Goal: Task Accomplishment & Management: Complete application form

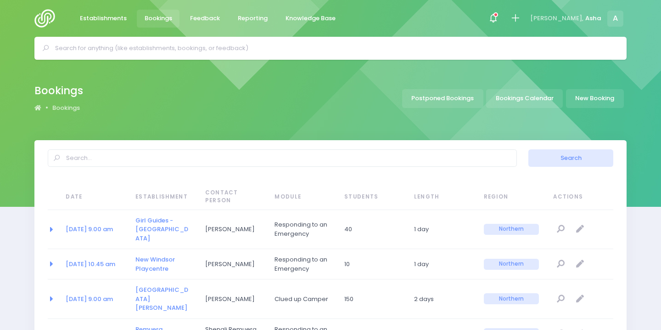
select select "20"
click at [220, 51] on input "text" at bounding box center [334, 48] width 559 height 14
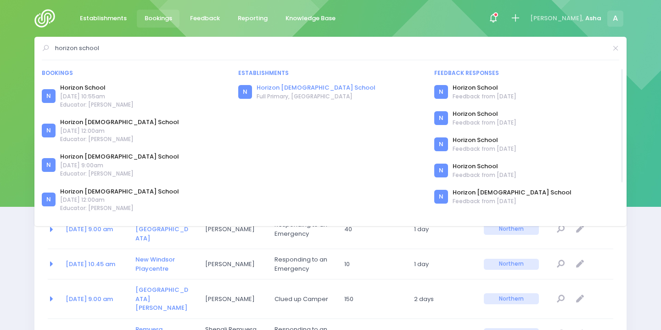
type input "horizon school"
click at [289, 87] on link "Horizon [DEMOGRAPHIC_DATA] School" at bounding box center [316, 87] width 119 height 9
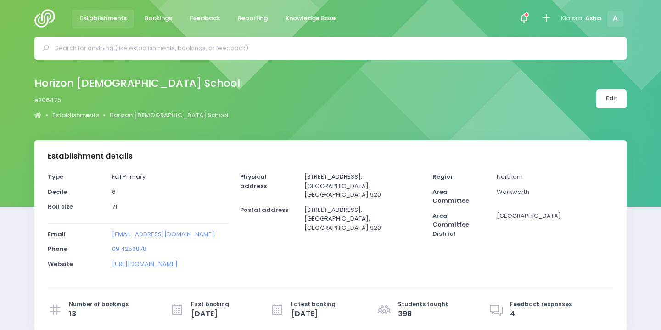
select select "5"
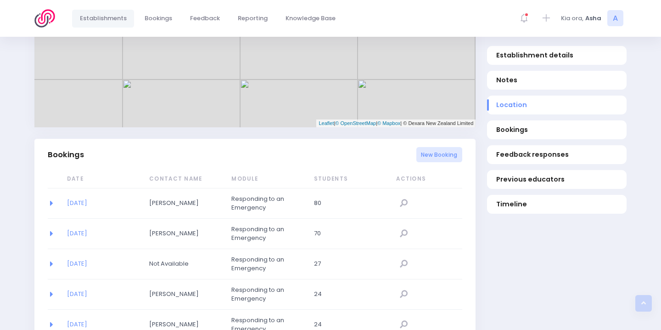
scroll to position [505, 0]
click at [423, 156] on link "New Booking" at bounding box center [440, 154] width 46 height 15
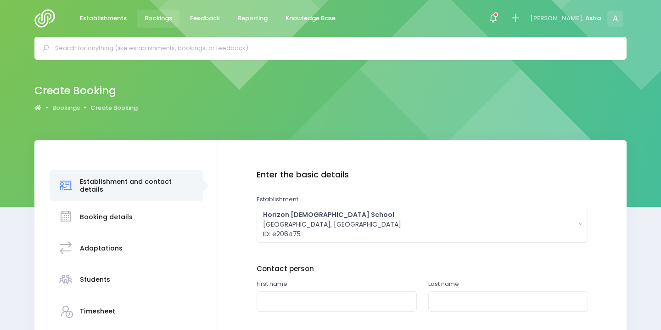
scroll to position [62, 0]
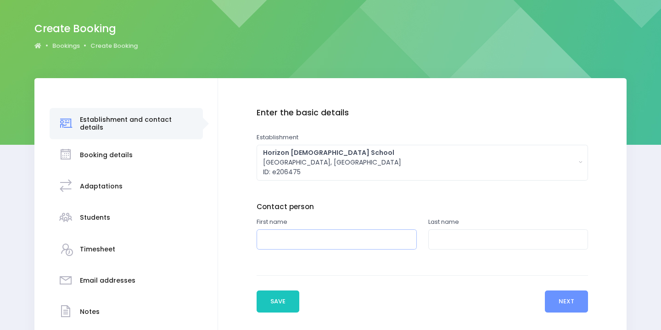
click at [297, 242] on input "text" at bounding box center [337, 239] width 160 height 21
type input "Rachel"
click at [493, 241] on input "text" at bounding box center [509, 239] width 160 height 21
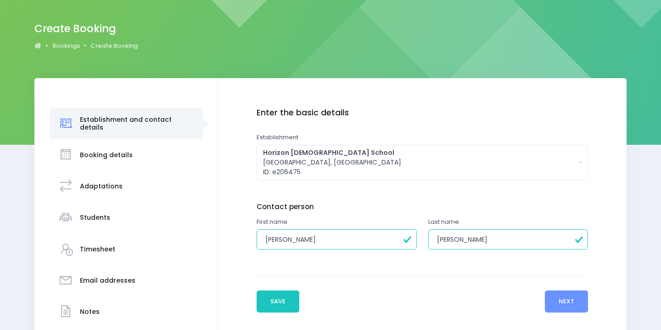
type input "[PERSON_NAME]"
click at [576, 304] on button "Next" at bounding box center [567, 301] width 44 height 22
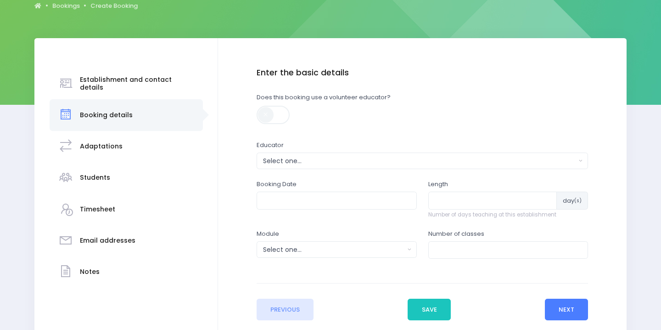
scroll to position [156, 0]
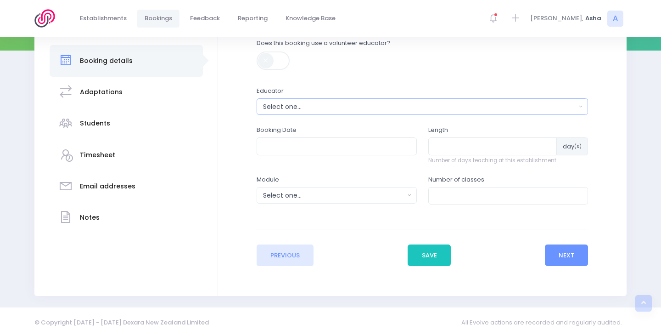
click at [410, 107] on div "Select one..." at bounding box center [419, 107] width 313 height 10
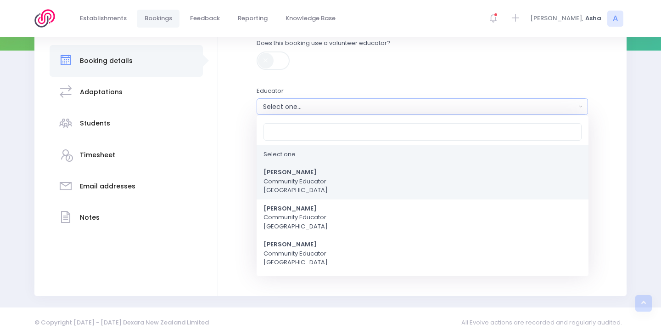
click at [380, 170] on link "Asha Bogdanowicz Community Educator Northern Region" at bounding box center [423, 182] width 332 height 36
select select "321315"
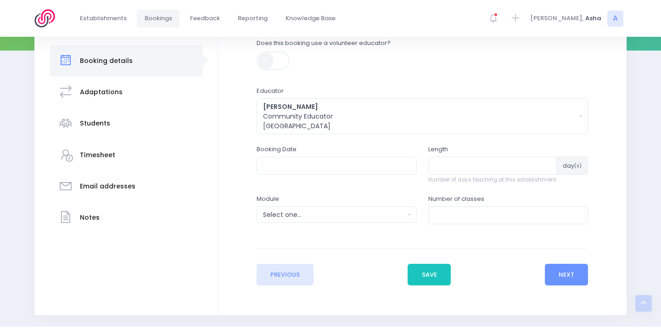
click at [348, 153] on div "Booking Date" at bounding box center [337, 159] width 160 height 29
click at [348, 170] on input "text" at bounding box center [337, 165] width 160 height 17
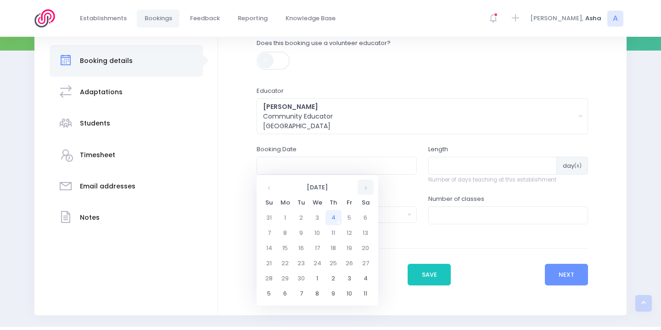
click at [369, 189] on th at bounding box center [366, 187] width 16 height 15
click at [317, 246] on td "15" at bounding box center [318, 247] width 16 height 15
click at [328, 228] on span "9" at bounding box center [326, 231] width 16 height 12
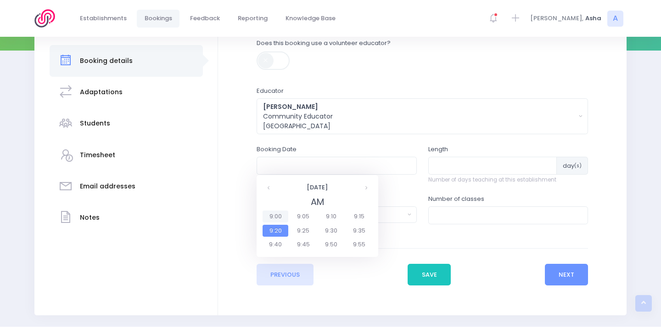
click at [274, 218] on span "9:00" at bounding box center [276, 216] width 26 height 12
type input "15/10/2025 09:00 AM"
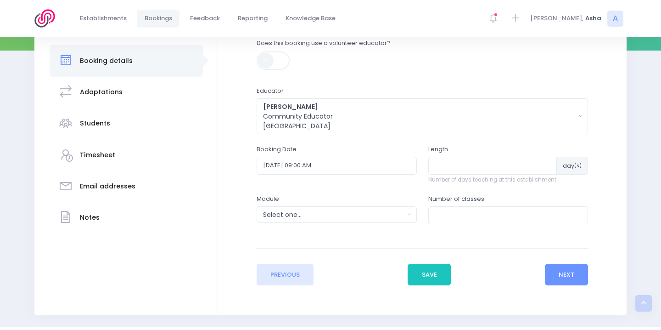
click at [463, 156] on div "Length day (s) Number of days teaching at this establishment" at bounding box center [509, 164] width 160 height 39
click at [463, 164] on input "number" at bounding box center [493, 165] width 129 height 17
type input "2"
click at [404, 211] on div "Select one..." at bounding box center [333, 215] width 141 height 10
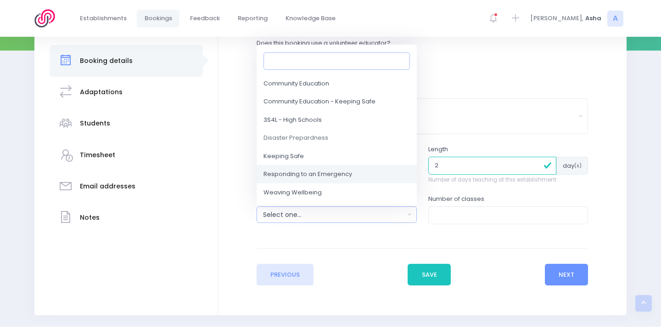
scroll to position [62, 0]
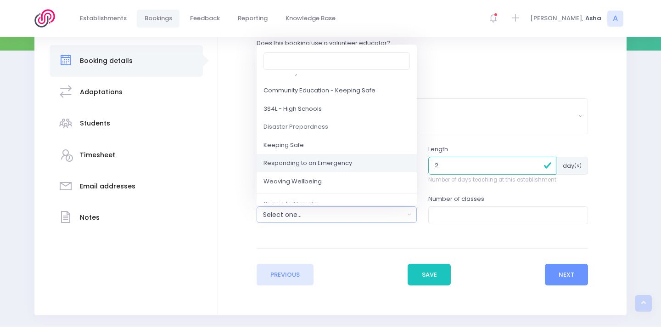
click at [360, 166] on link "Responding to an Emergency" at bounding box center [337, 163] width 160 height 18
select select "Responding to an Emergency"
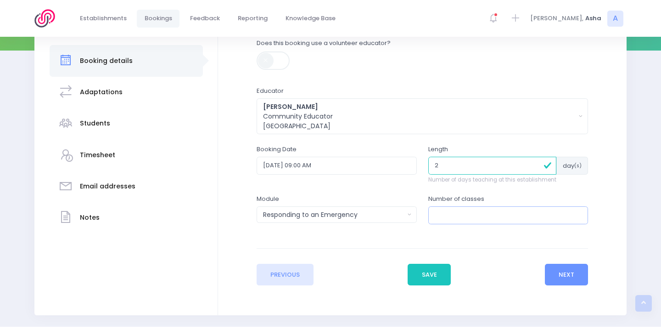
click at [477, 211] on input "number" at bounding box center [509, 214] width 160 height 17
type input "2"
click at [570, 267] on button "Next" at bounding box center [567, 275] width 44 height 22
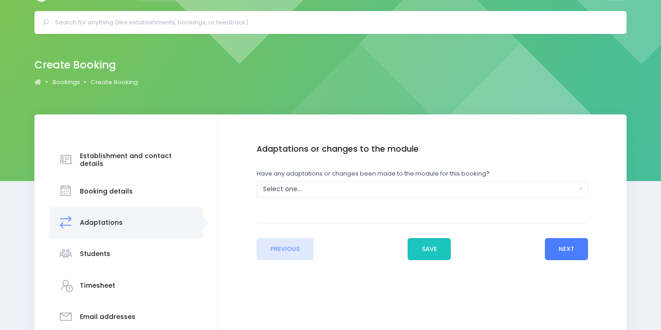
scroll to position [0, 0]
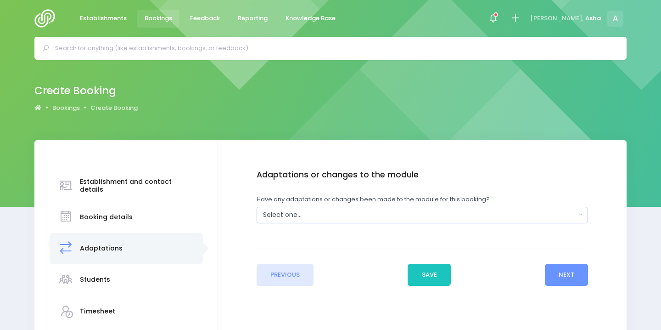
click at [479, 221] on button "Select one..." at bounding box center [423, 215] width 332 height 17
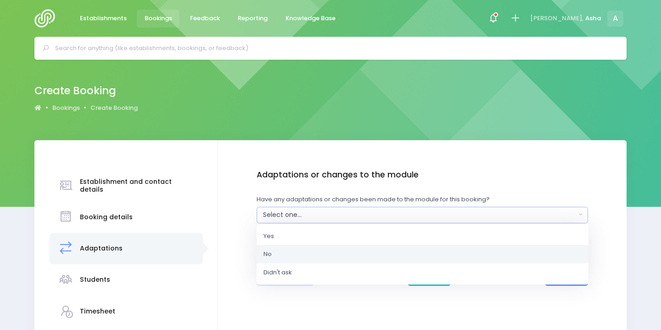
click at [472, 255] on link "No" at bounding box center [423, 254] width 332 height 18
select select "No"
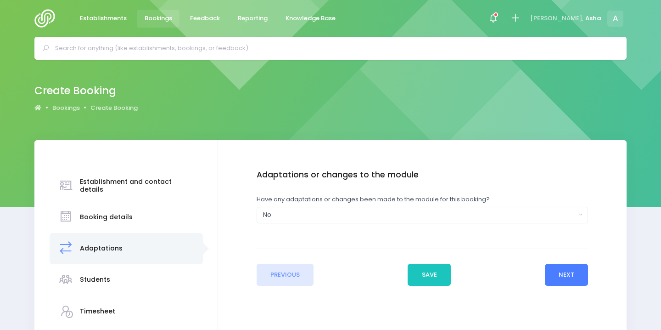
click at [560, 270] on button "Next" at bounding box center [567, 275] width 44 height 22
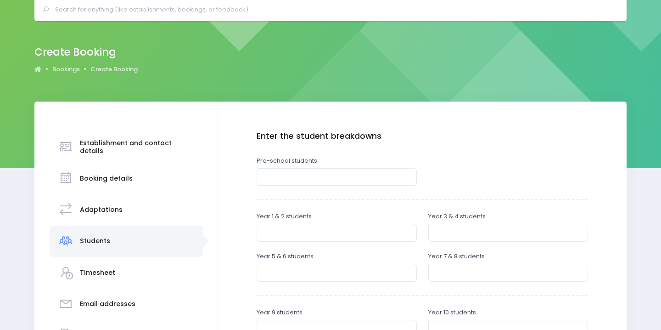
scroll to position [123, 0]
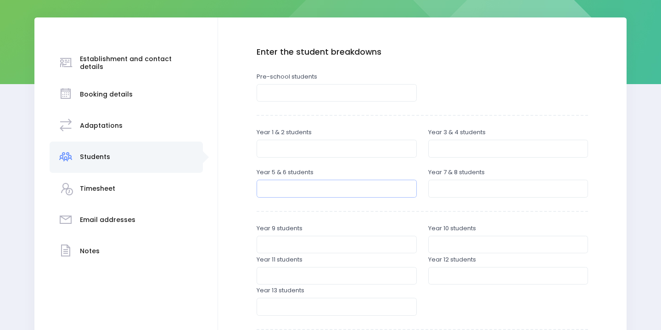
click at [370, 185] on input "number" at bounding box center [337, 188] width 160 height 17
type input "23"
click at [459, 188] on input "number" at bounding box center [509, 188] width 160 height 17
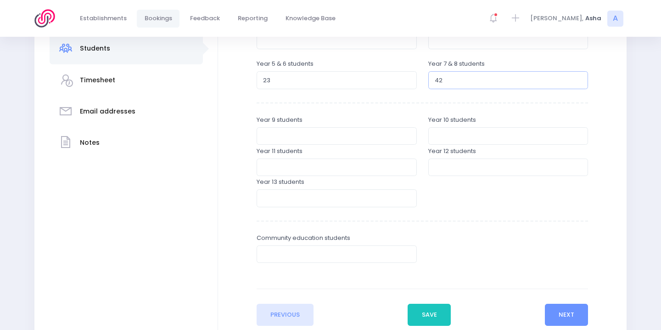
scroll to position [265, 0]
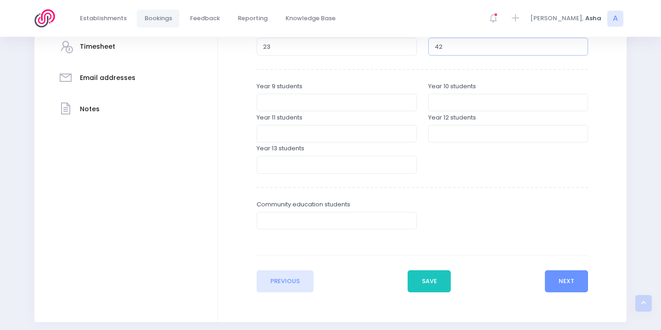
type input "42"
click at [544, 286] on div "Previous Save Next" at bounding box center [423, 273] width 332 height 37
click at [559, 282] on button "Next" at bounding box center [567, 281] width 44 height 22
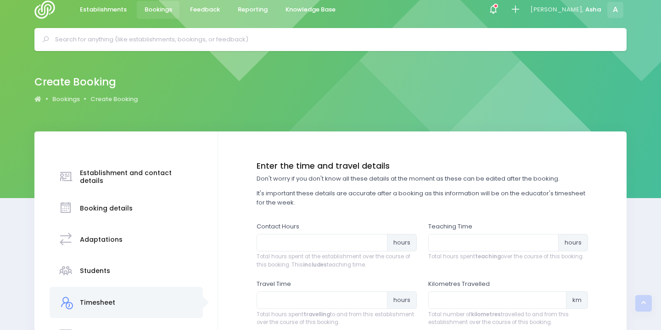
scroll to position [0, 0]
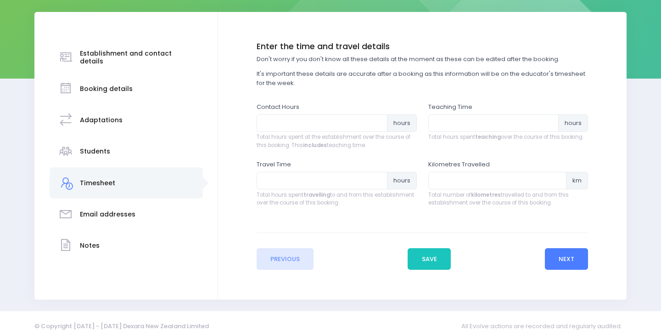
click at [566, 266] on button "Next" at bounding box center [567, 259] width 44 height 22
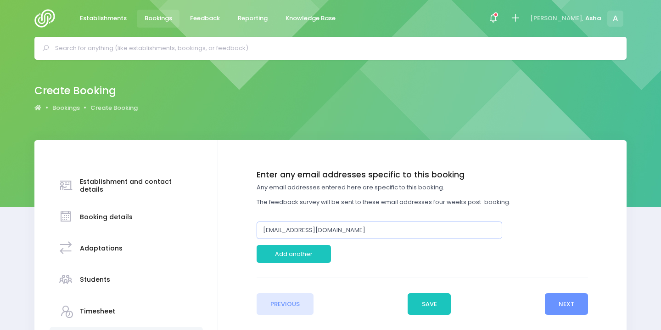
drag, startPoint x: 348, startPoint y: 232, endPoint x: 202, endPoint y: 225, distance: 146.2
click at [202, 225] on div "Establishment and contact details Booking details Adaptations" at bounding box center [330, 279] width 593 height 279
paste input "rachel"
type input "rachel@horizon.school.nz"
click at [415, 303] on button "Save" at bounding box center [429, 304] width 43 height 22
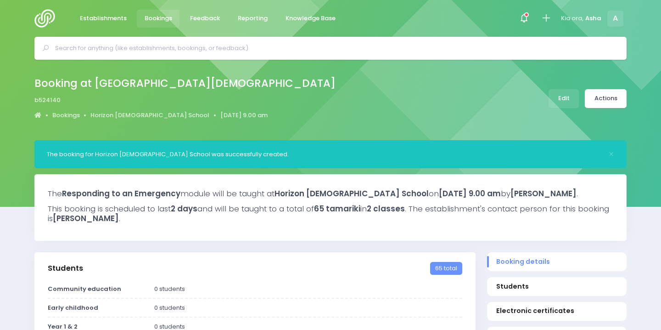
select select "5"
click at [574, 93] on link "Edit" at bounding box center [564, 98] width 30 height 19
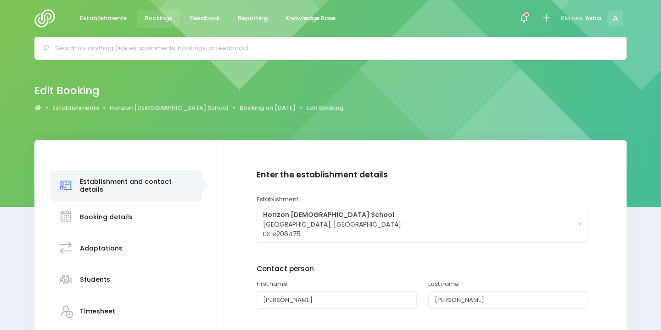
scroll to position [157, 0]
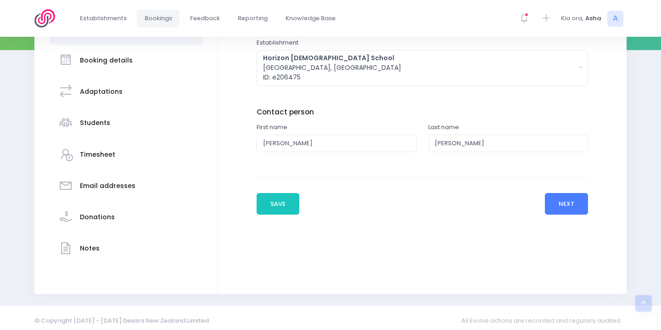
click at [557, 208] on button "Next" at bounding box center [567, 204] width 44 height 22
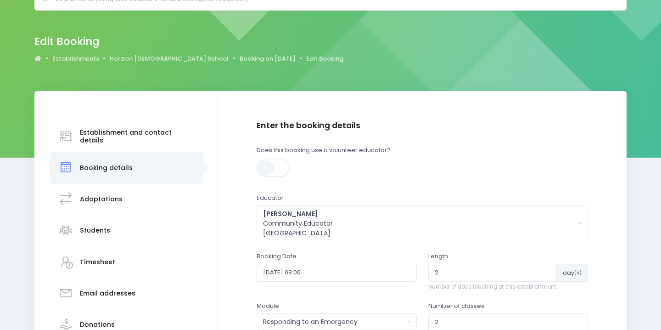
scroll to position [65, 0]
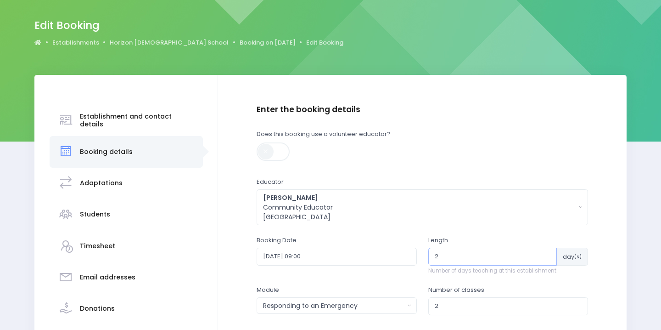
click at [482, 265] on div "2 day (s)" at bounding box center [509, 256] width 160 height 17
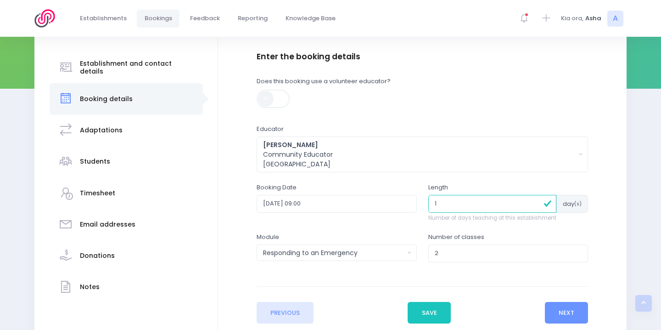
scroll to position [146, 0]
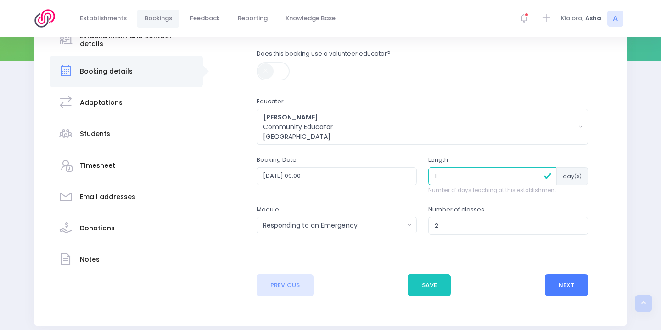
type input "1"
click at [564, 287] on button "Next" at bounding box center [567, 285] width 44 height 22
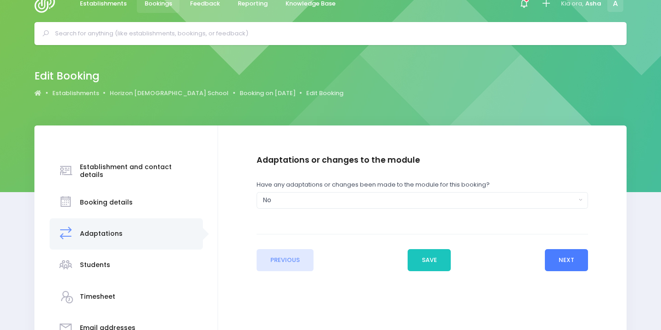
scroll to position [0, 0]
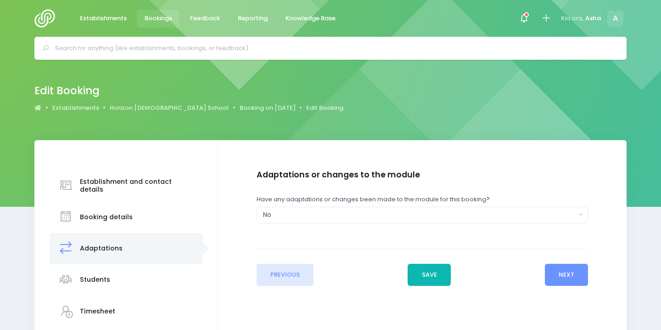
click at [437, 280] on button "Save" at bounding box center [429, 275] width 43 height 22
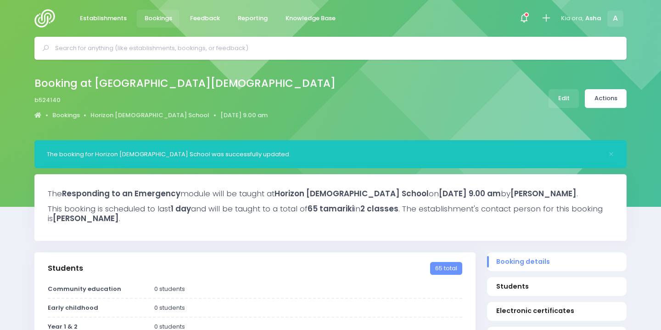
select select "5"
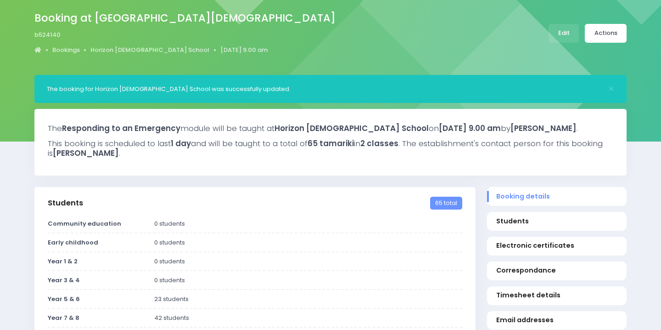
scroll to position [98, 0]
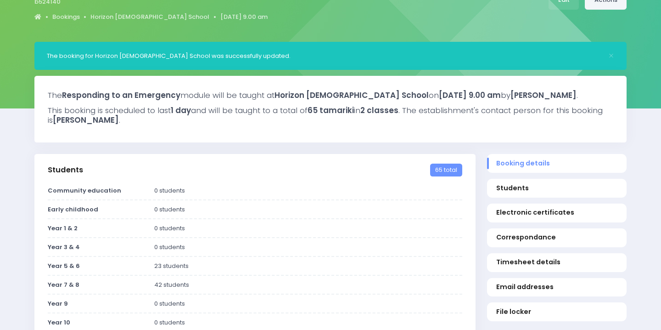
click at [604, 1] on link "Actions" at bounding box center [606, 0] width 42 height 19
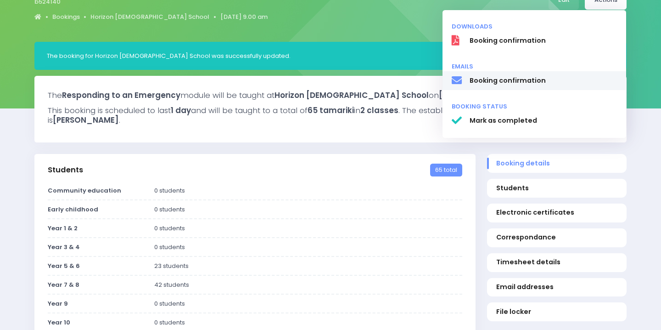
click at [555, 79] on span "Booking confirmation" at bounding box center [544, 81] width 148 height 10
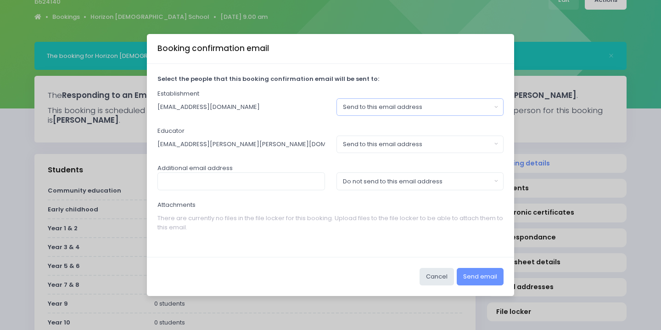
click at [370, 107] on div "Send to this email address" at bounding box center [417, 106] width 149 height 9
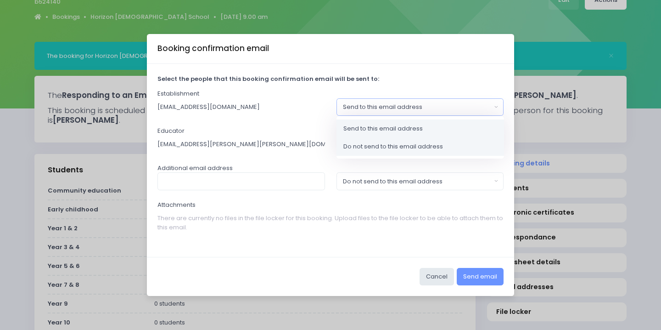
click at [370, 149] on span "Do not send to this email address" at bounding box center [394, 146] width 100 height 9
select select "no_email"
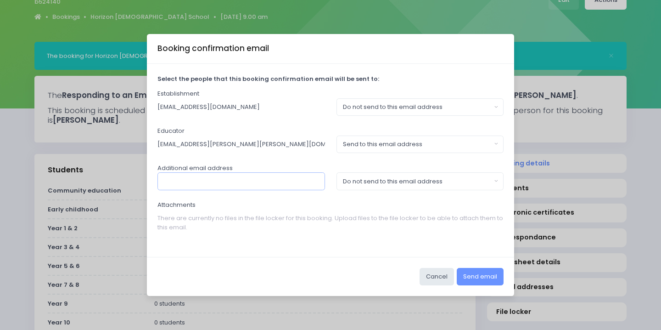
click at [258, 185] on input "text" at bounding box center [242, 180] width 168 height 17
paste input "rachel@horizon.school.nz"
type input "rachel@horizon.school.nz"
click at [409, 176] on button "Do not send to this email address" at bounding box center [421, 180] width 168 height 17
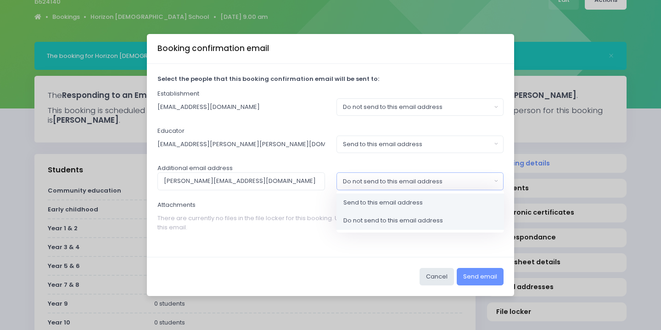
click at [399, 205] on span "Send to this email address" at bounding box center [383, 202] width 79 height 9
select select "send"
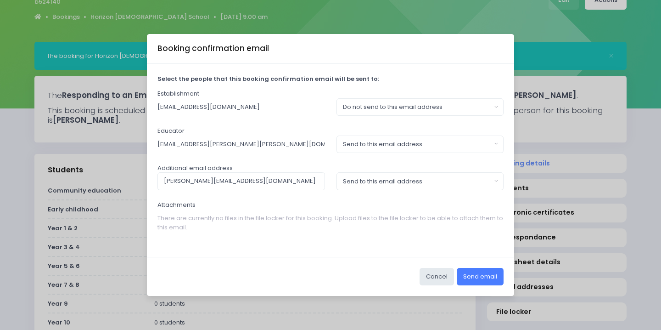
click at [487, 274] on button "Send email" at bounding box center [480, 276] width 47 height 17
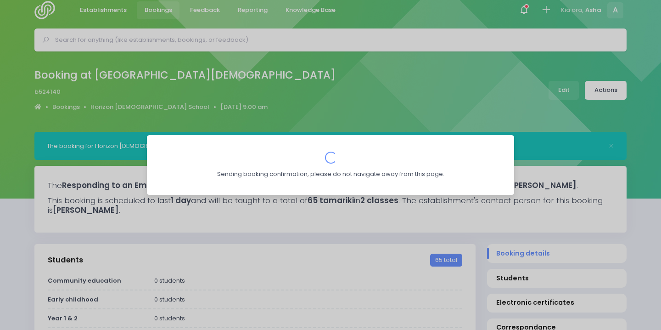
scroll to position [7, 0]
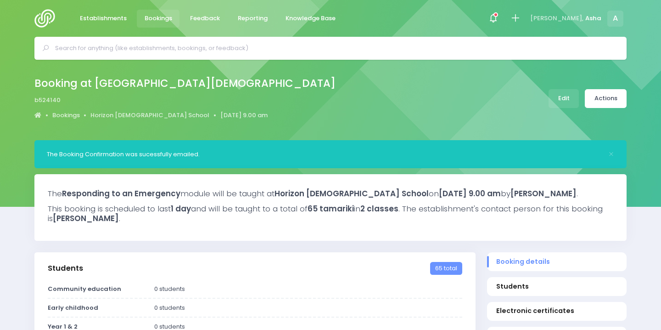
select select "5"
click at [153, 114] on link "Horizon [DEMOGRAPHIC_DATA] School" at bounding box center [149, 115] width 119 height 9
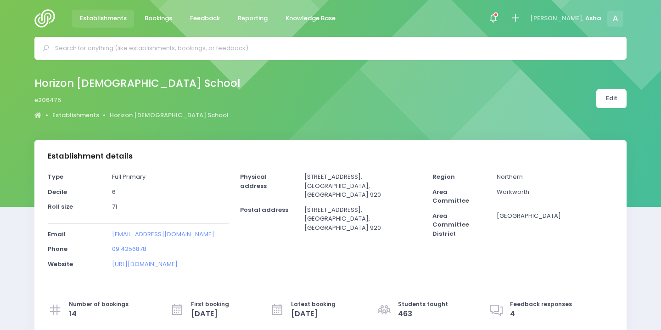
select select "5"
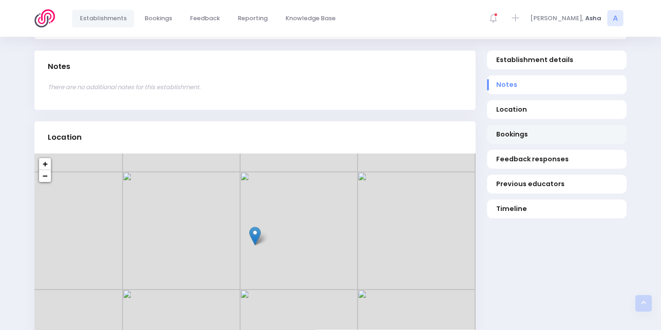
click at [518, 128] on link "Bookings" at bounding box center [557, 134] width 140 height 19
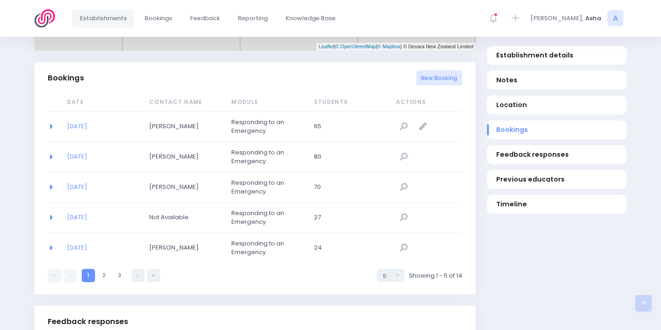
scroll to position [598, 0]
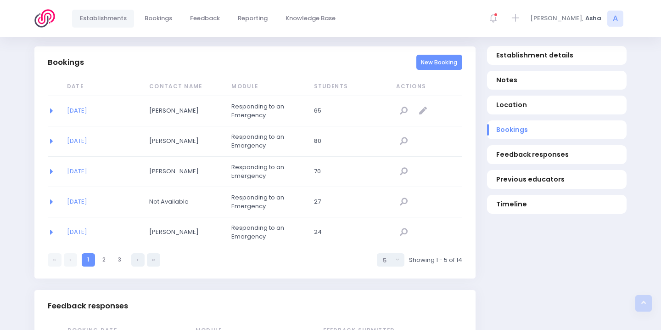
click at [436, 65] on link "New Booking" at bounding box center [440, 62] width 46 height 15
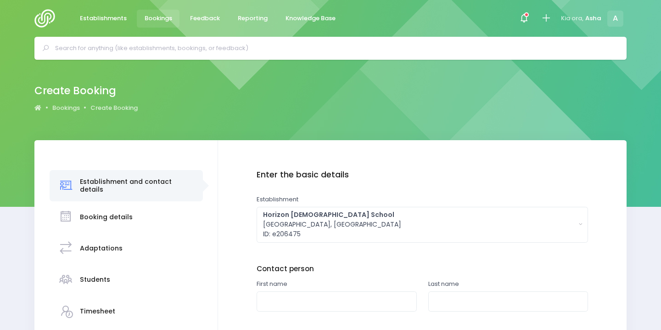
scroll to position [131, 0]
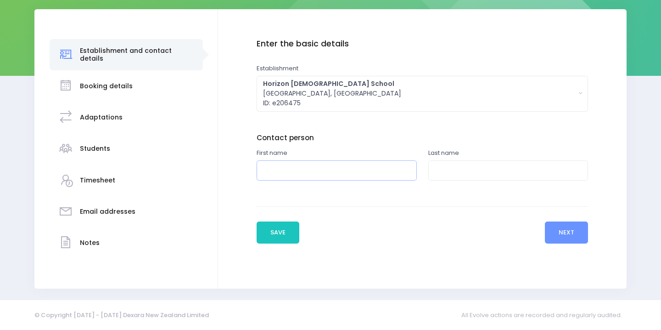
click at [293, 172] on input "text" at bounding box center [337, 170] width 160 height 21
type input "[PERSON_NAME]"
click at [464, 171] on input "text" at bounding box center [509, 170] width 160 height 21
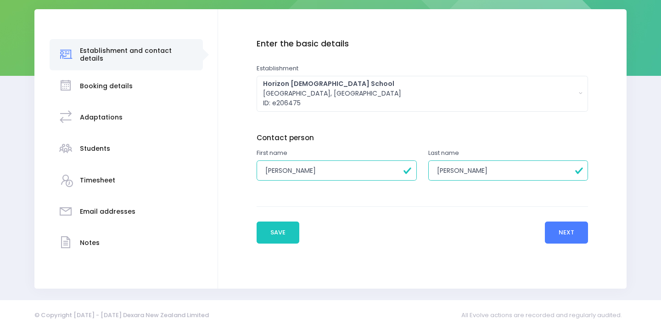
type input "[PERSON_NAME]"
click at [573, 234] on button "Next" at bounding box center [567, 232] width 44 height 22
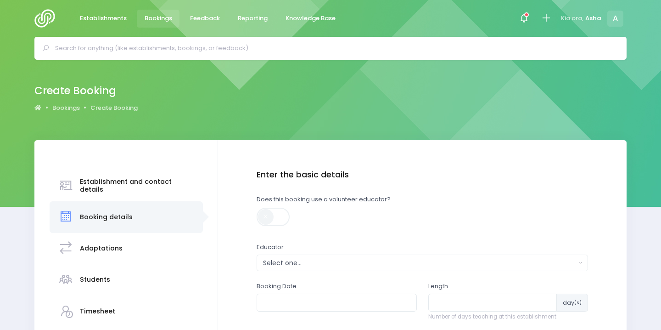
scroll to position [94, 0]
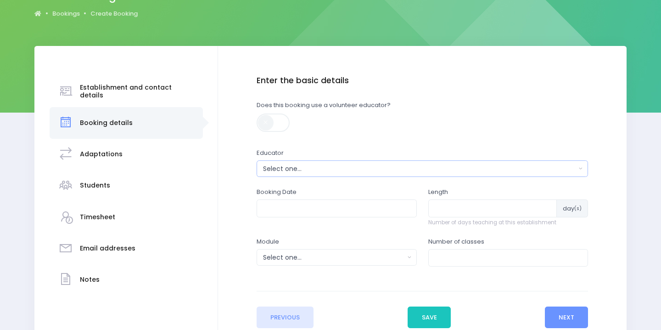
click at [410, 177] on div "Enter the basic details Does this booking use a volunteer educator? Educator Fi…" at bounding box center [423, 180] width 332 height 208
click at [395, 171] on div "Select one..." at bounding box center [419, 169] width 313 height 10
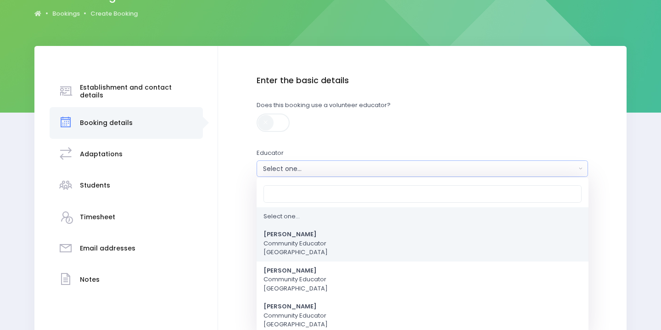
click at [354, 243] on link "[PERSON_NAME] Community Educator [GEOGRAPHIC_DATA]" at bounding box center [423, 244] width 332 height 36
select select "321315"
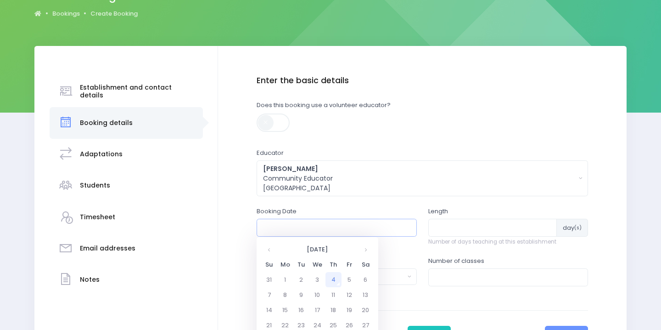
click at [338, 228] on input "text" at bounding box center [337, 227] width 160 height 17
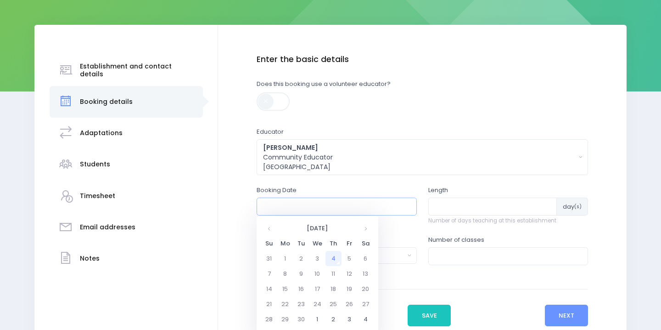
scroll to position [118, 0]
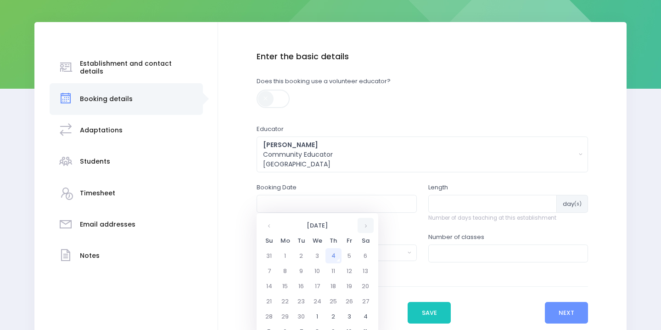
click at [370, 226] on th at bounding box center [366, 225] width 16 height 15
click at [336, 282] on td "16" at bounding box center [334, 285] width 16 height 15
click at [322, 266] on span "9" at bounding box center [326, 269] width 16 height 12
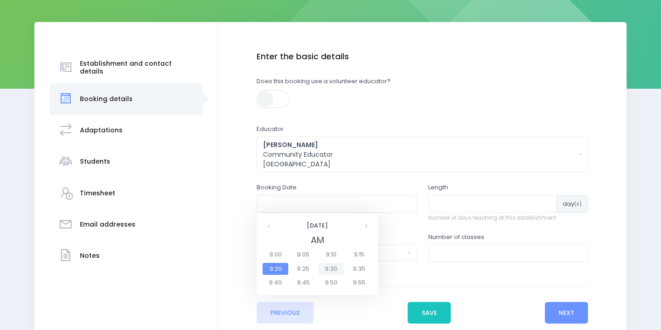
click at [331, 268] on span "9:30" at bounding box center [332, 269] width 26 height 12
type input "16/10/2025 09:30 AM"
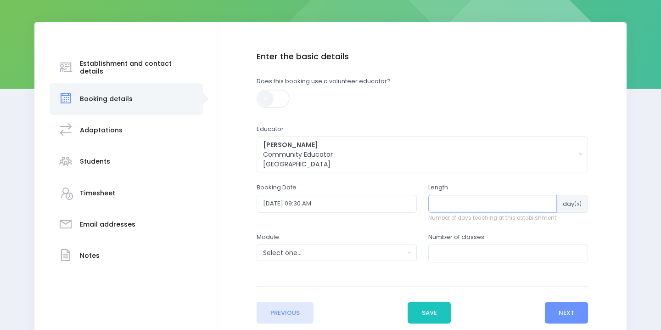
click at [479, 201] on input "number" at bounding box center [493, 203] width 129 height 17
type input "1"
click at [386, 247] on button "Select one..." at bounding box center [337, 252] width 160 height 17
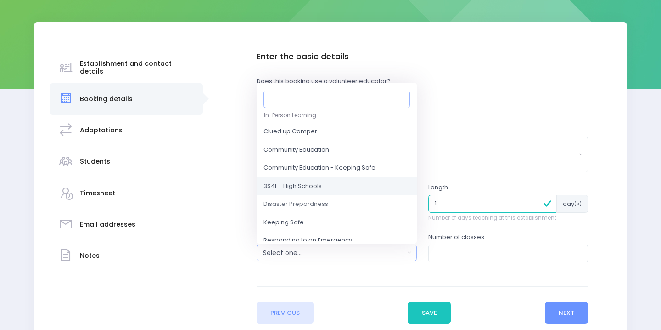
scroll to position [21, 0]
click at [351, 182] on link "3S4L - High Schools" at bounding box center [337, 188] width 160 height 18
select select "3S4L - High Schools"
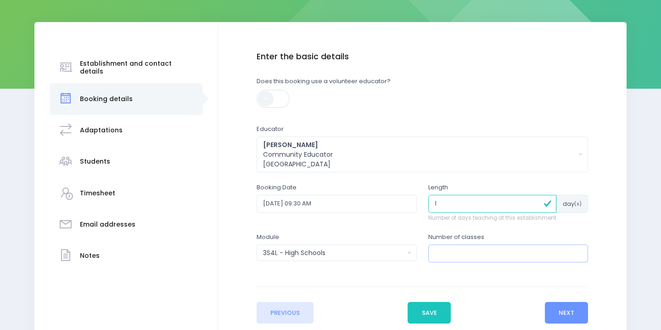
click at [463, 256] on input "number" at bounding box center [509, 252] width 160 height 17
type input "2"
click at [564, 311] on button "Next" at bounding box center [567, 313] width 44 height 22
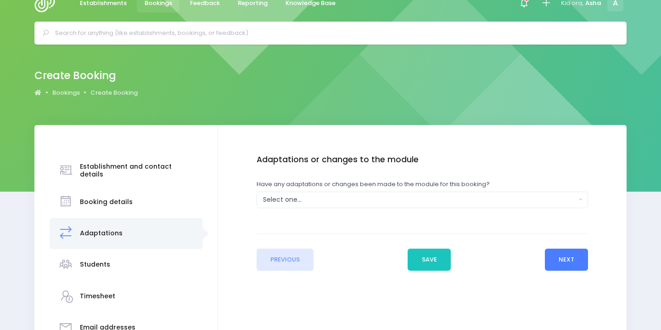
scroll to position [0, 0]
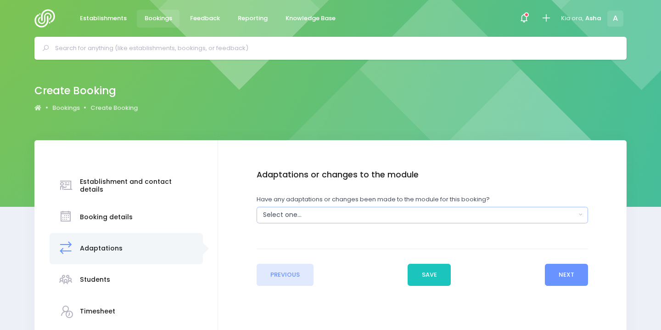
click at [493, 209] on button "Select one..." at bounding box center [423, 215] width 332 height 17
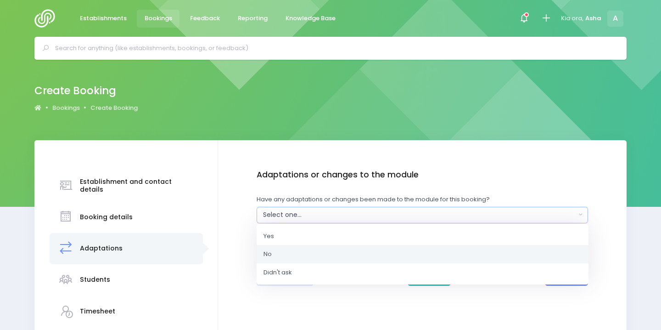
click at [477, 251] on link "No" at bounding box center [423, 254] width 332 height 18
select select "No"
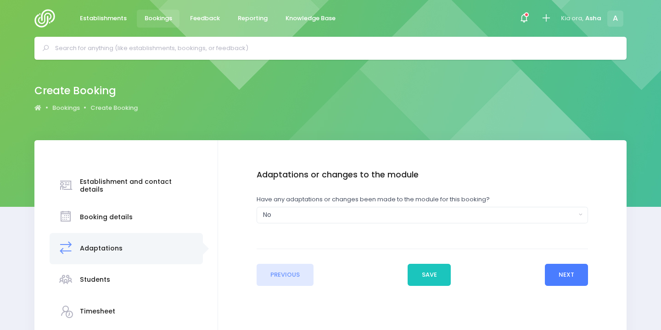
click at [571, 282] on button "Next" at bounding box center [567, 275] width 44 height 22
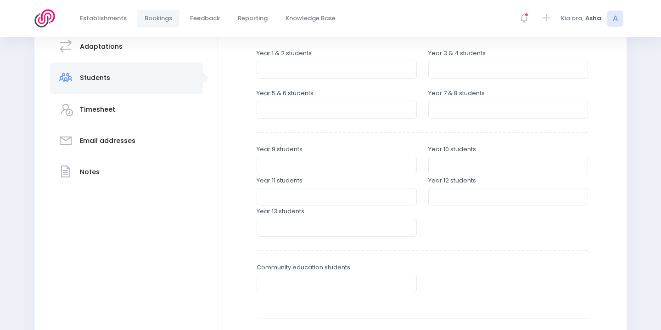
scroll to position [286, 0]
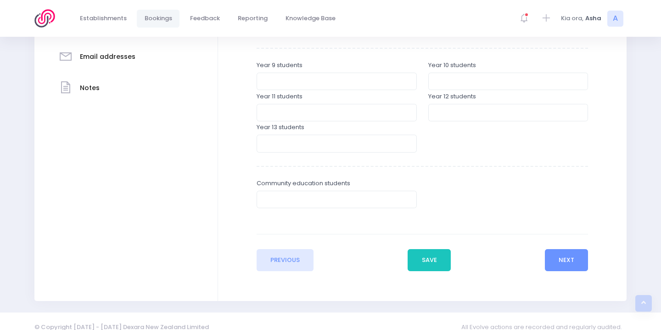
click at [312, 92] on div "Year 11 students" at bounding box center [337, 106] width 160 height 29
click at [293, 80] on input "number" at bounding box center [337, 81] width 160 height 17
type input "17"
click at [450, 82] on input "number" at bounding box center [509, 81] width 160 height 17
type input "19"
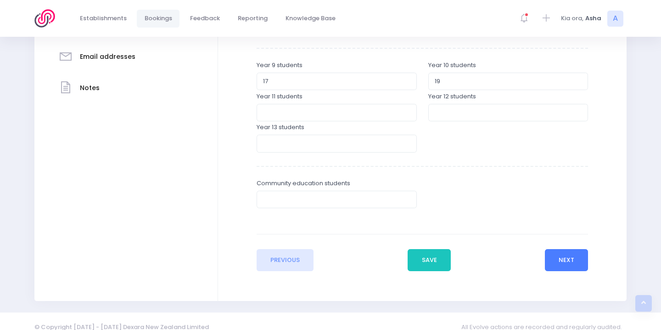
click at [569, 266] on button "Next" at bounding box center [567, 260] width 44 height 22
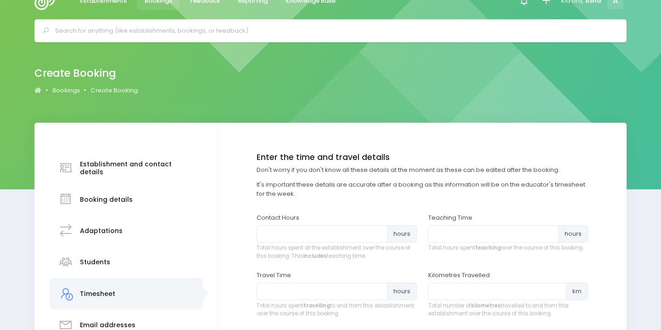
scroll to position [0, 0]
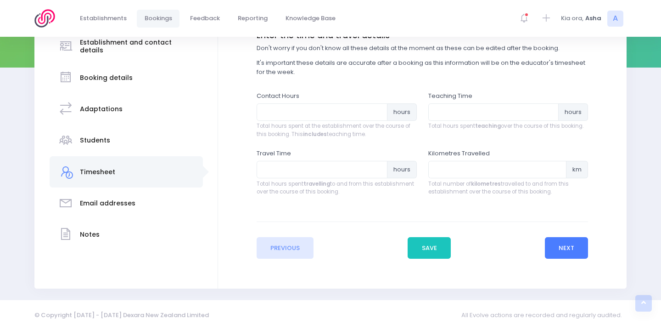
click at [561, 247] on button "Next" at bounding box center [567, 248] width 44 height 22
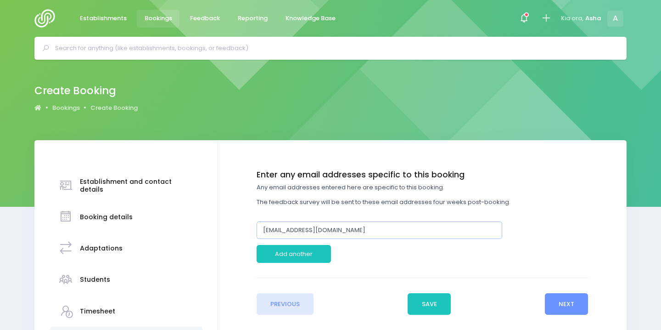
drag, startPoint x: 381, startPoint y: 231, endPoint x: 191, endPoint y: 222, distance: 190.4
click at [191, 222] on div "Establishment and contact details Booking details Adaptations" at bounding box center [330, 279] width 593 height 279
paste input "rachel"
type input "[PERSON_NAME][EMAIL_ADDRESS][DOMAIN_NAME]"
click at [557, 307] on button "Next" at bounding box center [567, 304] width 44 height 22
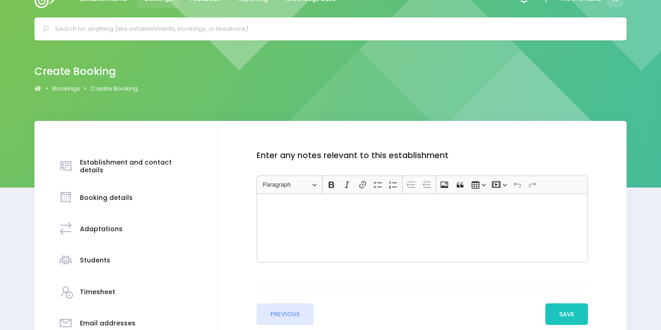
scroll to position [37, 0]
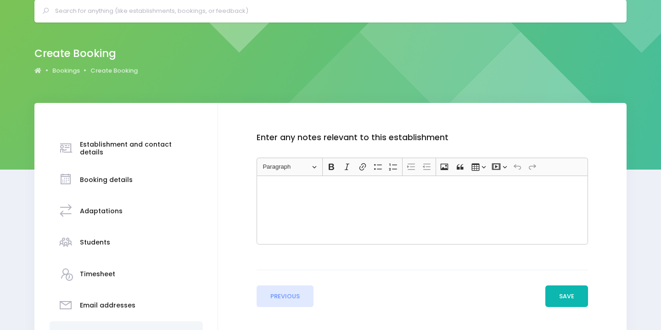
click at [558, 306] on button "Save" at bounding box center [567, 296] width 43 height 22
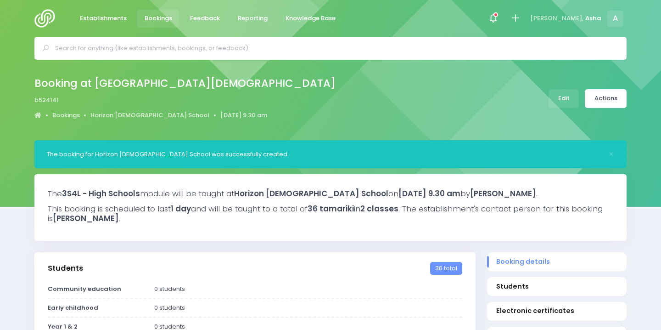
select select "5"
click at [595, 101] on link "Actions" at bounding box center [606, 98] width 42 height 19
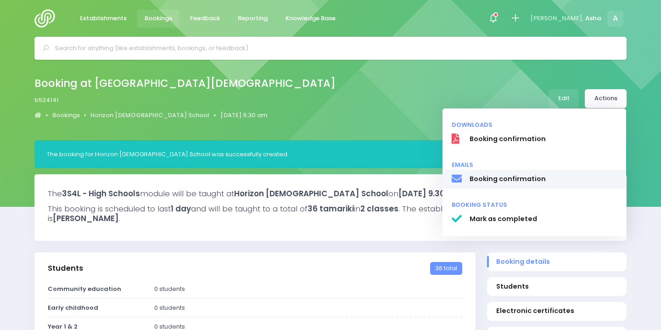
click at [543, 183] on span "Booking confirmation" at bounding box center [544, 179] width 148 height 10
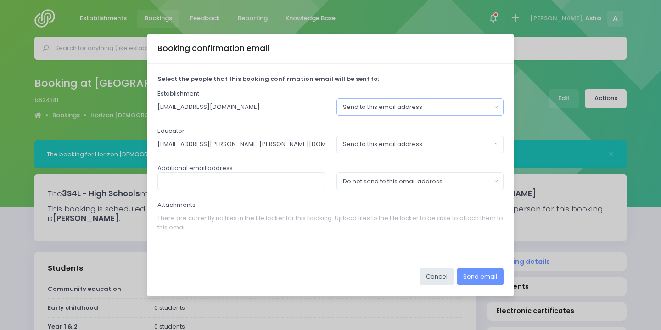
click at [360, 111] on div "Send to this email address" at bounding box center [417, 106] width 149 height 9
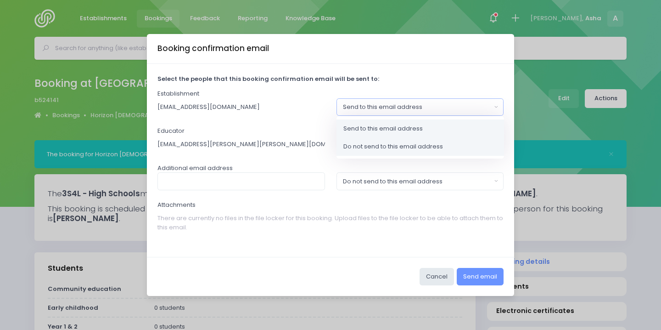
click at [352, 148] on span "Do not send to this email address" at bounding box center [394, 146] width 100 height 9
select select "no_email"
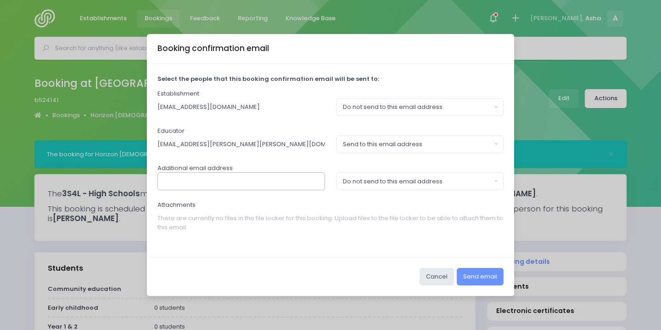
click at [298, 185] on input "text" at bounding box center [242, 180] width 168 height 17
paste input "rachel@horizon.school.nz"
type input "rachel@horizon.school.nz"
click at [359, 193] on div "Select the people that this booking confirmation email will be sent to: Establi…" at bounding box center [330, 160] width 367 height 193
click at [359, 182] on div "Do not send to this email address" at bounding box center [417, 181] width 149 height 9
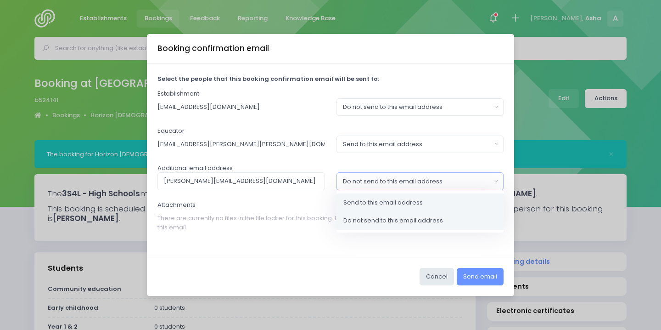
click at [368, 200] on span "Send to this email address" at bounding box center [383, 202] width 79 height 9
select select "send"
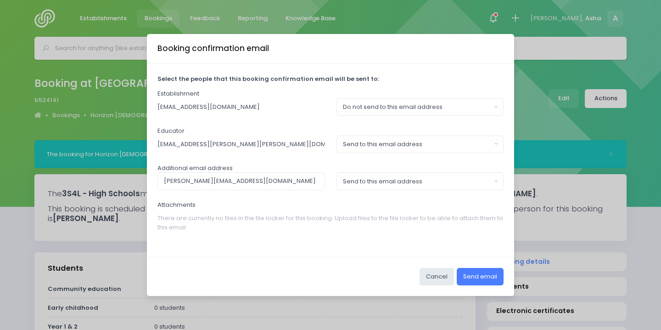
click at [470, 271] on button "Send email" at bounding box center [480, 276] width 47 height 17
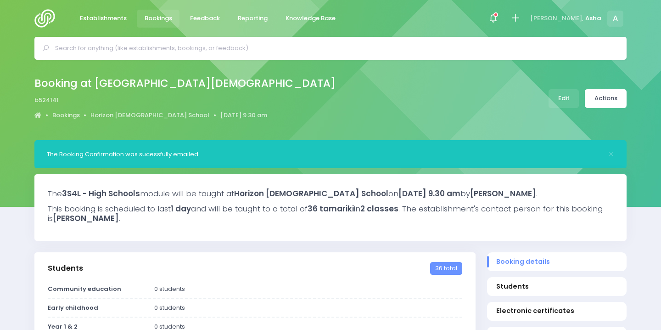
select select "5"
click at [125, 109] on div "Booking at Horizon Christian School b524141 Bookings Horizon Christian School 1…" at bounding box center [188, 98] width 309 height 48
click at [126, 118] on link "Horizon Christian School" at bounding box center [149, 115] width 119 height 9
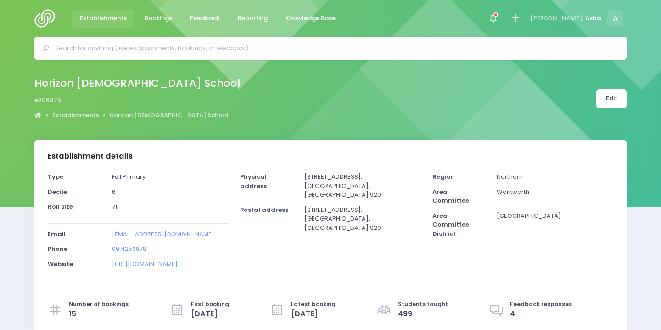
select select "5"
click at [180, 45] on input "text" at bounding box center [334, 48] width 559 height 14
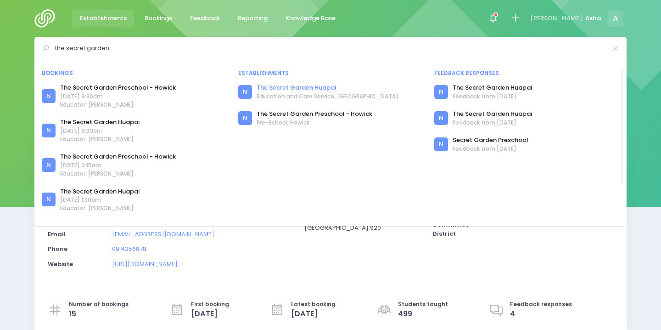
type input "the secret garden"
click at [285, 86] on link "The Secret Garden Huapai" at bounding box center [328, 87] width 142 height 9
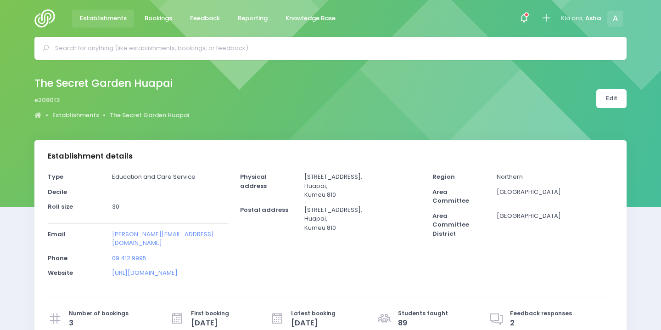
select select "5"
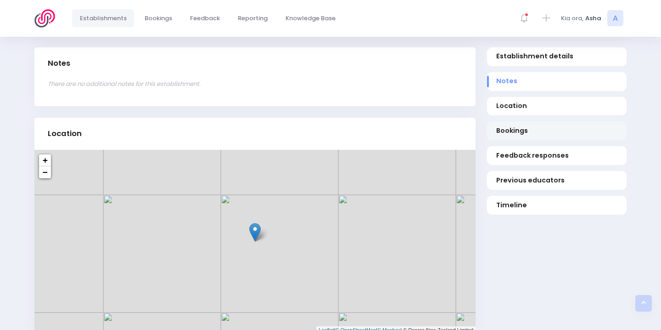
click at [513, 135] on span "Bookings" at bounding box center [558, 131] width 122 height 10
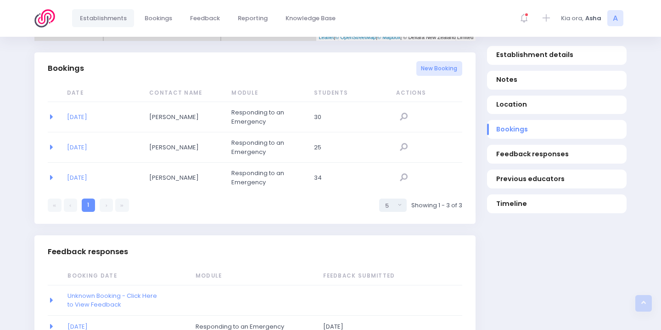
scroll to position [615, 0]
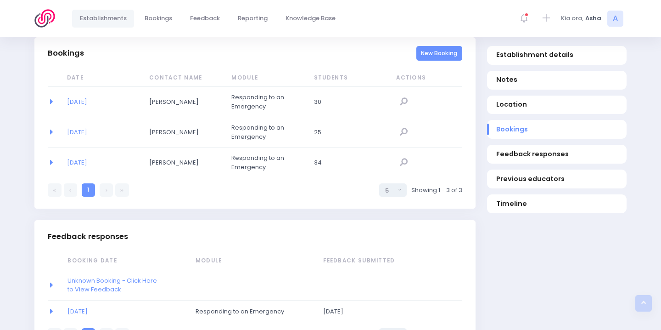
click at [452, 61] on link "New Booking" at bounding box center [440, 53] width 46 height 15
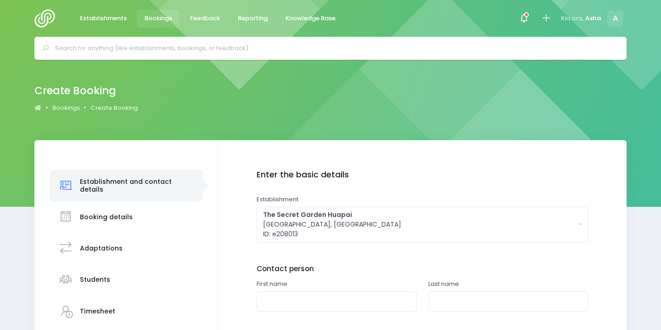
scroll to position [58, 0]
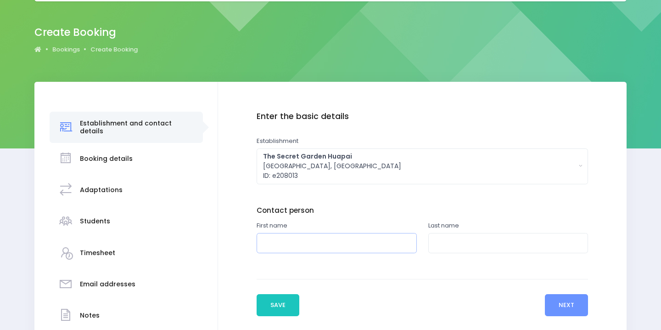
click at [319, 248] on input "text" at bounding box center [337, 243] width 160 height 21
type input "[PERSON_NAME]"
click at [482, 251] on input "text" at bounding box center [509, 243] width 160 height 21
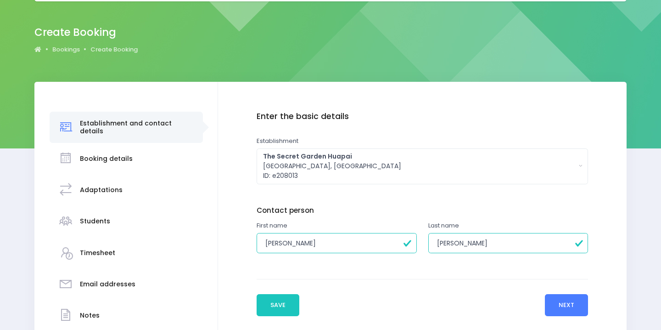
type input "[PERSON_NAME]"
click at [562, 305] on button "Next" at bounding box center [567, 305] width 44 height 22
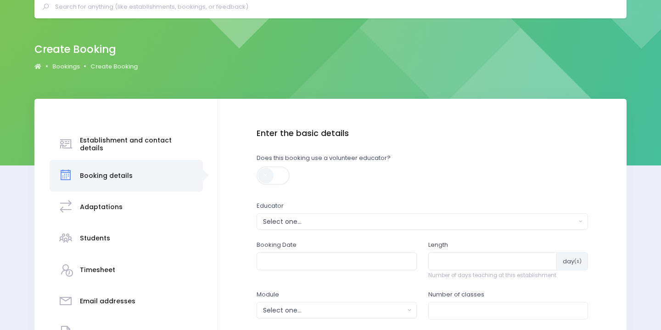
scroll to position [47, 0]
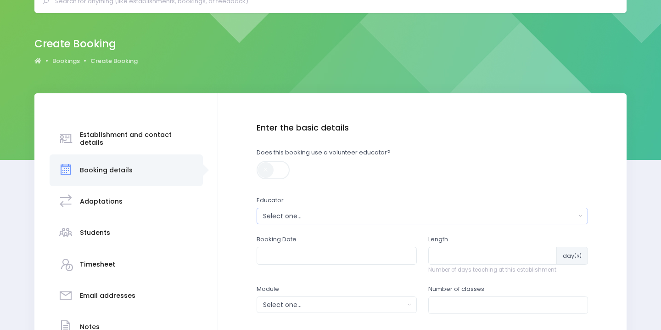
click at [478, 213] on div "Select one..." at bounding box center [419, 216] width 313 height 10
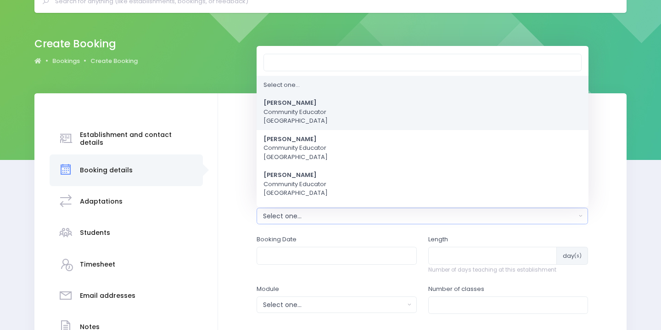
click at [430, 109] on link "[PERSON_NAME] Community Educator [GEOGRAPHIC_DATA]" at bounding box center [423, 112] width 332 height 36
select select "321315"
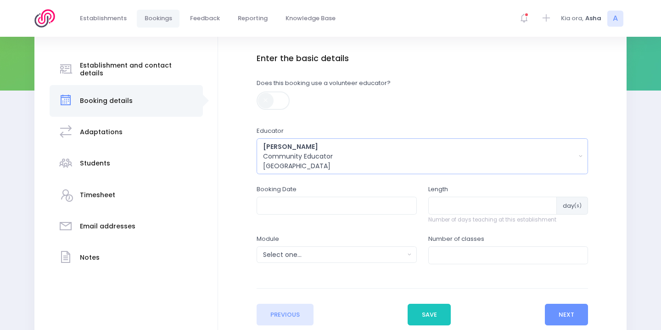
scroll to position [156, 0]
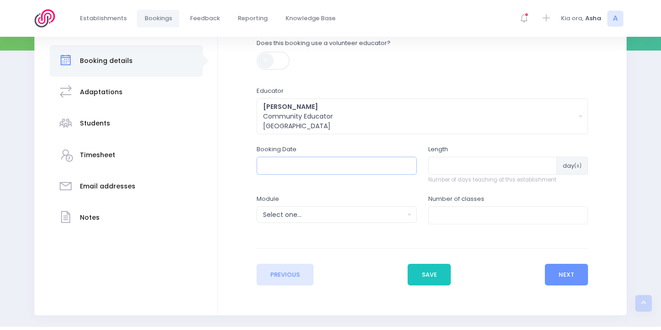
click at [383, 169] on input "text" at bounding box center [337, 165] width 160 height 17
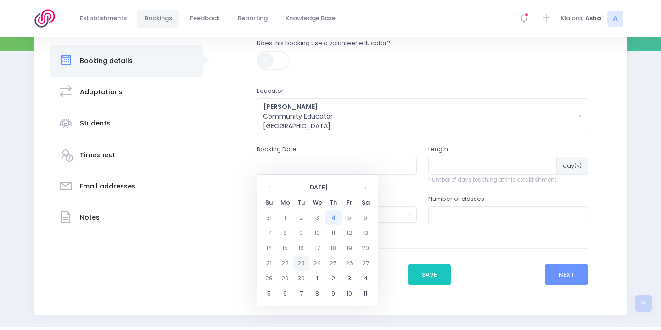
click at [303, 263] on td "23" at bounding box center [302, 262] width 16 height 15
click at [349, 231] on span "10" at bounding box center [345, 231] width 16 height 12
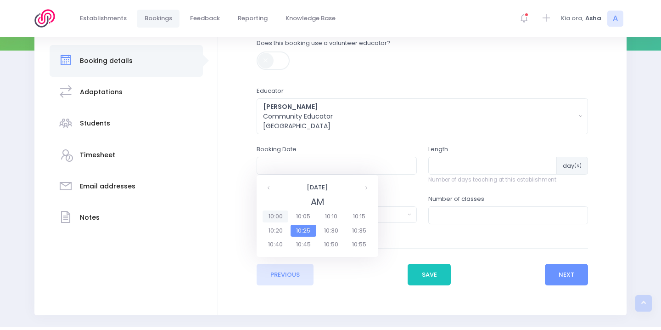
click at [282, 214] on span "10:00" at bounding box center [276, 216] width 26 height 12
type input "[DATE] 10:00 AM"
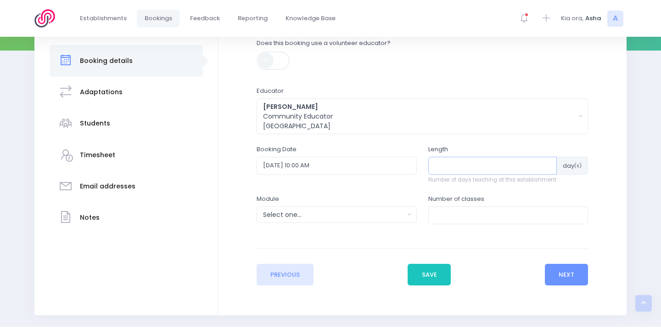
click at [451, 170] on input "number" at bounding box center [493, 165] width 129 height 17
type input "1"
click at [379, 207] on button "Select one..." at bounding box center [337, 214] width 160 height 17
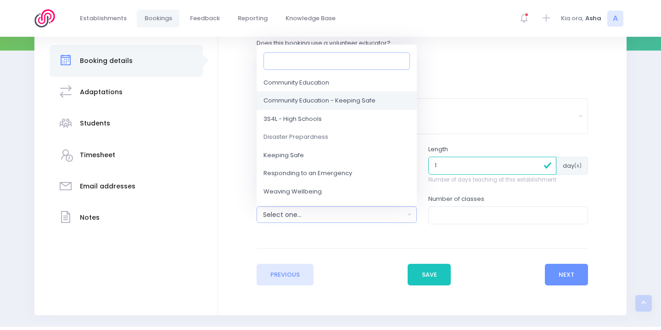
scroll to position [52, 0]
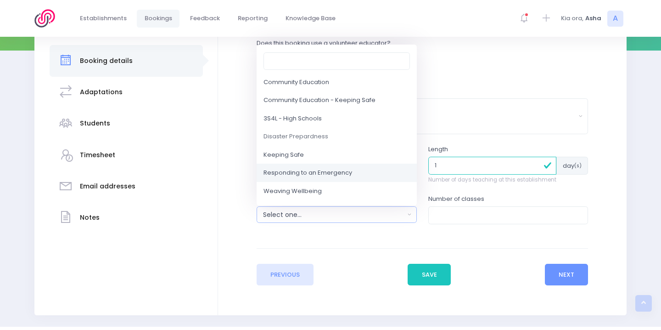
click at [357, 172] on link "Responding to an Emergency" at bounding box center [337, 173] width 160 height 18
select select "Responding to an Emergency"
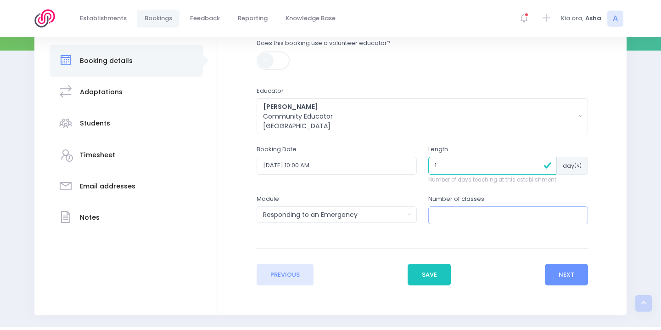
click at [505, 219] on input "number" at bounding box center [509, 214] width 160 height 17
type input "1"
click at [581, 284] on button "Next" at bounding box center [567, 275] width 44 height 22
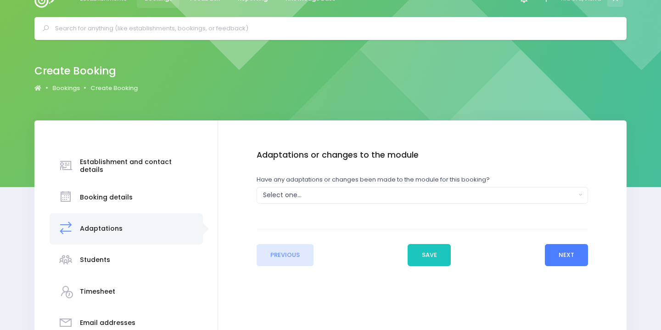
scroll to position [0, 0]
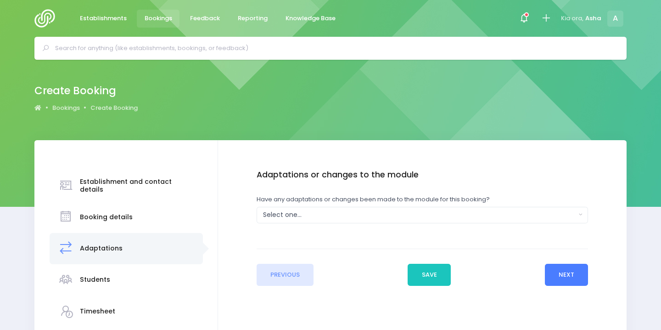
click at [564, 281] on button "Next" at bounding box center [567, 275] width 44 height 22
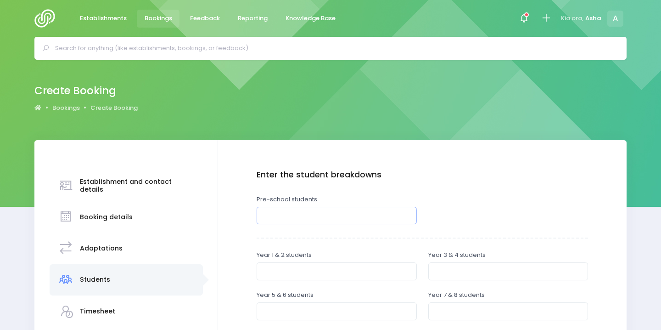
click at [379, 214] on input "number" at bounding box center [337, 215] width 160 height 17
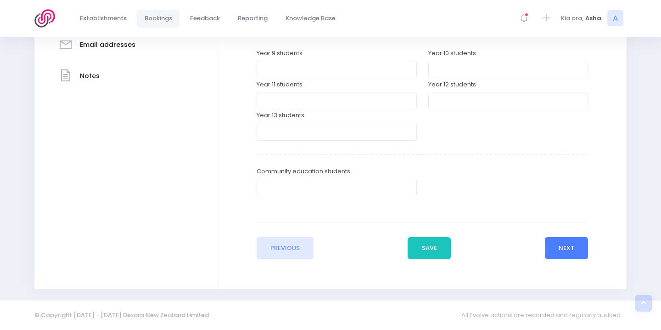
type input "30"
click at [558, 248] on button "Next" at bounding box center [567, 248] width 44 height 22
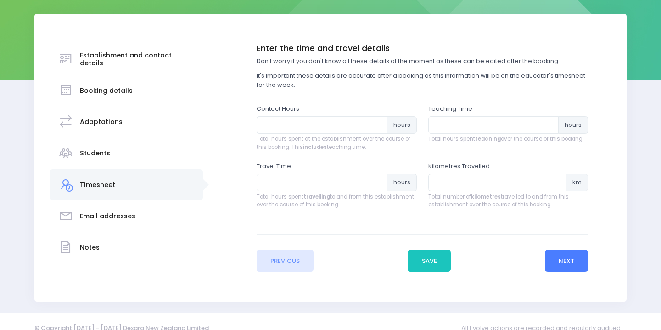
click at [576, 271] on button "Next" at bounding box center [567, 261] width 44 height 22
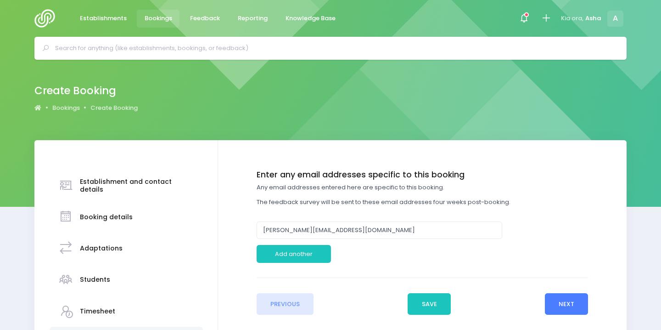
click at [574, 296] on button "Next" at bounding box center [567, 304] width 44 height 22
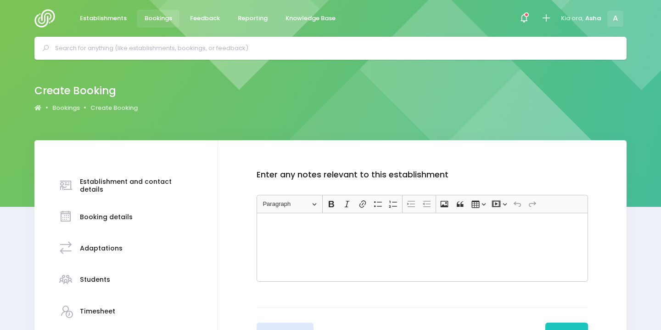
scroll to position [131, 0]
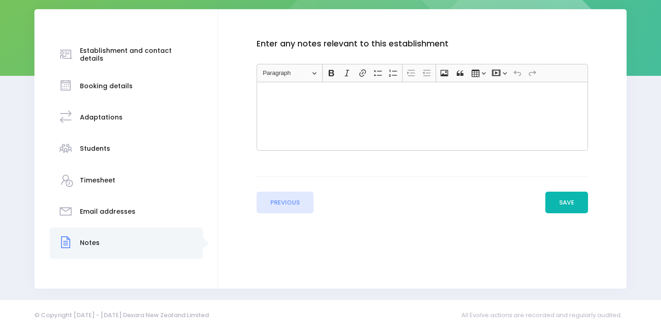
click at [562, 203] on button "Save" at bounding box center [567, 203] width 43 height 22
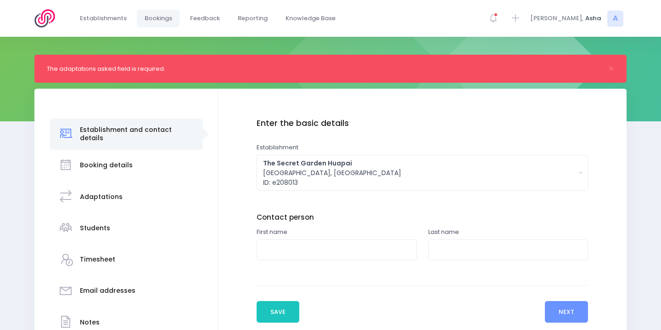
scroll to position [159, 0]
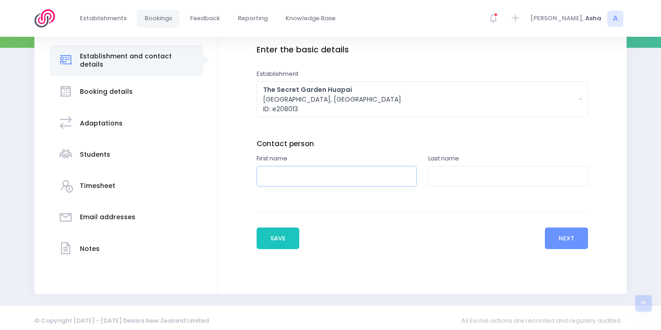
click at [368, 172] on input "text" at bounding box center [337, 176] width 160 height 21
type input "[PERSON_NAME]"
click at [482, 168] on input "text" at bounding box center [509, 176] width 160 height 21
type input "s"
type input "[PERSON_NAME]"
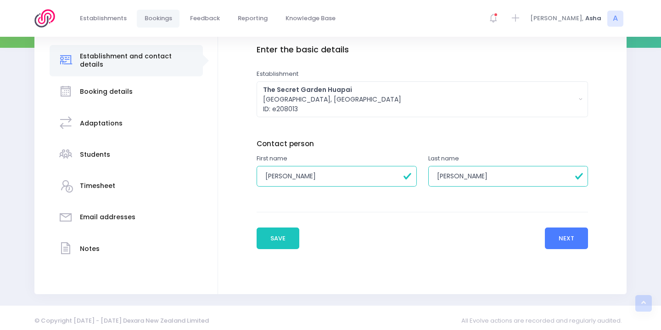
click at [549, 241] on button "Next" at bounding box center [567, 238] width 44 height 22
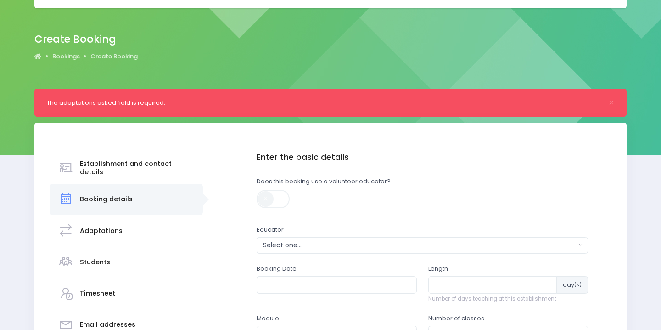
scroll to position [118, 0]
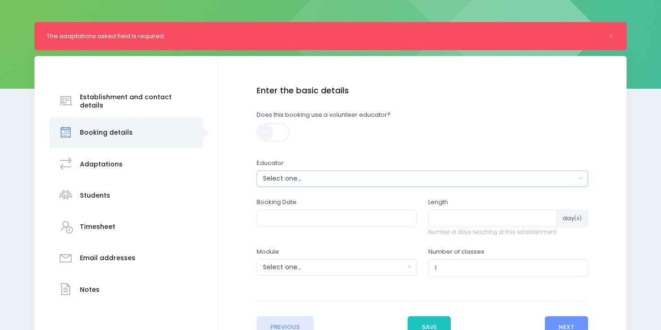
click at [454, 179] on div "Select one..." at bounding box center [419, 179] width 313 height 10
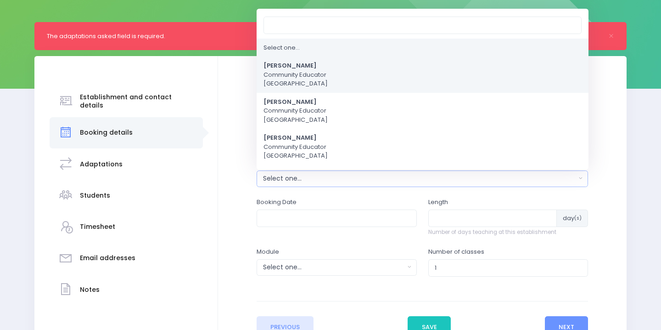
click at [392, 81] on link "[PERSON_NAME] Community Educator [GEOGRAPHIC_DATA]" at bounding box center [423, 74] width 332 height 36
select select "321315"
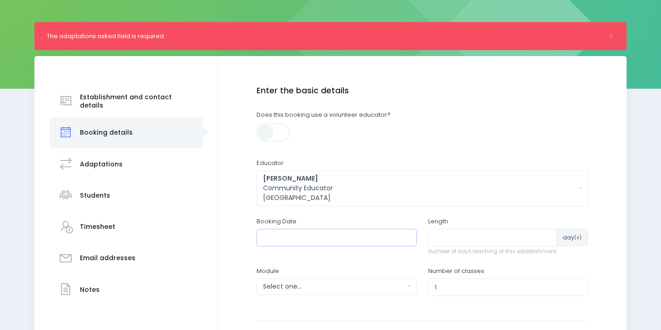
click at [350, 238] on input "text" at bounding box center [337, 237] width 160 height 17
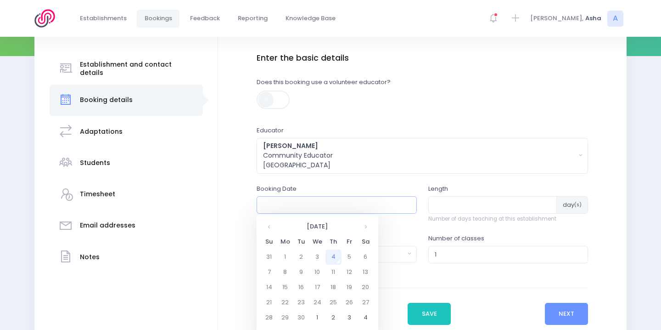
scroll to position [159, 0]
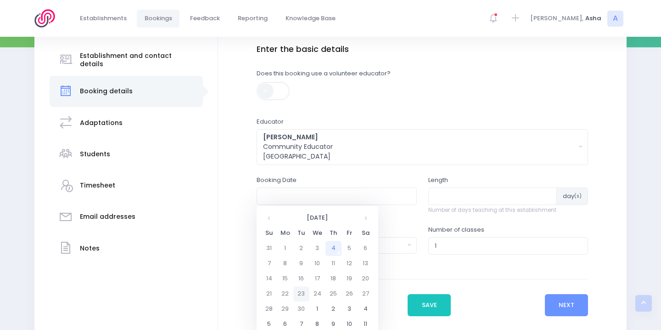
click at [299, 292] on td "23" at bounding box center [302, 293] width 16 height 15
click at [344, 262] on span "10" at bounding box center [345, 261] width 16 height 12
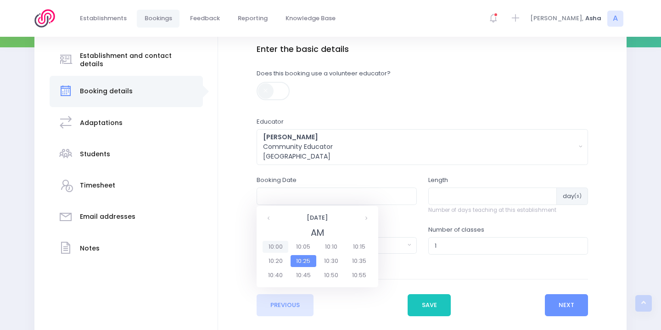
click at [276, 245] on span "10:00" at bounding box center [276, 247] width 26 height 12
type input "[DATE] 10:00 AM"
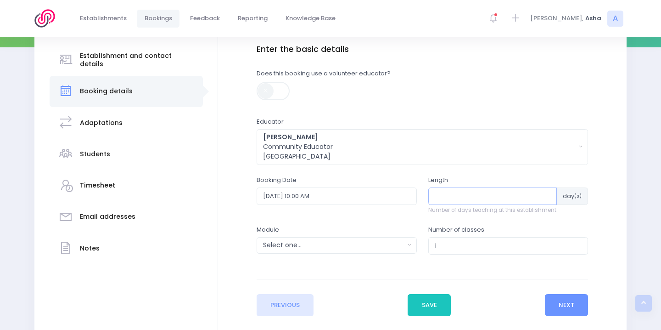
click at [460, 191] on input "number" at bounding box center [493, 195] width 129 height 17
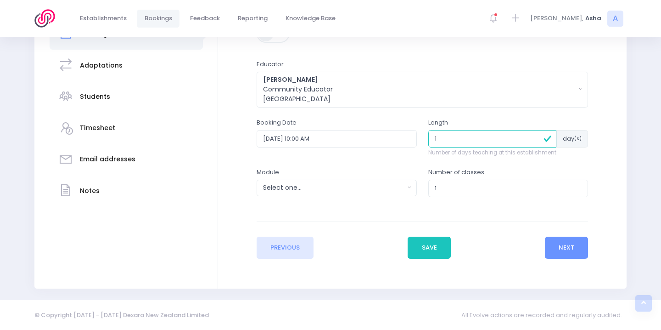
type input "1"
click at [377, 184] on div "Select one..." at bounding box center [333, 188] width 141 height 10
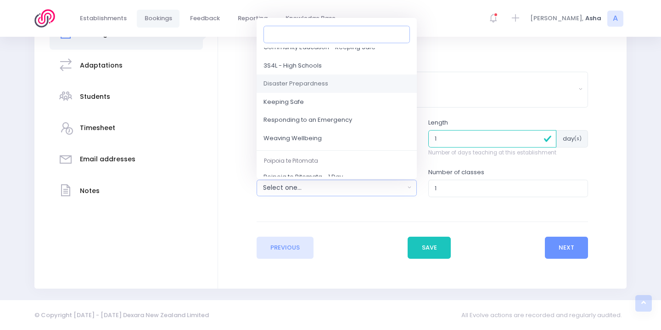
scroll to position [77, 0]
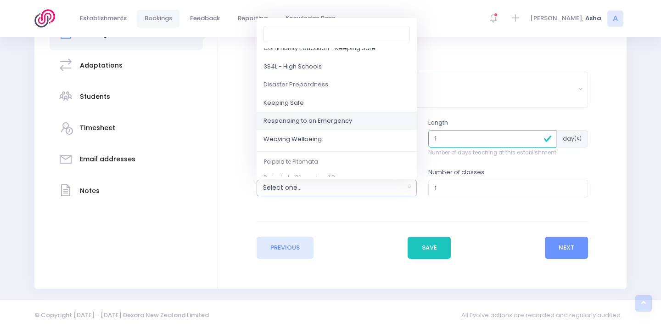
click at [351, 125] on link "Responding to an Emergency" at bounding box center [337, 121] width 160 height 18
select select "Responding to an Emergency"
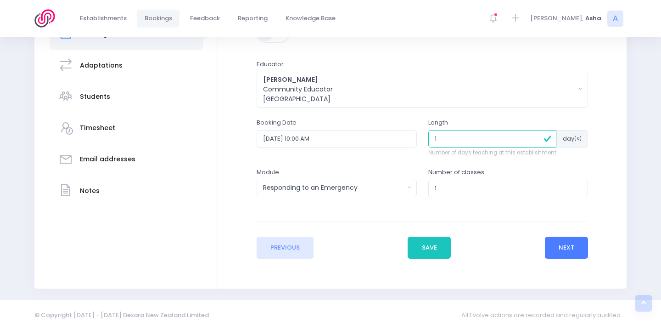
click at [569, 242] on button "Next" at bounding box center [567, 248] width 44 height 22
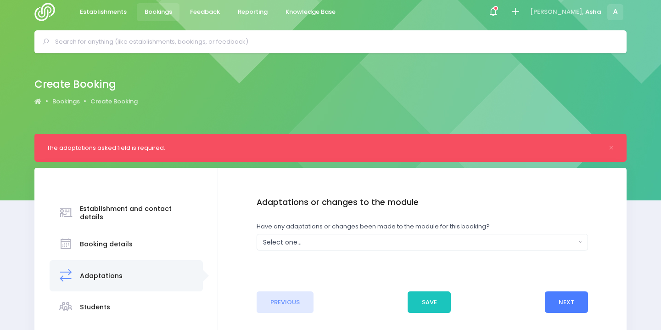
scroll to position [0, 0]
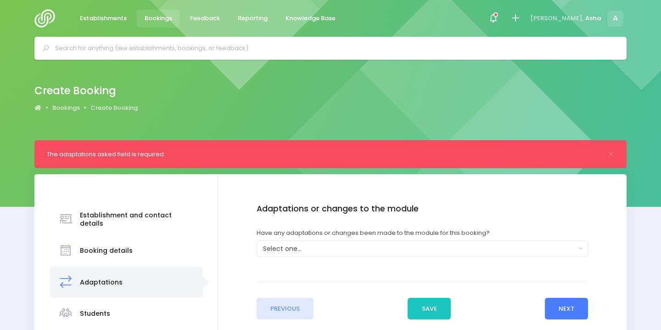
click at [576, 312] on button "Next" at bounding box center [567, 309] width 44 height 22
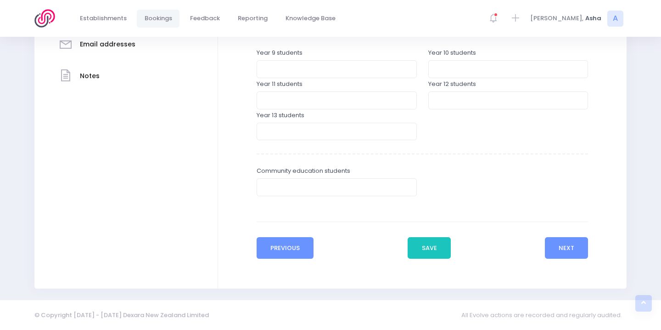
click at [310, 245] on button "Previous" at bounding box center [285, 248] width 57 height 22
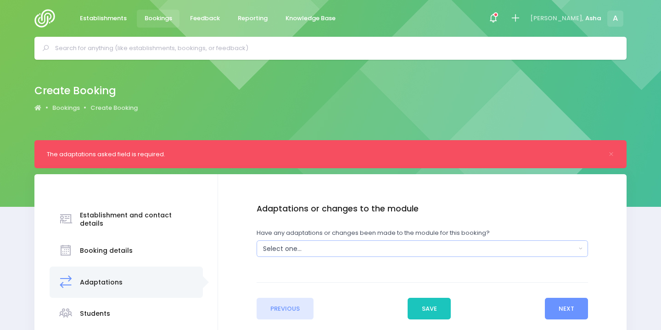
click at [331, 250] on div "Select one..." at bounding box center [419, 249] width 313 height 10
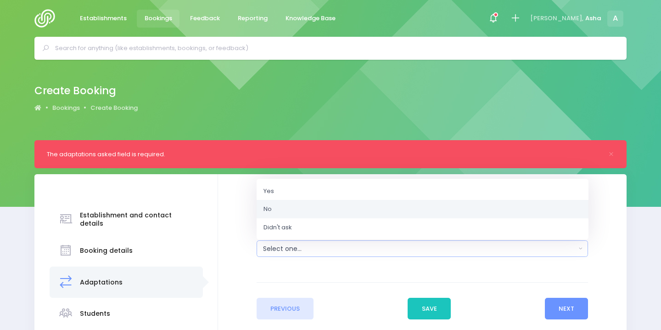
click at [325, 214] on link "No" at bounding box center [423, 209] width 332 height 18
select select "No"
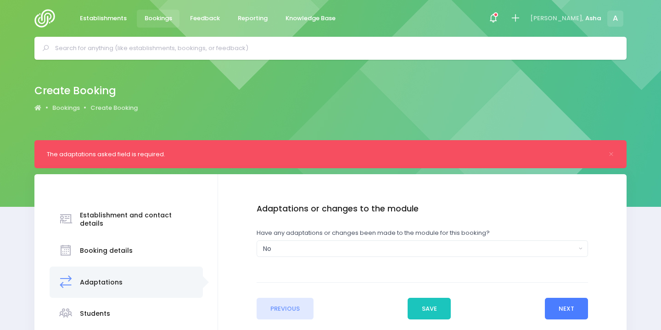
click at [576, 309] on button "Next" at bounding box center [567, 309] width 44 height 22
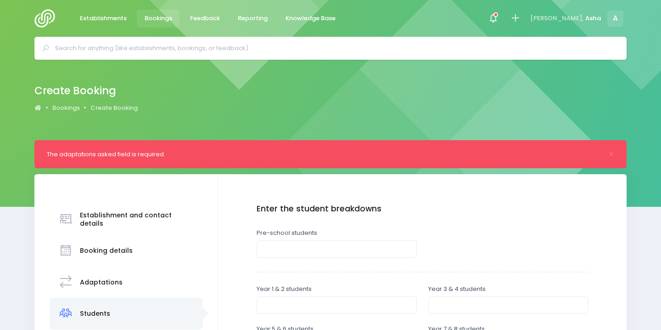
scroll to position [47, 0]
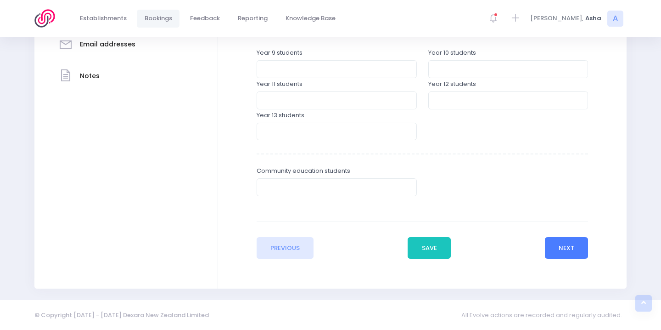
type input "30"
click at [569, 249] on button "Next" at bounding box center [567, 248] width 44 height 22
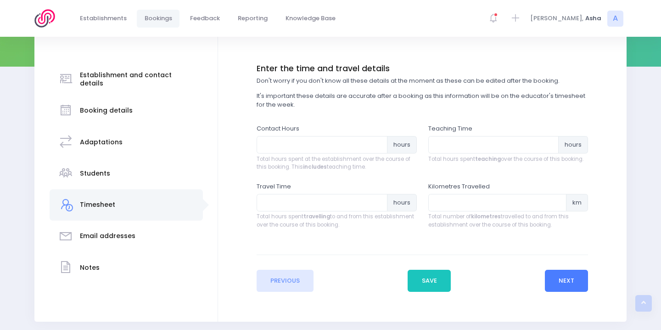
click at [581, 277] on button "Next" at bounding box center [567, 281] width 44 height 22
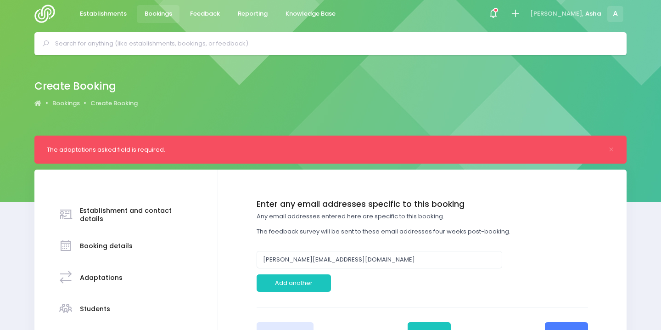
scroll to position [0, 0]
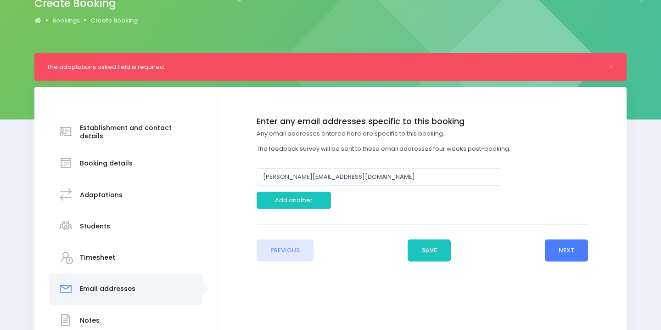
click at [552, 250] on button "Next" at bounding box center [567, 250] width 44 height 22
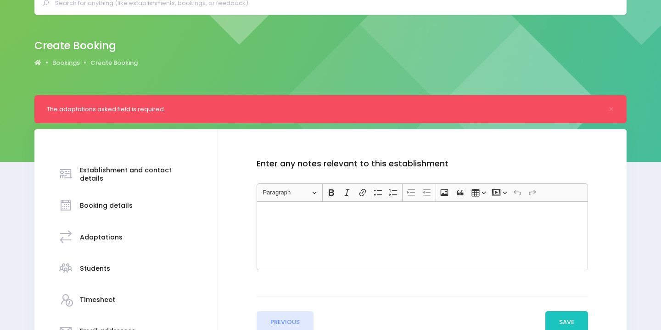
scroll to position [103, 0]
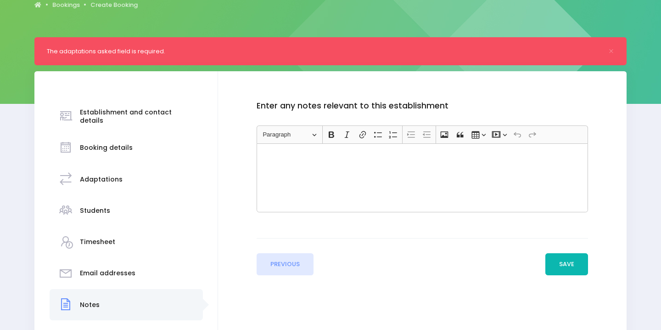
click at [569, 262] on button "Save" at bounding box center [567, 264] width 43 height 22
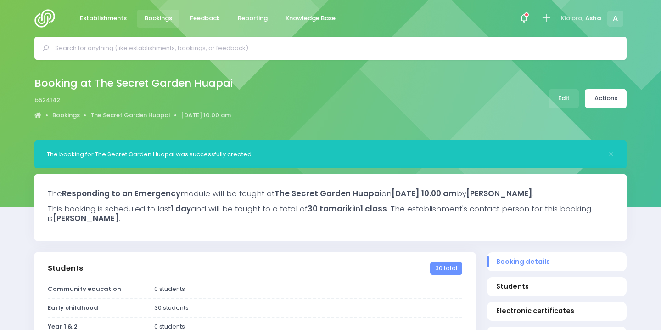
select select "5"
click at [602, 106] on link "Actions" at bounding box center [606, 98] width 42 height 19
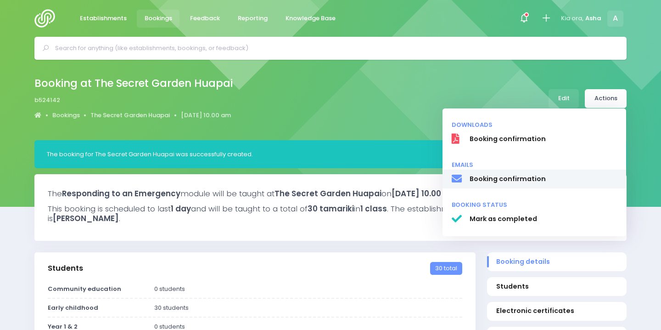
click at [532, 181] on span "Booking confirmation" at bounding box center [544, 179] width 148 height 10
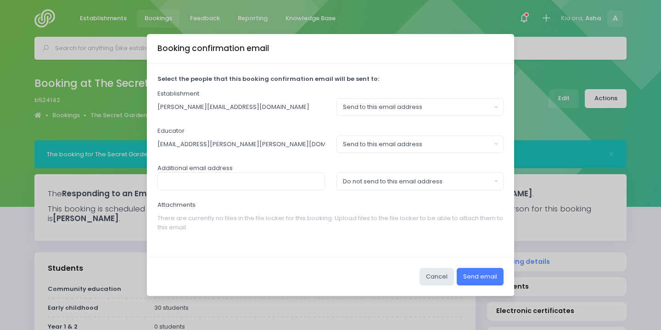
click at [479, 277] on button "Send email" at bounding box center [480, 276] width 47 height 17
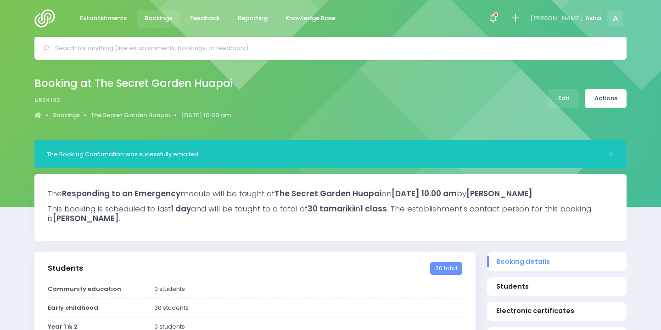
select select "5"
click at [234, 49] on input "text" at bounding box center [334, 48] width 559 height 14
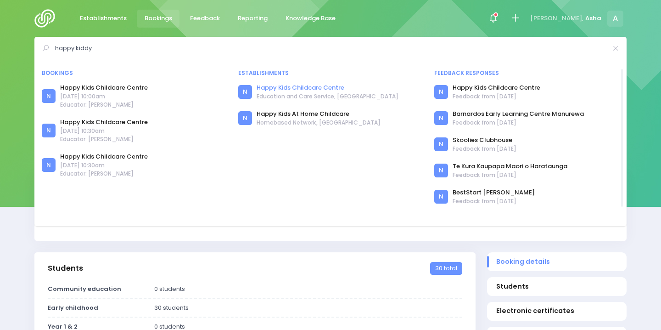
type input "happy kiddy"
click at [337, 90] on link "Happy Kids Childcare Centre" at bounding box center [328, 87] width 142 height 9
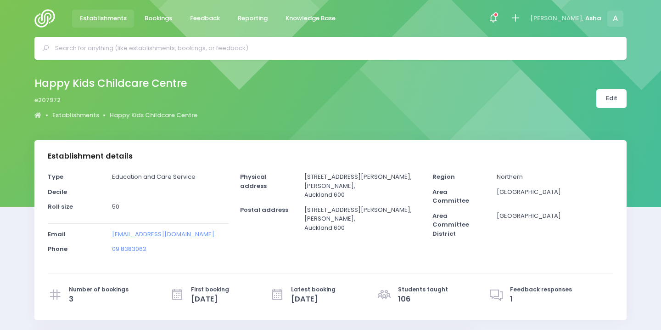
select select "5"
click at [286, 51] on input "text" at bounding box center [334, 48] width 559 height 14
click at [241, 35] on li "Reporting" at bounding box center [253, 18] width 48 height 37
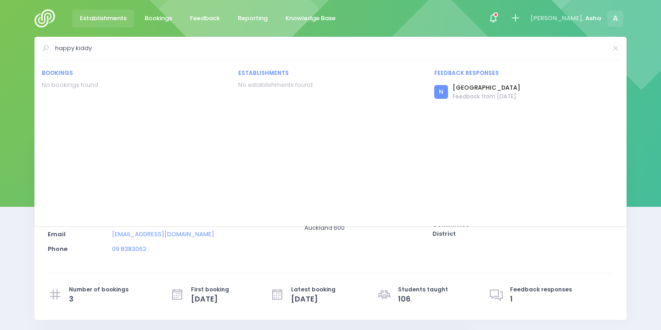
click at [203, 48] on input "happy kiddy" at bounding box center [331, 48] width 552 height 14
drag, startPoint x: 85, startPoint y: 48, endPoint x: 164, endPoint y: 47, distance: 78.5
click at [164, 48] on input "happy kiddy huapai" at bounding box center [331, 48] width 552 height 14
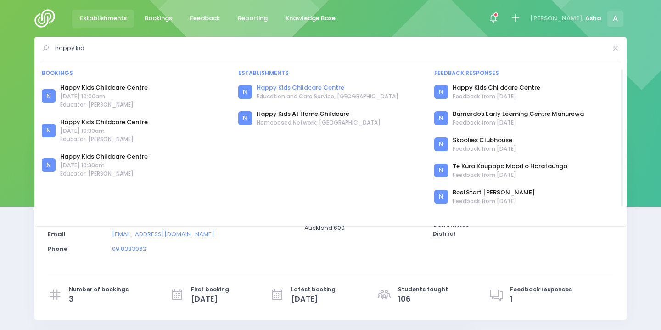
type input "happy kid"
click at [289, 88] on link "Happy Kids Childcare Centre" at bounding box center [328, 87] width 142 height 9
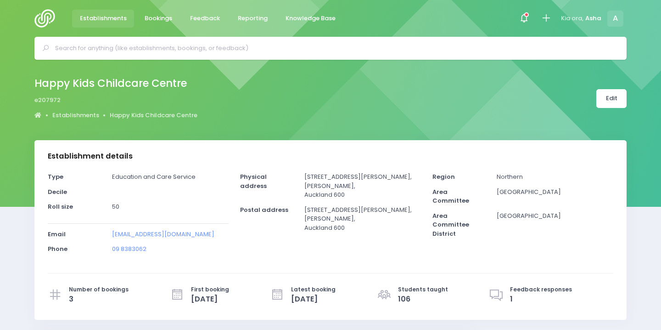
select select "5"
click at [112, 21] on span "Establishments" at bounding box center [103, 18] width 47 height 9
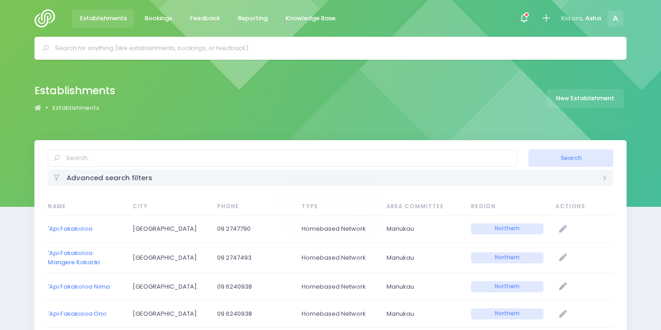
select select "20"
click at [587, 105] on link "New Establishment" at bounding box center [585, 98] width 77 height 19
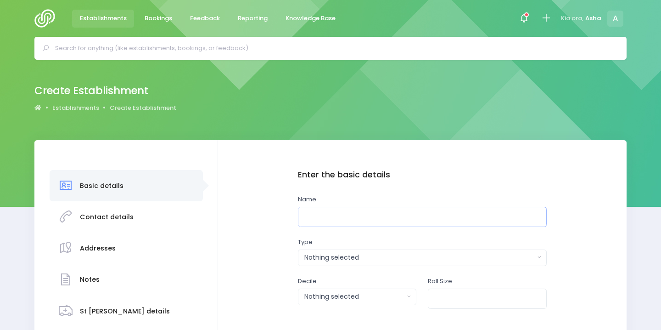
click at [381, 213] on input "text" at bounding box center [422, 217] width 249 height 21
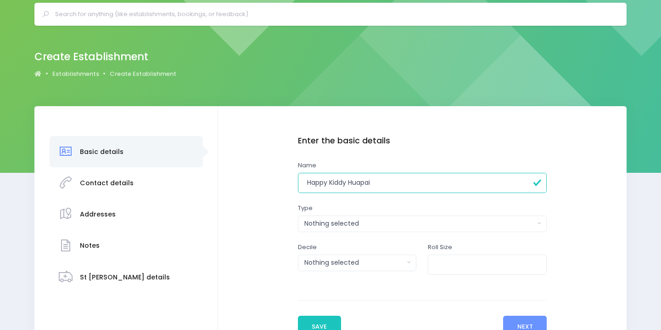
type input "Happy Kiddy Huapai"
click at [373, 229] on button "Nothing selected" at bounding box center [422, 223] width 249 height 17
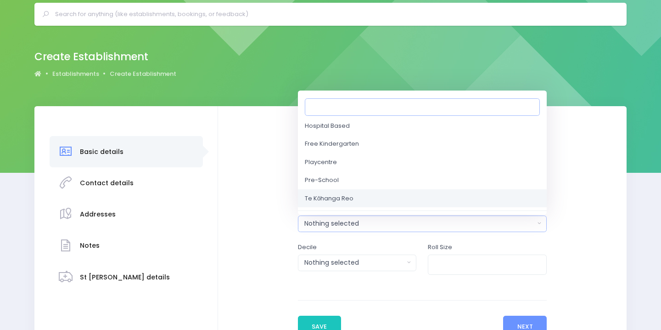
scroll to position [83, 0]
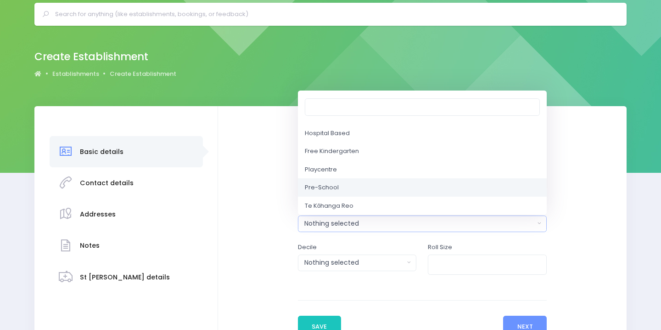
click at [339, 192] on link "Pre-School" at bounding box center [422, 187] width 249 height 18
select select "Pre-School"
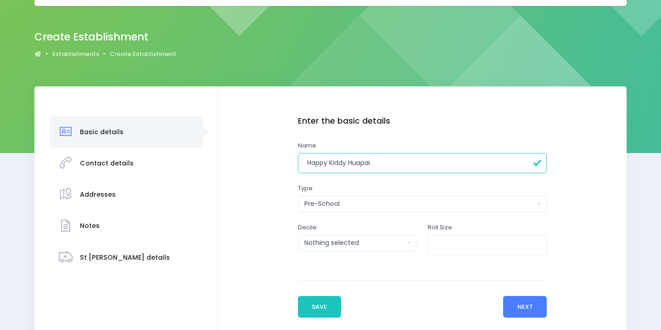
click at [519, 301] on button "Next" at bounding box center [525, 307] width 44 height 22
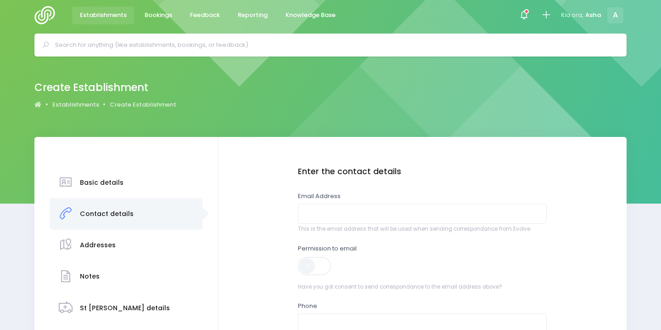
scroll to position [4, 0]
click at [350, 204] on input "email" at bounding box center [422, 213] width 249 height 21
paste input "[EMAIL_ADDRESS][DOMAIN_NAME]"
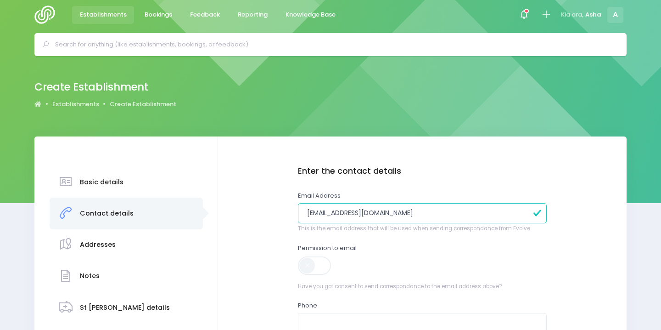
type input "[EMAIL_ADDRESS][DOMAIN_NAME]"
click at [323, 264] on span at bounding box center [315, 265] width 34 height 18
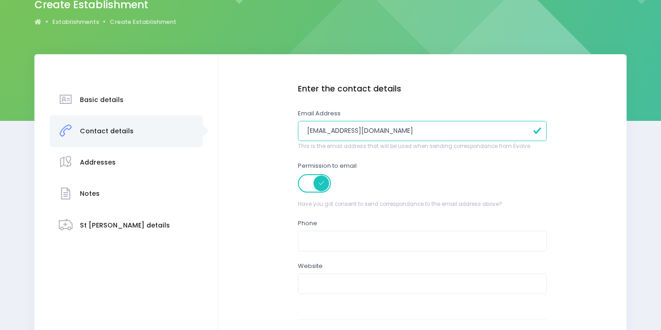
scroll to position [170, 0]
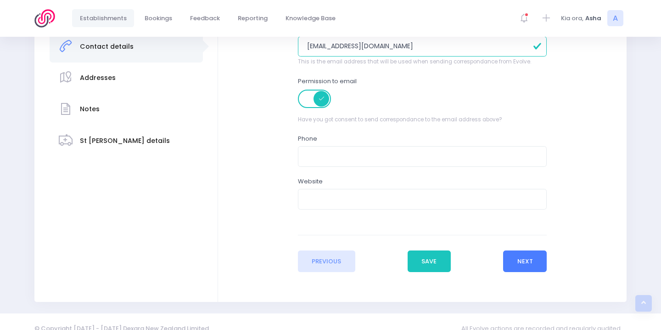
click at [520, 258] on button "Next" at bounding box center [525, 261] width 44 height 22
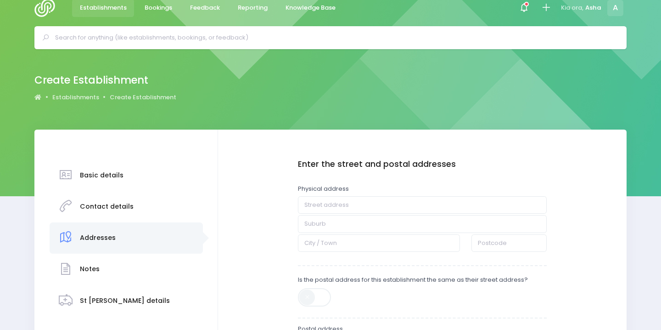
scroll to position [0, 0]
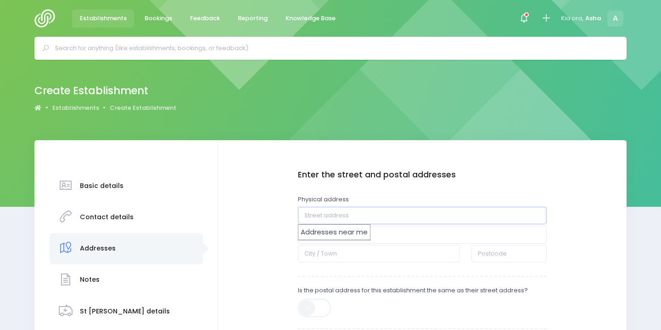
click at [332, 211] on input "text" at bounding box center [422, 215] width 249 height 17
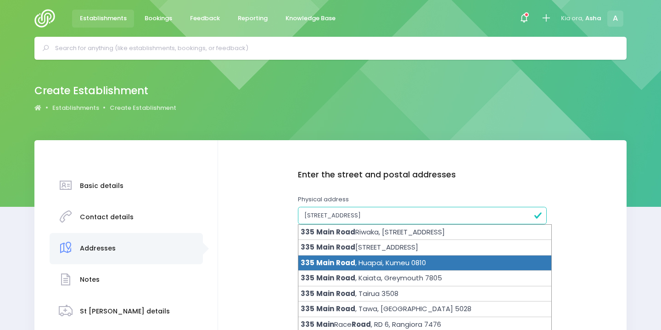
click at [389, 262] on li "335 Main Road , Huapai, Kumeu 0810" at bounding box center [425, 263] width 253 height 16
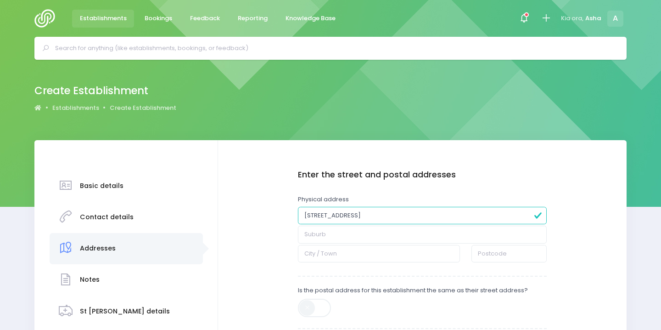
type input "335 Main Road"
type input "Huapai"
type input "Kumeu"
type input "0810"
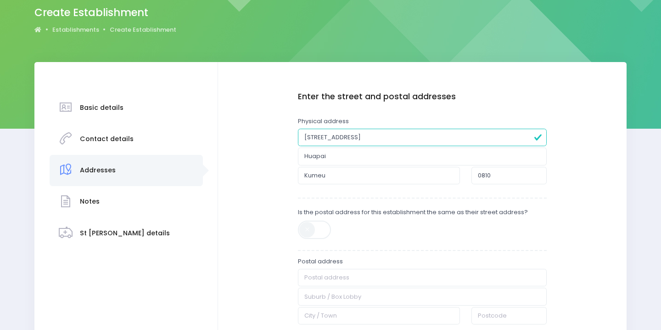
scroll to position [83, 0]
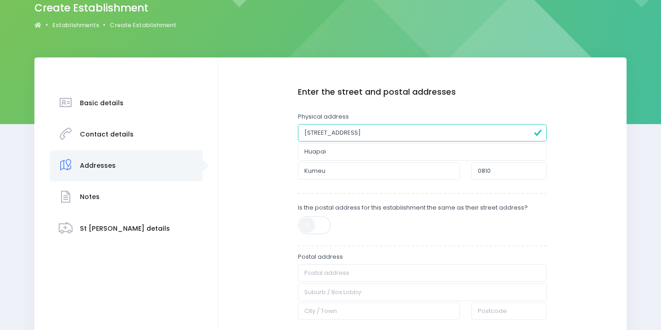
click at [326, 231] on span at bounding box center [315, 225] width 34 height 18
type input "335 Main Road"
type input "Huapai"
type input "Kumeu"
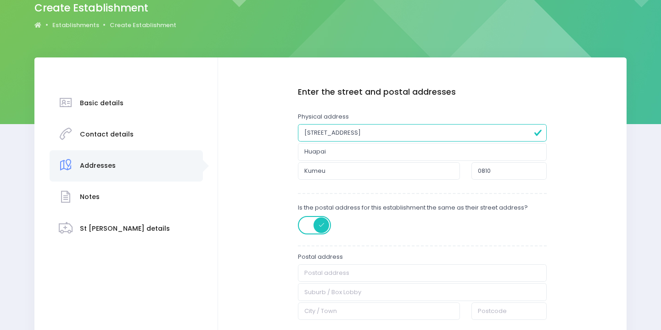
type input "0810"
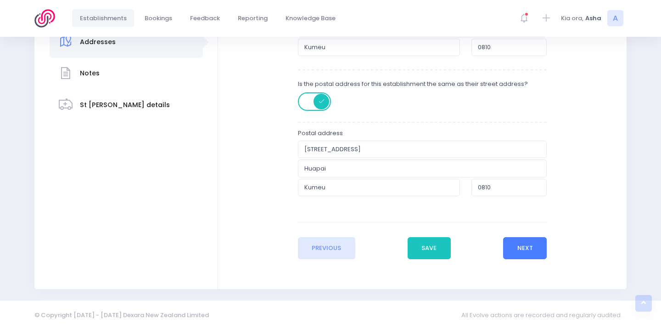
click at [510, 249] on button "Next" at bounding box center [525, 248] width 44 height 22
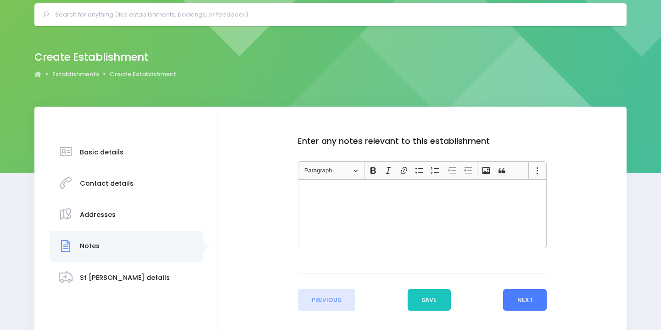
scroll to position [0, 0]
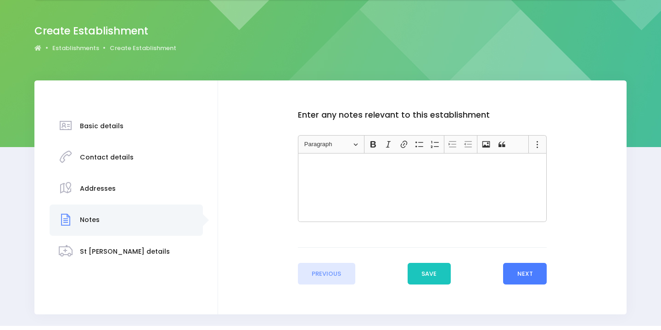
click at [528, 273] on button "Next" at bounding box center [525, 274] width 44 height 22
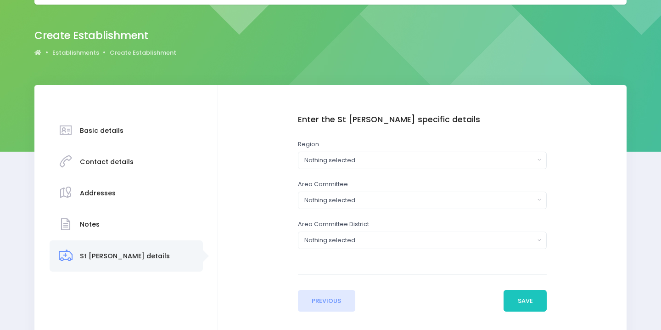
scroll to position [85, 0]
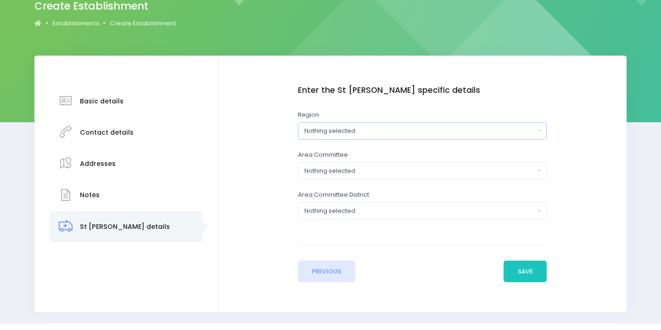
click at [395, 134] on div "Nothing selected" at bounding box center [420, 130] width 230 height 9
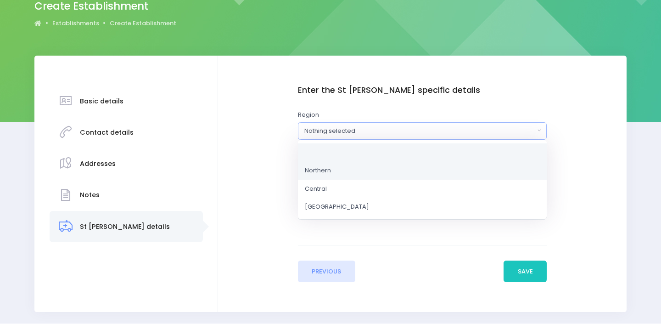
click at [368, 173] on link "Northern" at bounding box center [422, 170] width 249 height 18
select select "Northern"
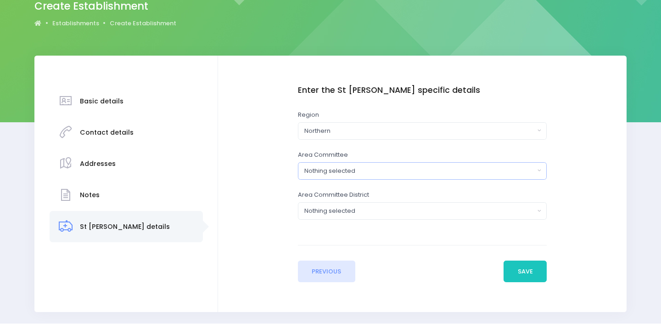
click at [368, 171] on div "Nothing selected" at bounding box center [420, 170] width 230 height 9
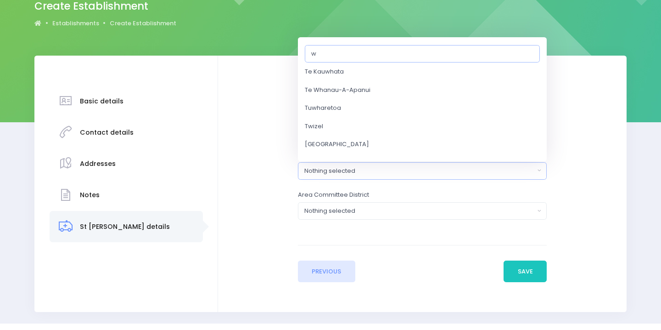
scroll to position [0, 0]
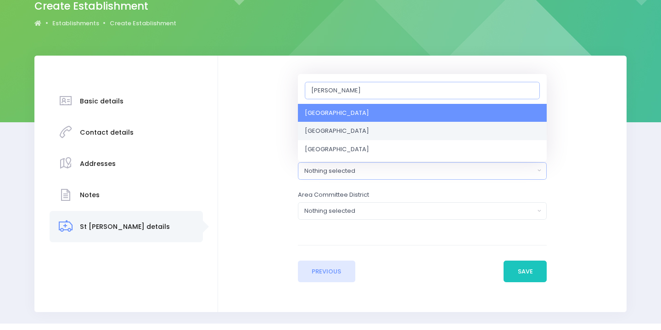
type input "wes"
click at [361, 128] on link "West Auckland" at bounding box center [422, 131] width 249 height 18
select select "West Auckland"
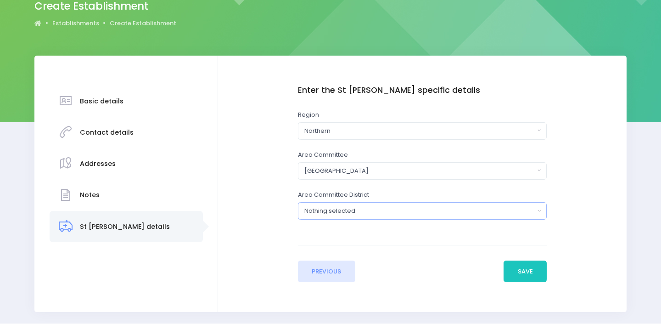
click at [371, 219] on button "Nothing selected" at bounding box center [422, 210] width 249 height 17
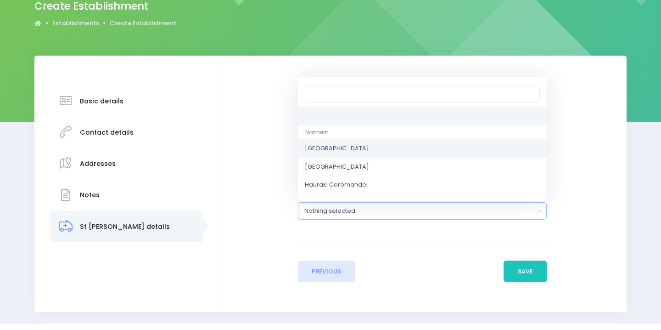
click at [363, 156] on link "Auckland Northwest" at bounding box center [422, 148] width 249 height 18
select select "Auckland Northwest"
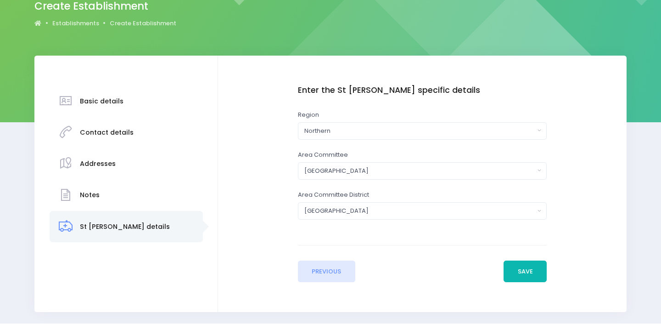
click at [512, 260] on button "Save" at bounding box center [525, 271] width 43 height 22
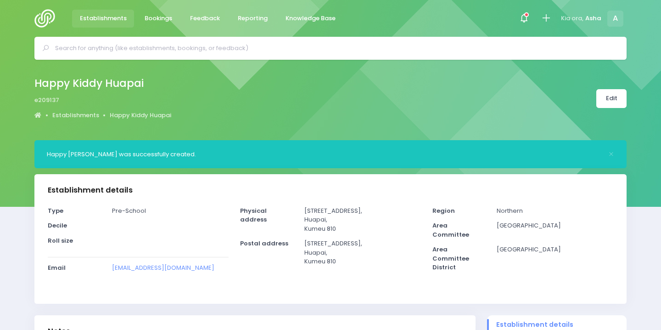
select select "5"
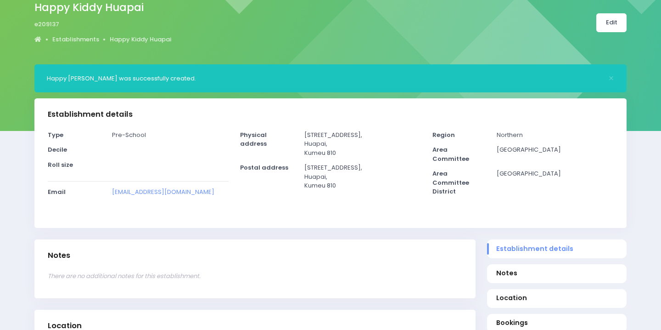
scroll to position [200, 0]
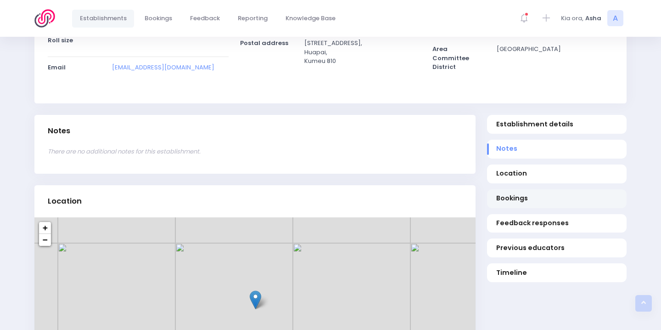
click at [540, 202] on span "Bookings" at bounding box center [558, 198] width 122 height 10
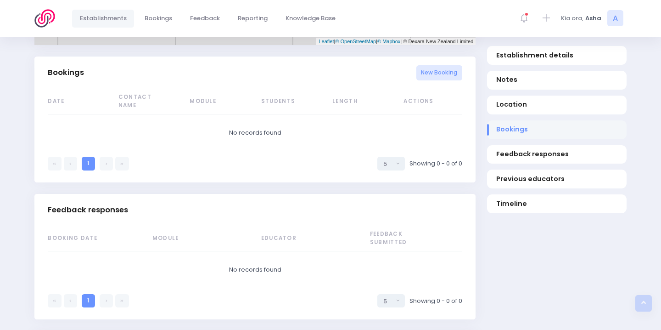
scroll to position [567, 0]
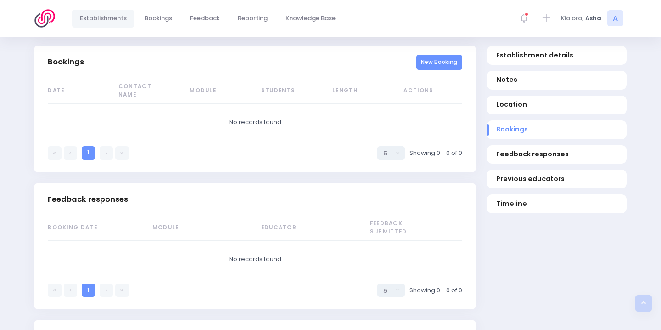
click at [439, 62] on link "New Booking" at bounding box center [440, 62] width 46 height 15
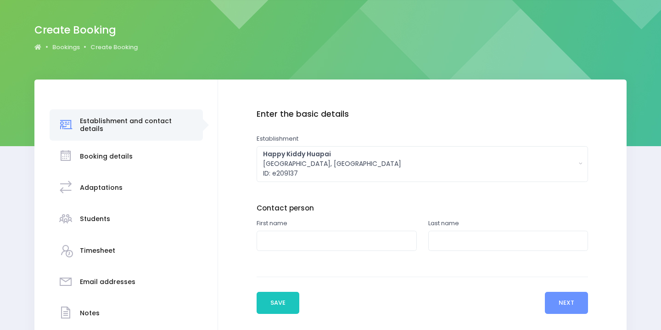
scroll to position [85, 0]
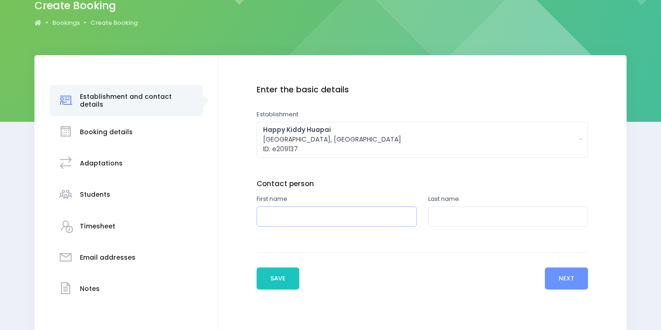
click at [348, 218] on input "text" at bounding box center [337, 216] width 160 height 21
type input "[PERSON_NAME]"
click at [467, 216] on input "text" at bounding box center [509, 216] width 160 height 21
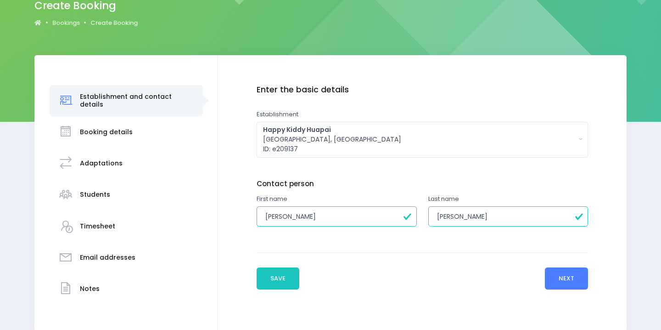
type input "[PERSON_NAME]"
click at [575, 287] on button "Next" at bounding box center [567, 278] width 44 height 22
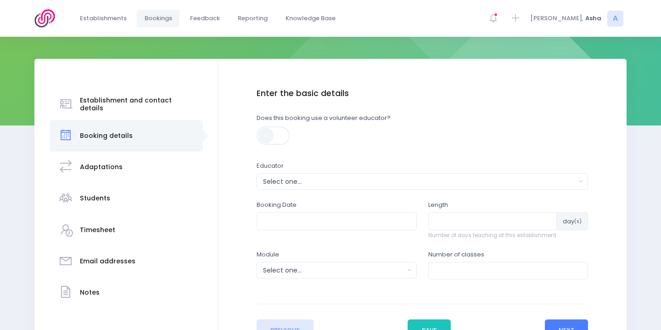
scroll to position [158, 0]
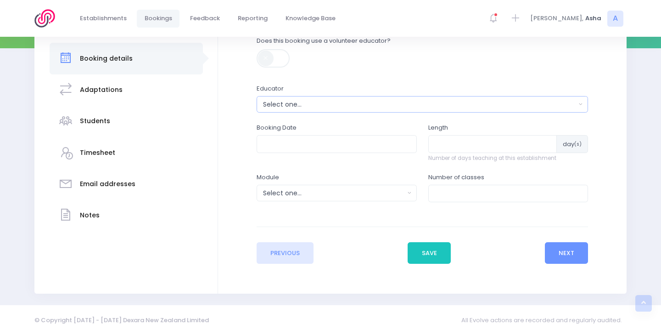
click at [444, 109] on button "Select one..." at bounding box center [423, 104] width 332 height 17
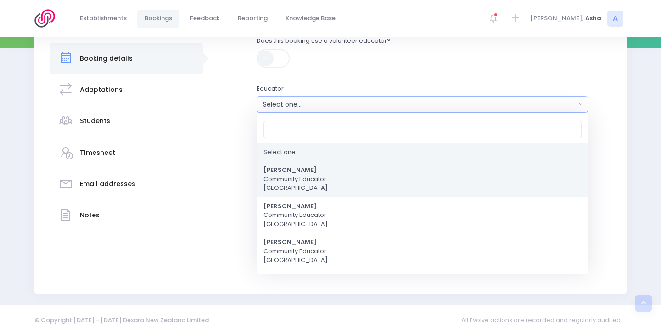
click at [399, 176] on link "[PERSON_NAME] Community Educator [GEOGRAPHIC_DATA]" at bounding box center [423, 179] width 332 height 36
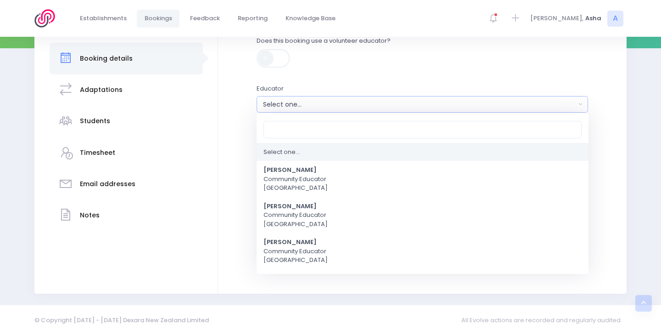
select select "321315"
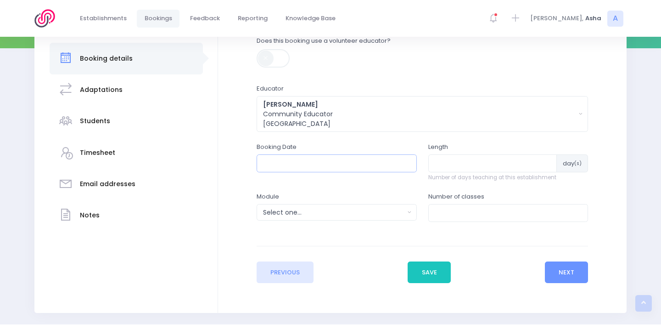
click at [342, 160] on input "text" at bounding box center [337, 162] width 160 height 17
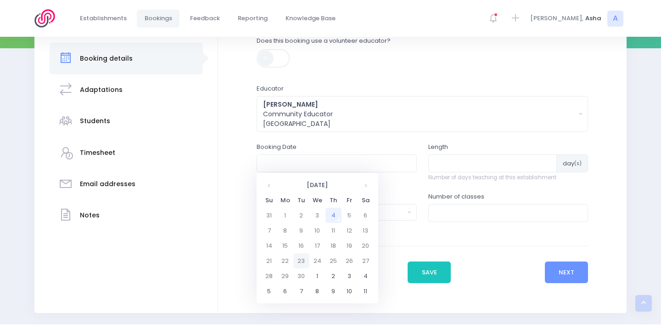
click at [303, 260] on td "23" at bounding box center [302, 260] width 16 height 15
click at [359, 232] on span "11" at bounding box center [364, 228] width 16 height 12
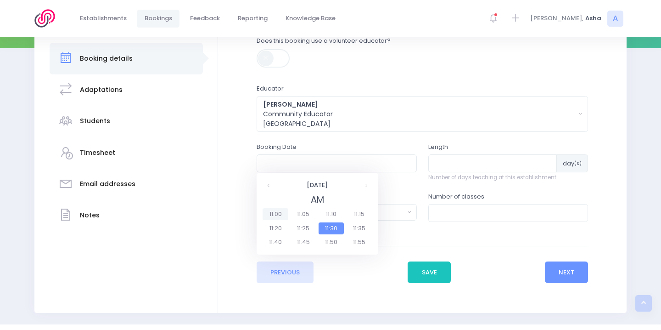
click at [270, 210] on span "11:00" at bounding box center [276, 214] width 26 height 12
type input "[DATE] 11:00 AM"
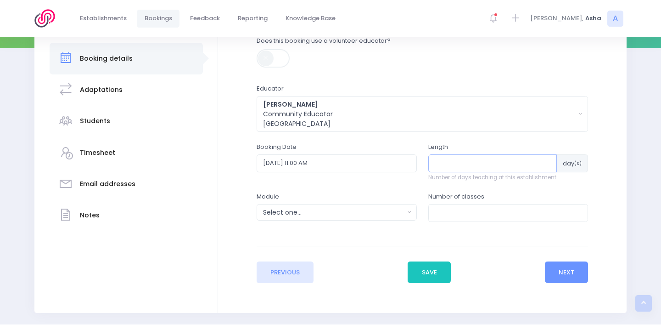
click at [450, 166] on input "number" at bounding box center [493, 162] width 129 height 17
type input "1"
click at [372, 212] on div "Select one..." at bounding box center [333, 213] width 141 height 10
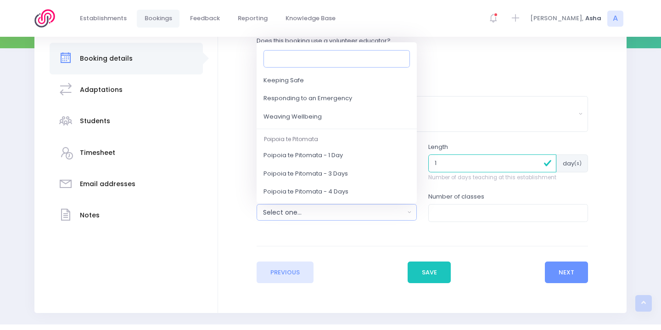
scroll to position [52, 0]
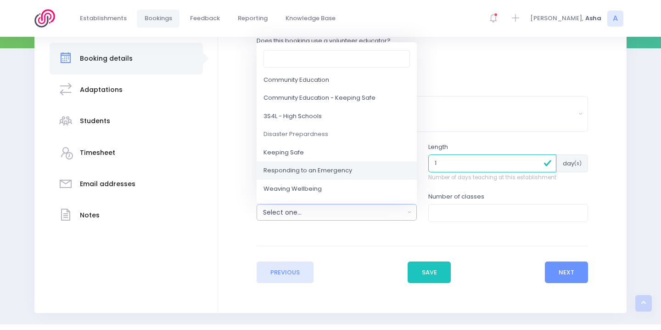
click at [349, 167] on span "Responding to an Emergency" at bounding box center [308, 170] width 89 height 9
select select "Responding to an Emergency"
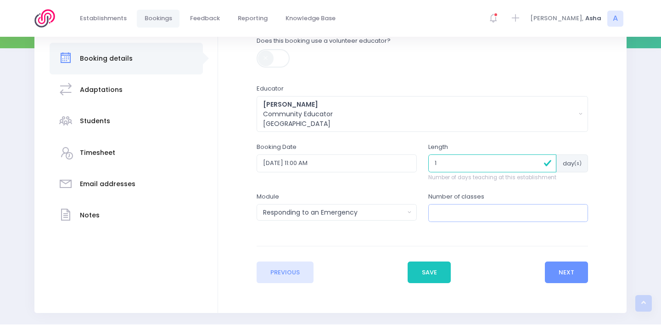
click at [497, 211] on input "number" at bounding box center [509, 212] width 160 height 17
type input "1"
click at [570, 274] on button "Next" at bounding box center [567, 272] width 44 height 22
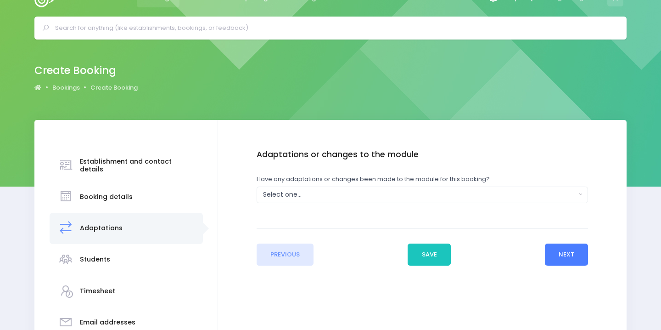
scroll to position [0, 0]
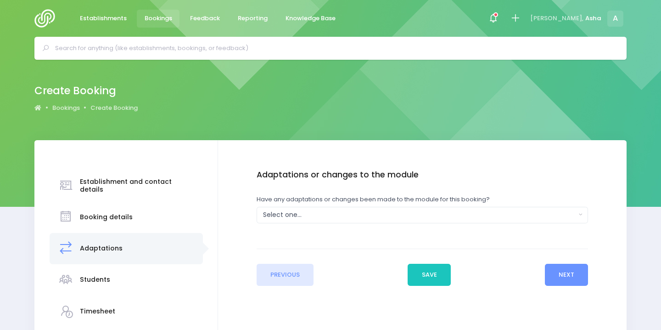
click at [480, 204] on div "Have any adaptations or changes been made to the module for this booking? Yes N…" at bounding box center [423, 209] width 332 height 28
click at [482, 214] on div "Select one..." at bounding box center [419, 215] width 313 height 10
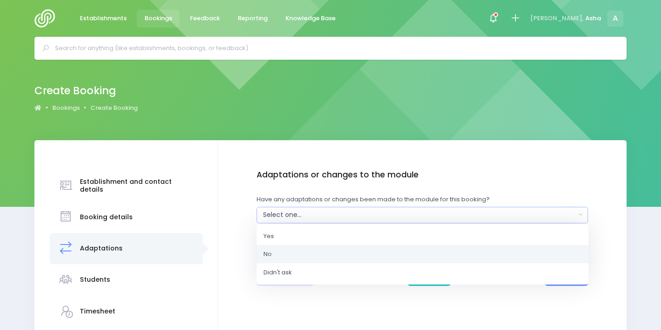
click at [475, 249] on link "No" at bounding box center [423, 254] width 332 height 18
select select "No"
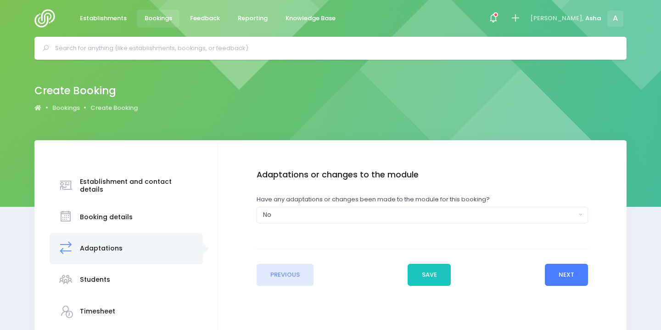
click at [562, 279] on button "Next" at bounding box center [567, 275] width 44 height 22
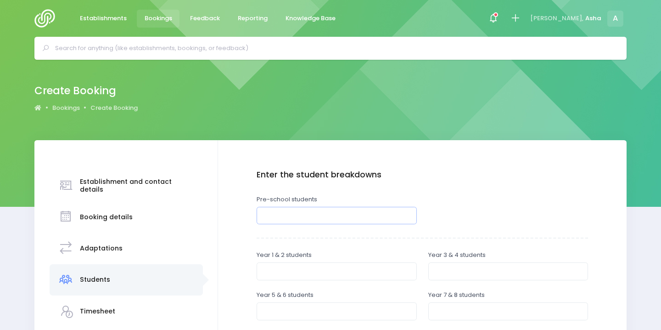
click at [407, 222] on input "number" at bounding box center [337, 215] width 160 height 17
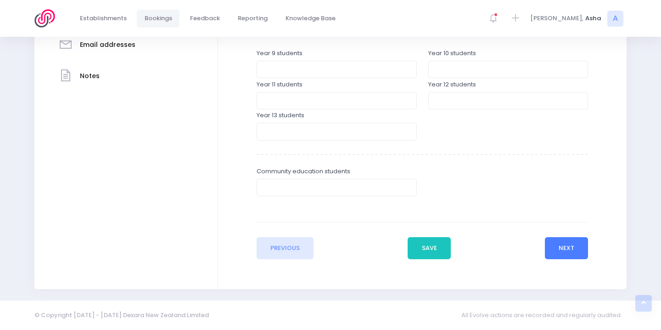
type input "20"
click at [564, 256] on button "Next" at bounding box center [567, 248] width 44 height 22
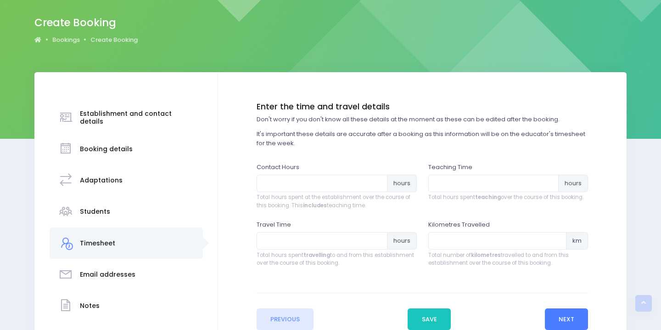
scroll to position [0, 0]
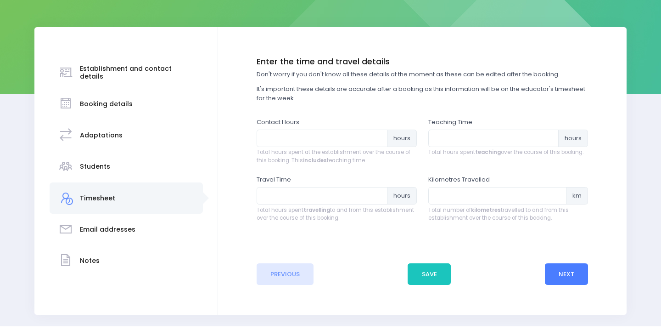
click at [569, 278] on button "Next" at bounding box center [567, 274] width 44 height 22
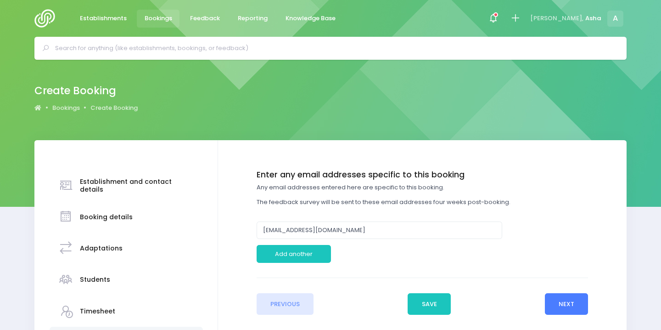
click at [571, 295] on button "Next" at bounding box center [567, 304] width 44 height 22
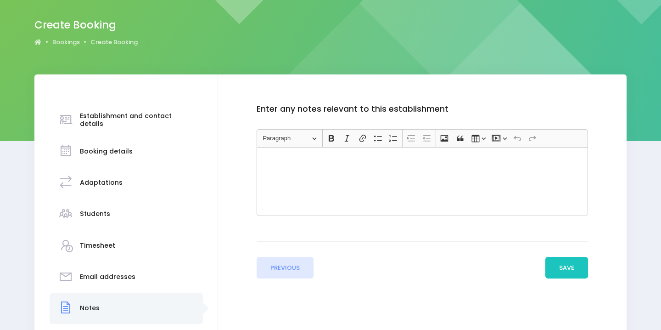
scroll to position [81, 0]
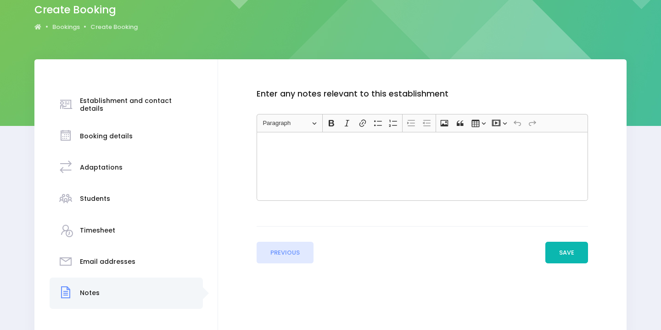
click at [569, 263] on button "Save" at bounding box center [567, 253] width 43 height 22
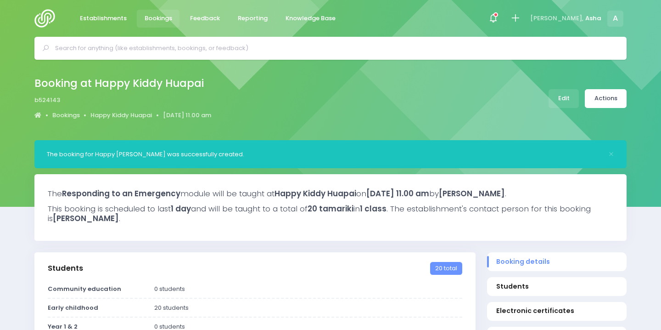
select select "5"
click at [611, 101] on link "Actions" at bounding box center [606, 98] width 42 height 19
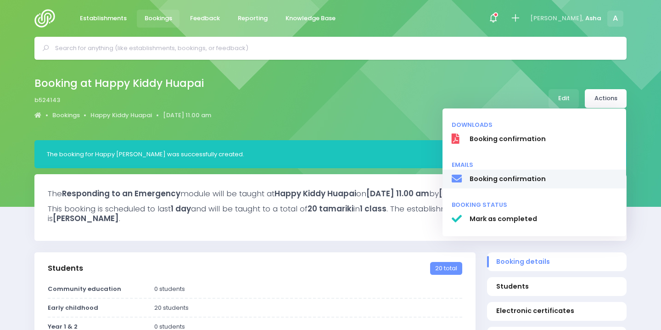
click at [538, 178] on span "Booking confirmation" at bounding box center [544, 179] width 148 height 10
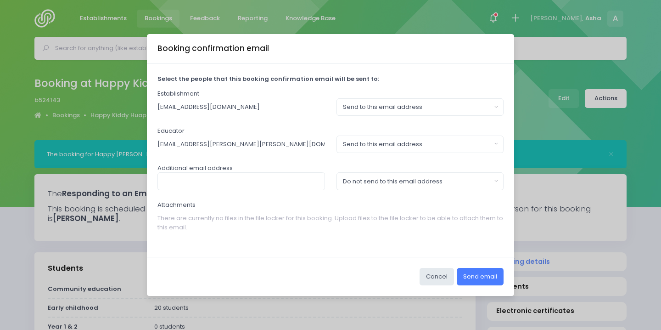
click at [487, 282] on button "Send email" at bounding box center [480, 276] width 47 height 17
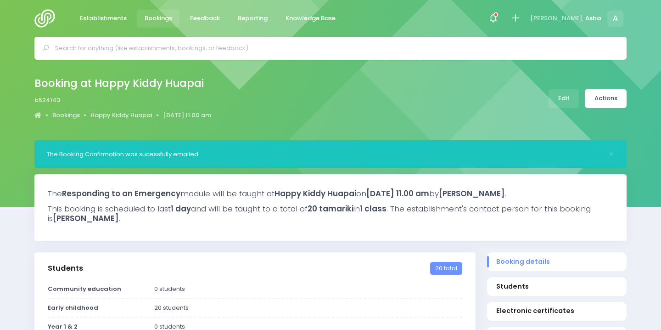
select select "5"
click at [154, 46] on input "text" at bounding box center [334, 48] width 559 height 14
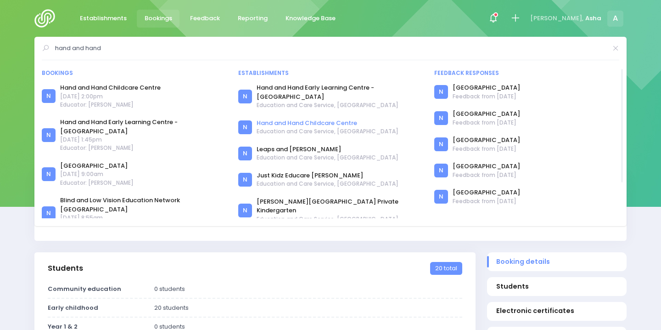
type input "hand and hand"
click at [272, 119] on link "Hand and Hand Childcare Centre" at bounding box center [328, 123] width 142 height 9
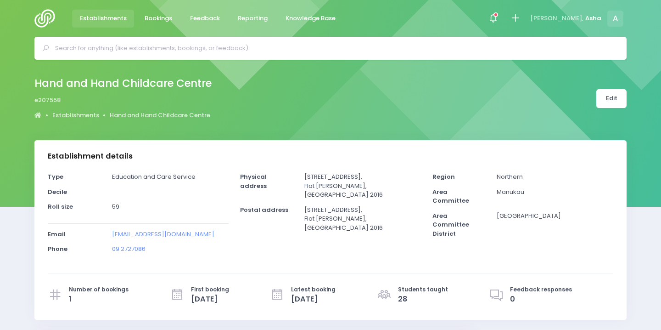
select select "5"
click at [219, 53] on input "text" at bounding box center [334, 48] width 559 height 14
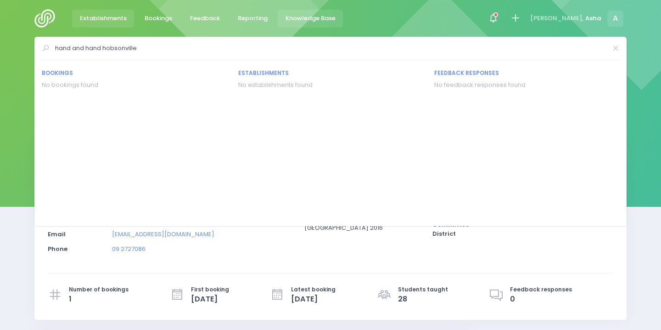
type input "hand and hand hobsonville"
click at [296, 24] on link "Knowledge Base" at bounding box center [310, 19] width 65 height 18
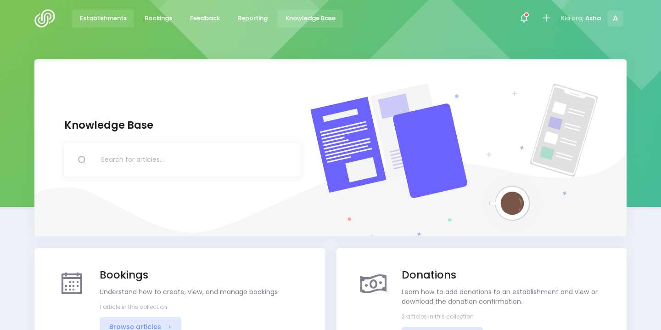
click at [107, 22] on span "Establishments" at bounding box center [103, 18] width 47 height 9
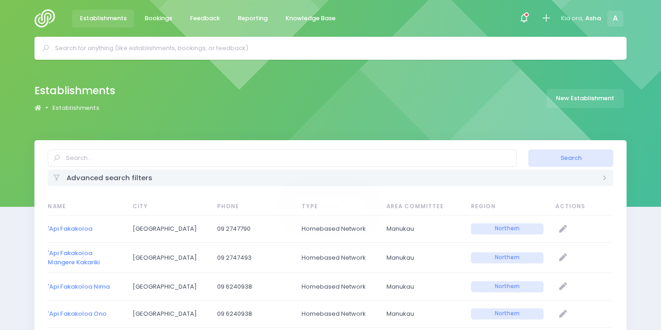
select select "20"
click at [121, 55] on div at bounding box center [330, 48] width 593 height 23
click at [136, 162] on input "text" at bounding box center [282, 157] width 469 height 17
type input "hand and hand"
click at [529, 149] on button "Search" at bounding box center [571, 157] width 85 height 17
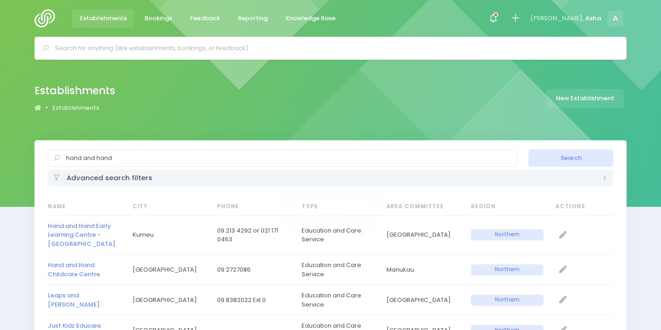
select select "20"
click at [577, 105] on link "New Establishment" at bounding box center [585, 98] width 77 height 19
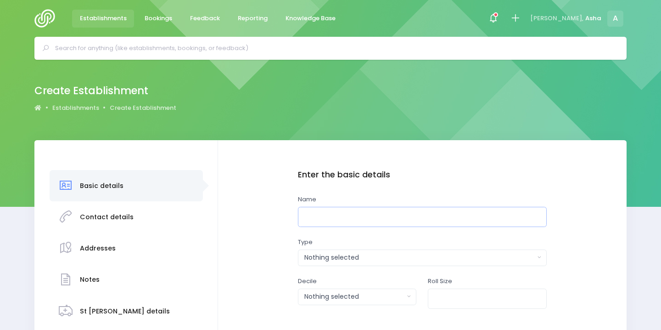
click at [332, 207] on input "text" at bounding box center [422, 217] width 249 height 21
paste input "Hand and Hand - Childcare Centre"
drag, startPoint x: 366, startPoint y: 219, endPoint x: 438, endPoint y: 218, distance: 72.1
click at [439, 220] on input "Hand and Hand - Childcare Centre" at bounding box center [422, 217] width 249 height 21
click at [364, 218] on input "Hand and Hand - Hobsonville" at bounding box center [422, 217] width 249 height 21
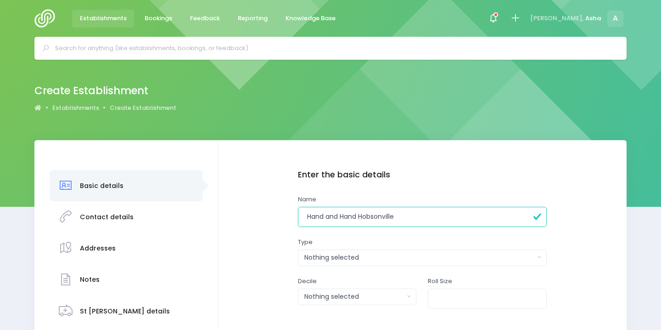
type input "Hand and Hand Hobsonville"
click at [359, 260] on div "Nothing selected" at bounding box center [420, 258] width 230 height 10
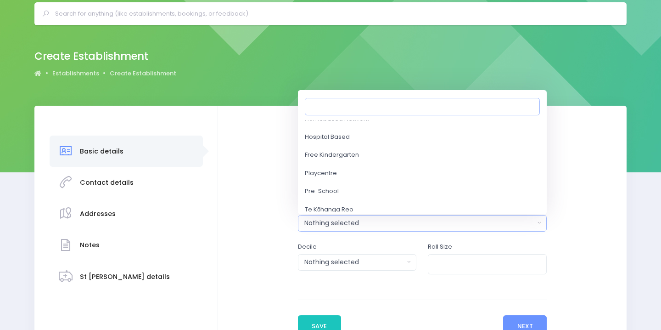
scroll to position [79, 0]
click at [374, 186] on link "Pre-School" at bounding box center [422, 190] width 249 height 18
select select "Pre-School"
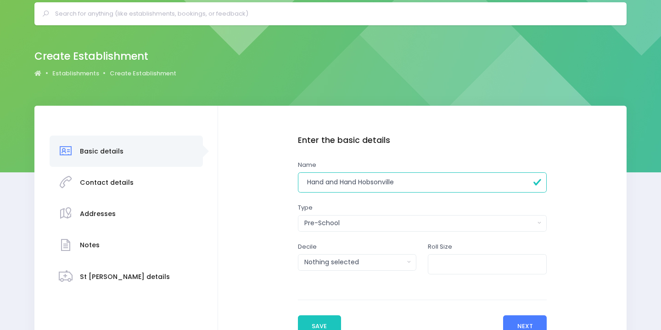
click at [520, 323] on button "Next" at bounding box center [525, 326] width 44 height 22
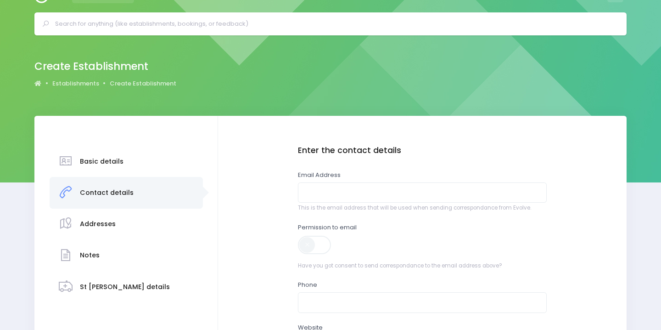
scroll to position [24, 0]
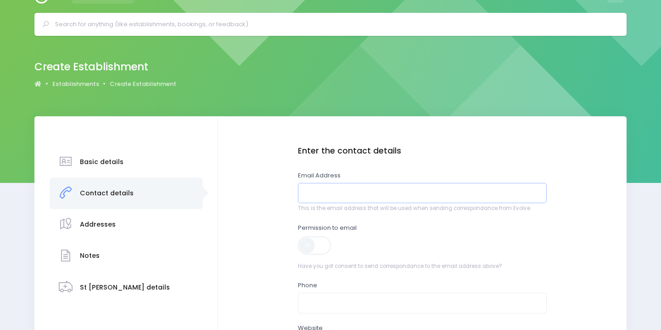
click at [362, 191] on input "email" at bounding box center [422, 193] width 249 height 21
paste input "essycrtr@gmail.com"
type input "essycrtr@gmail.com"
click at [314, 247] on span at bounding box center [315, 245] width 34 height 18
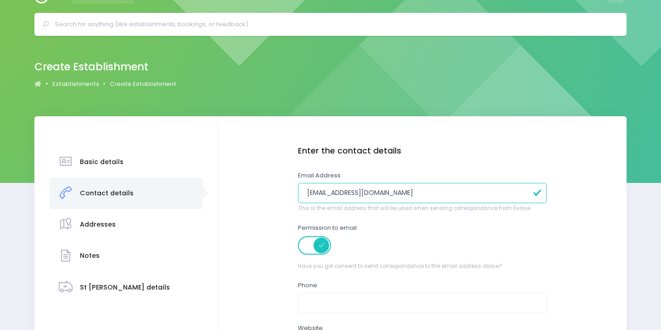
scroll to position [161, 0]
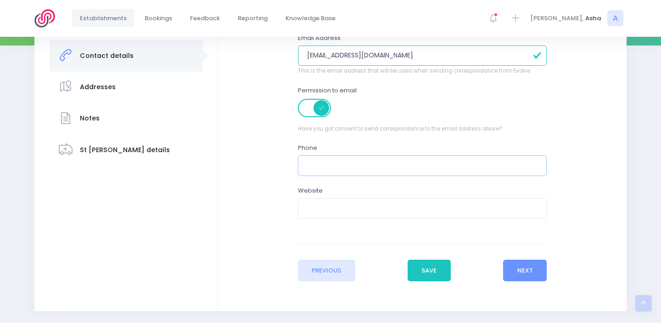
click at [314, 167] on input "text" at bounding box center [422, 165] width 249 height 21
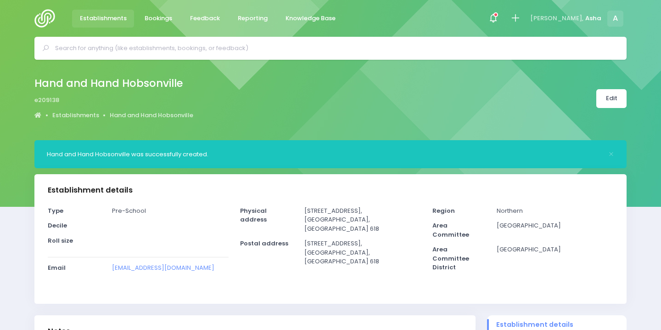
select select "5"
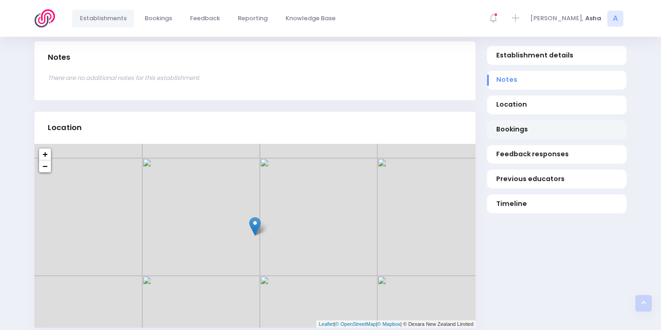
click at [541, 134] on span "Bookings" at bounding box center [558, 130] width 122 height 10
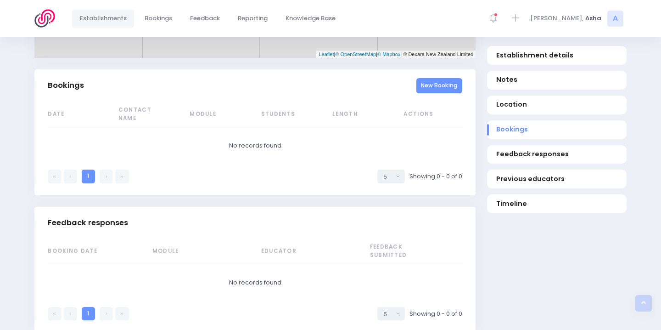
scroll to position [567, 0]
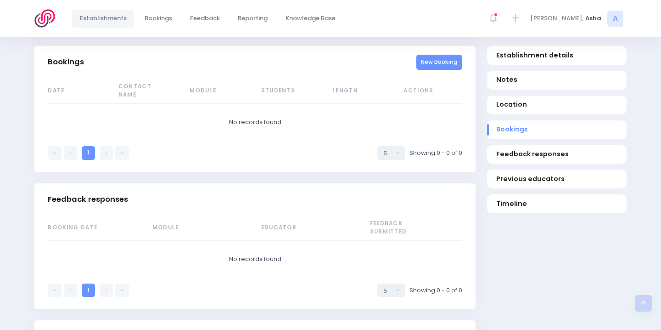
click at [431, 59] on link "New Booking" at bounding box center [440, 62] width 46 height 15
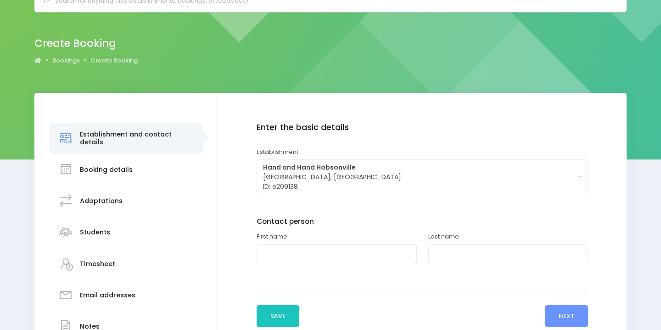
scroll to position [57, 0]
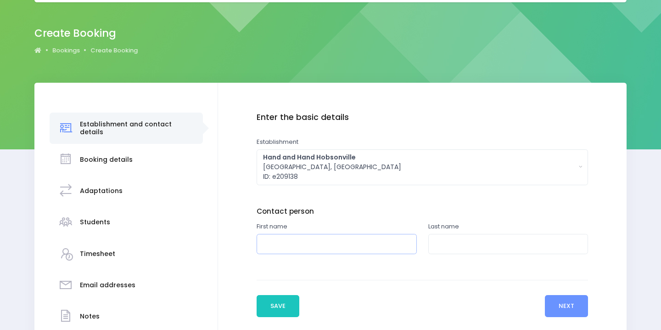
click at [323, 236] on input "text" at bounding box center [337, 244] width 160 height 21
type input "Jess"
click at [471, 242] on input "text" at bounding box center [509, 244] width 160 height 21
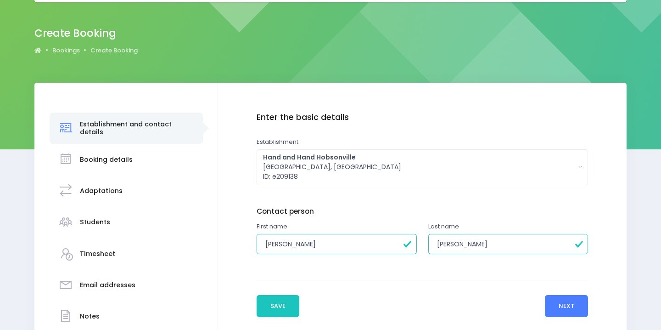
type input "Carter"
click at [564, 300] on button "Next" at bounding box center [567, 306] width 44 height 22
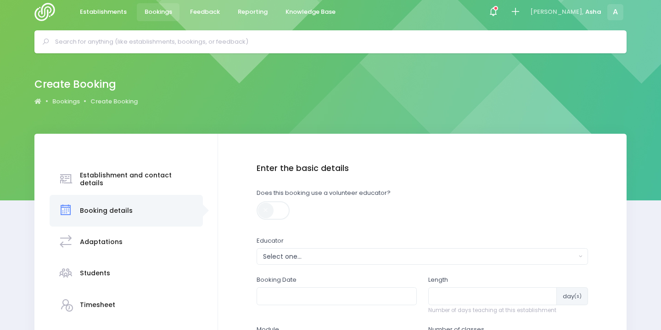
scroll to position [8, 0]
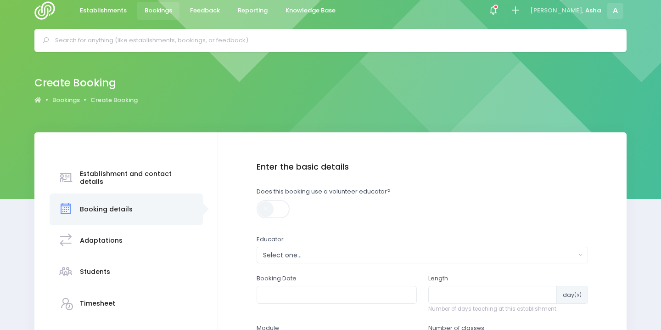
click at [416, 264] on div "Enter the basic details Does this booking use a volunteer educator? Educator Fi…" at bounding box center [423, 266] width 332 height 208
click at [406, 255] on div "Select one..." at bounding box center [419, 255] width 313 height 10
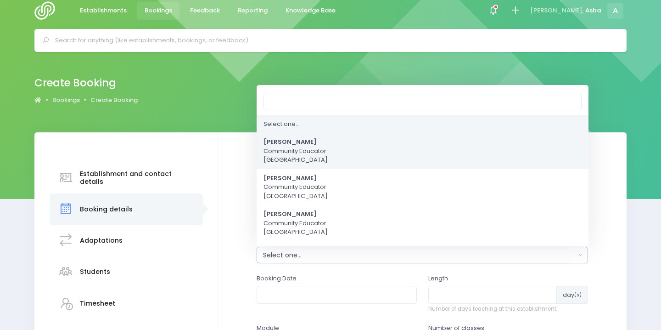
click at [336, 160] on link "Asha Bogdanowicz Community Educator Northern Region" at bounding box center [423, 151] width 332 height 36
select select "321315"
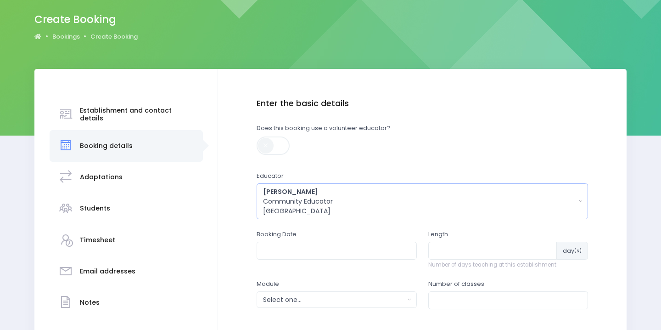
scroll to position [105, 0]
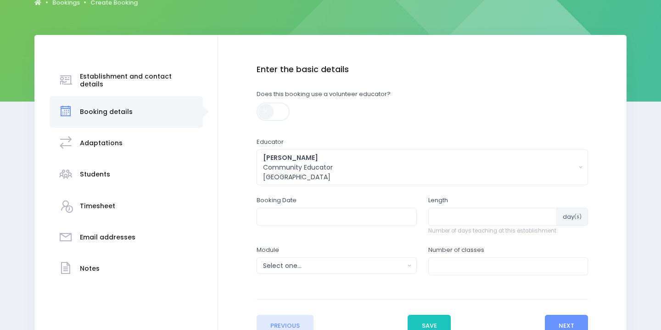
click at [322, 205] on div "Booking Date" at bounding box center [337, 210] width 160 height 29
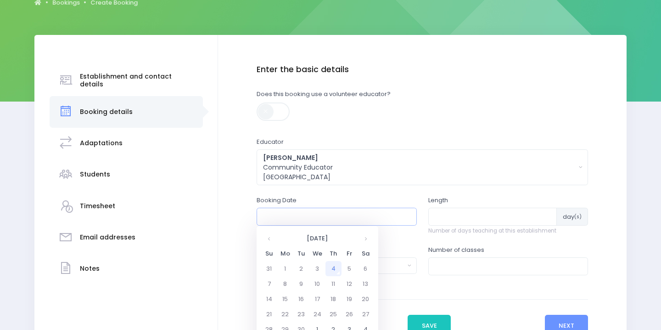
click at [322, 216] on input "text" at bounding box center [337, 216] width 160 height 17
click at [301, 309] on td "23" at bounding box center [302, 313] width 16 height 15
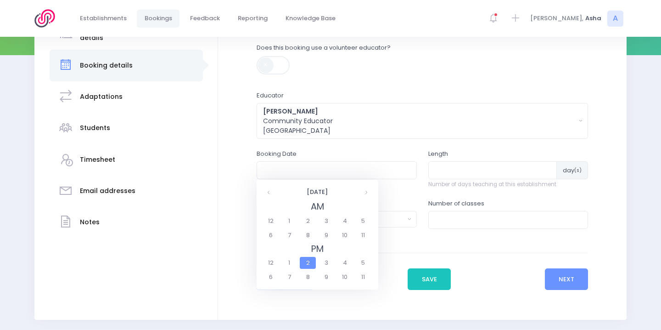
scroll to position [158, 0]
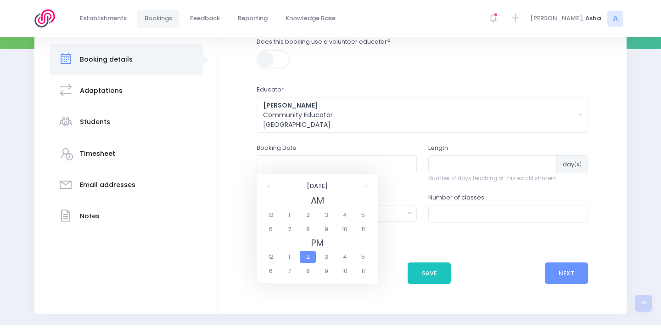
click at [299, 251] on fieldset "PM 12 1 2 3 4 5 6 7 8 9 10 11" at bounding box center [318, 257] width 112 height 42
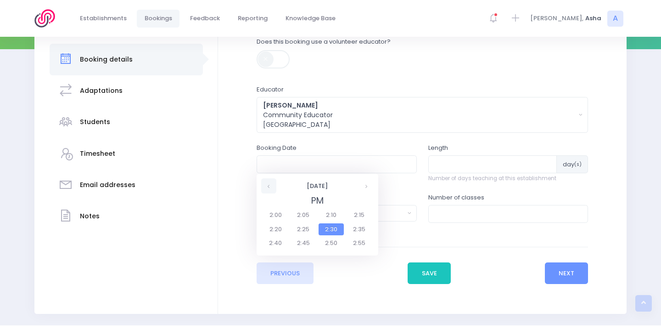
click at [267, 185] on th at bounding box center [268, 185] width 15 height 15
click at [334, 228] on span "1:30" at bounding box center [332, 229] width 26 height 12
type input "23/09/2025 01:30 PM"
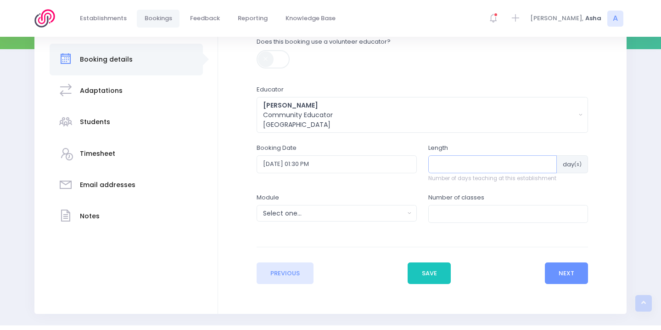
click at [471, 160] on input "number" at bounding box center [493, 163] width 129 height 17
type input "1"
click at [387, 215] on div "Select one..." at bounding box center [333, 214] width 141 height 10
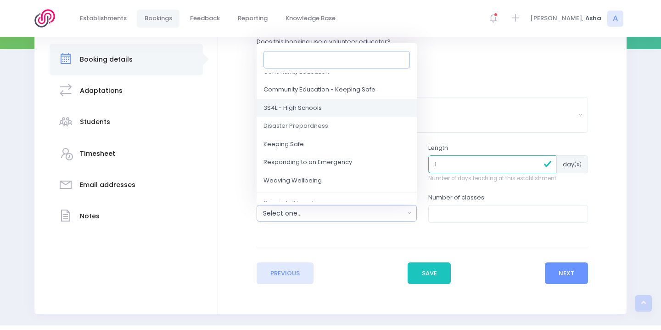
scroll to position [62, 0]
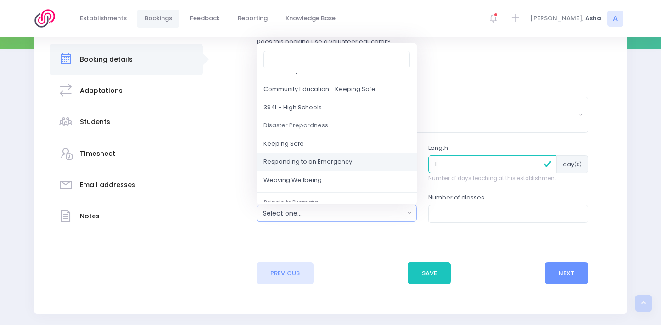
click at [344, 169] on link "Responding to an Emergency" at bounding box center [337, 162] width 160 height 18
select select "Responding to an Emergency"
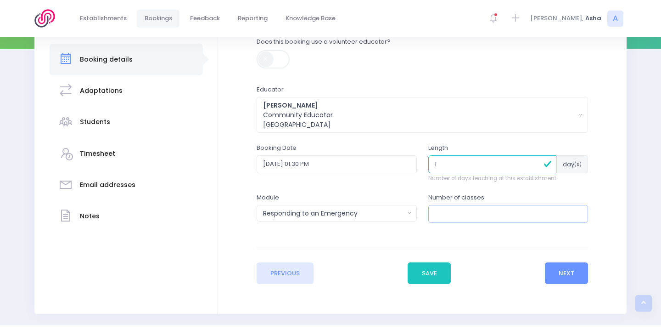
click at [489, 217] on input "number" at bounding box center [509, 213] width 160 height 17
type input "2"
click at [569, 271] on button "Next" at bounding box center [567, 273] width 44 height 22
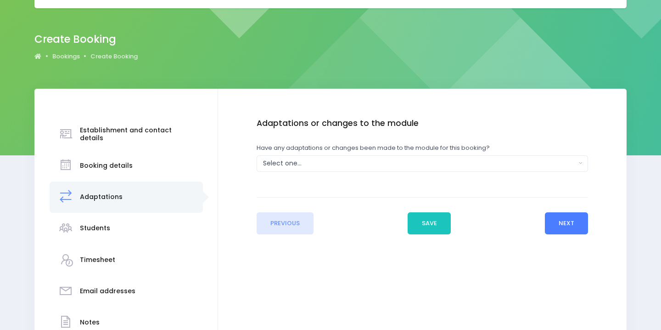
scroll to position [0, 0]
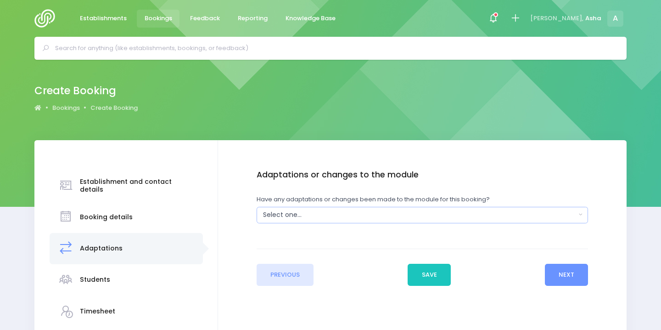
click at [505, 213] on div "Select one..." at bounding box center [419, 215] width 313 height 10
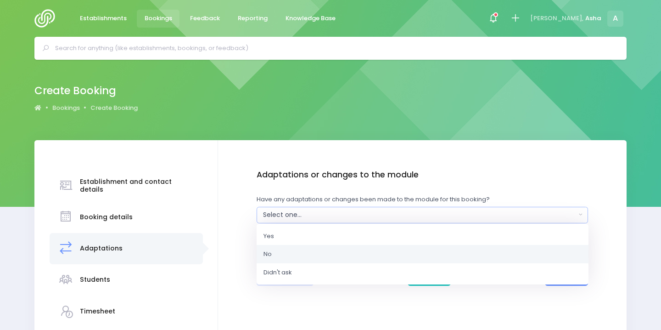
click at [484, 258] on link "No" at bounding box center [423, 254] width 332 height 18
select select "No"
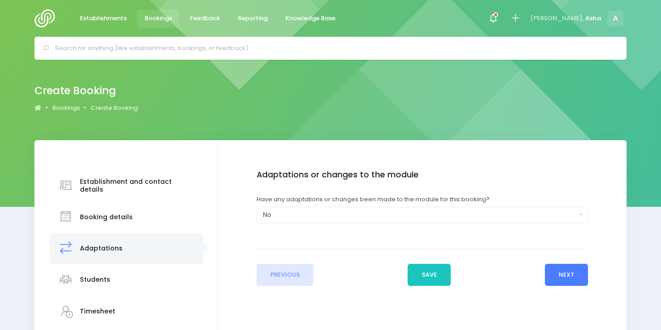
click at [573, 274] on button "Next" at bounding box center [567, 275] width 44 height 22
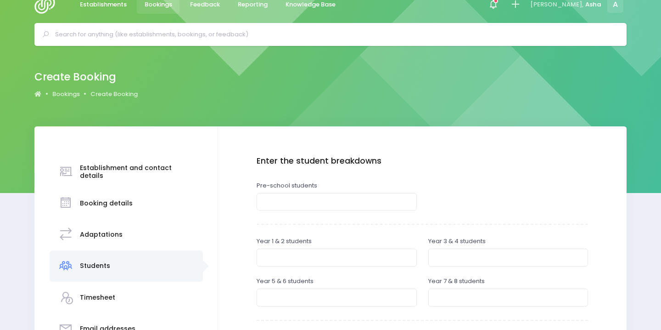
scroll to position [43, 0]
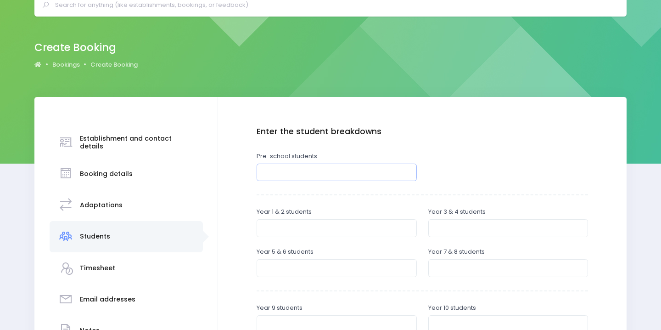
click at [283, 171] on input "number" at bounding box center [337, 172] width 160 height 17
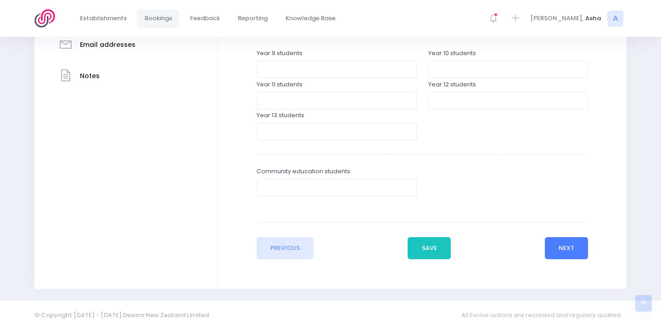
type input "48"
click at [547, 248] on button "Next" at bounding box center [567, 248] width 44 height 22
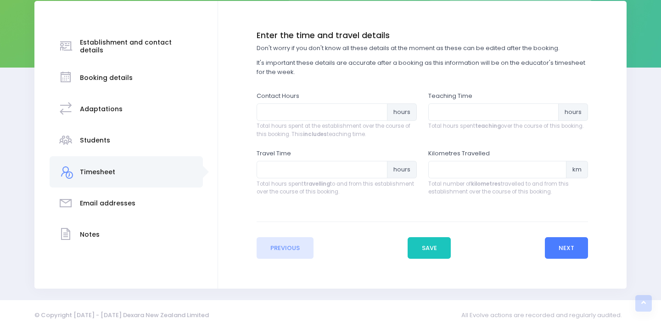
scroll to position [0, 0]
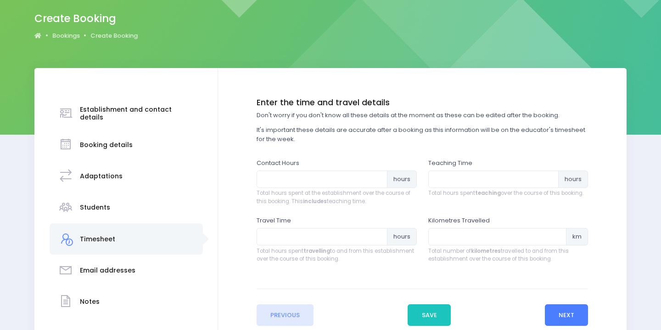
click at [572, 307] on button "Next" at bounding box center [567, 315] width 44 height 22
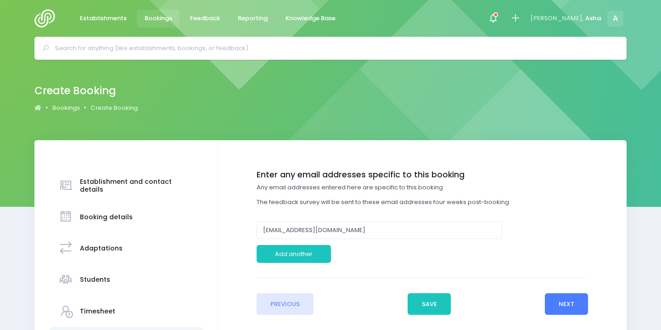
click at [564, 310] on button "Next" at bounding box center [567, 304] width 44 height 22
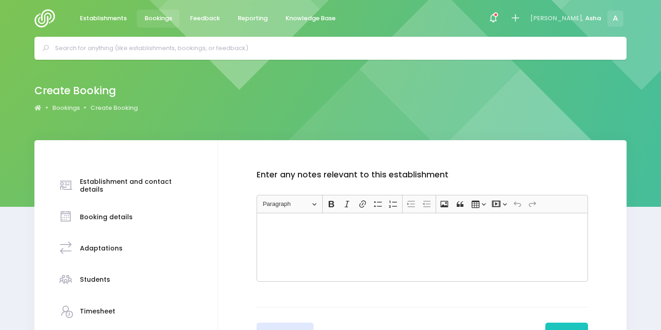
scroll to position [30, 0]
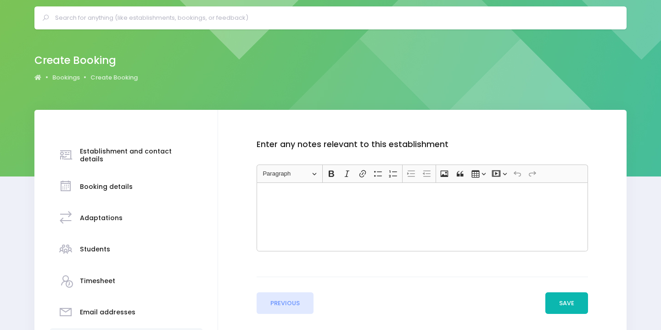
click at [564, 310] on button "Save" at bounding box center [567, 303] width 43 height 22
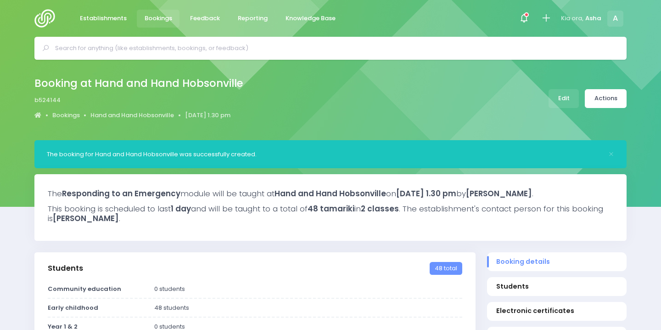
select select "5"
click at [614, 100] on link "Actions" at bounding box center [606, 98] width 42 height 19
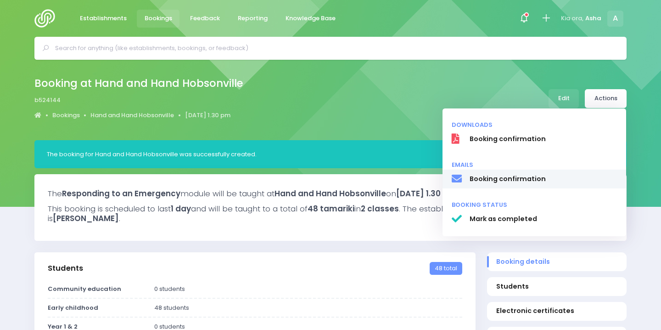
click at [532, 179] on span "Booking confirmation" at bounding box center [544, 179] width 148 height 10
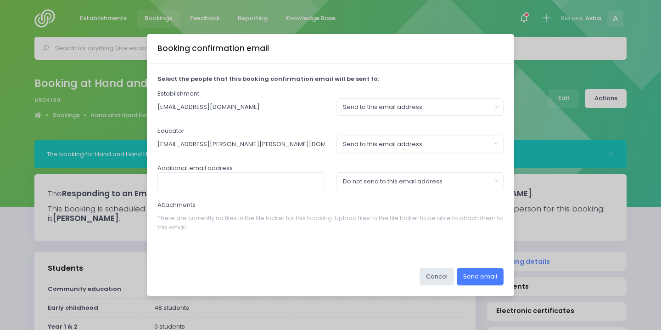
click at [475, 280] on button "Send email" at bounding box center [480, 276] width 47 height 17
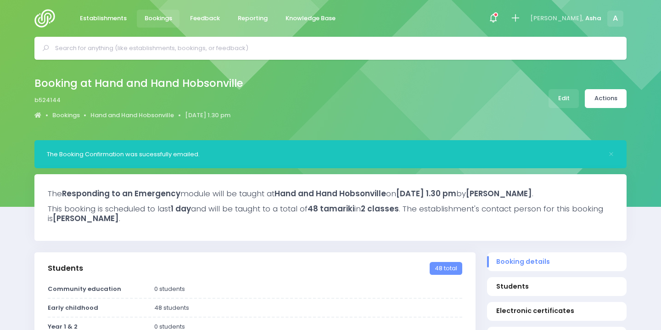
select select "5"
click at [498, 13] on icon at bounding box center [496, 14] width 5 height 5
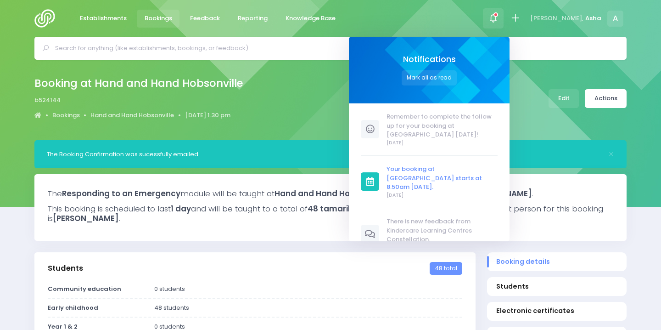
click at [445, 175] on span "Your booking at [GEOGRAPHIC_DATA] starts at 8:50am [DATE]." at bounding box center [442, 177] width 111 height 27
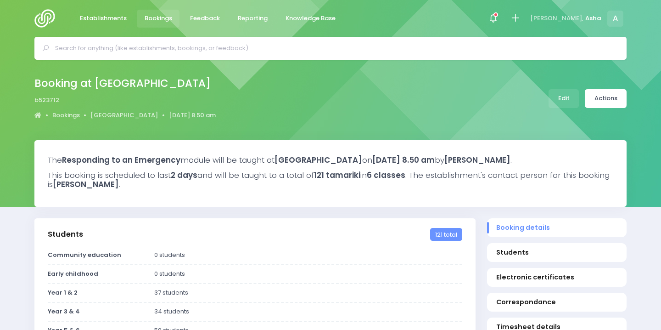
select select "5"
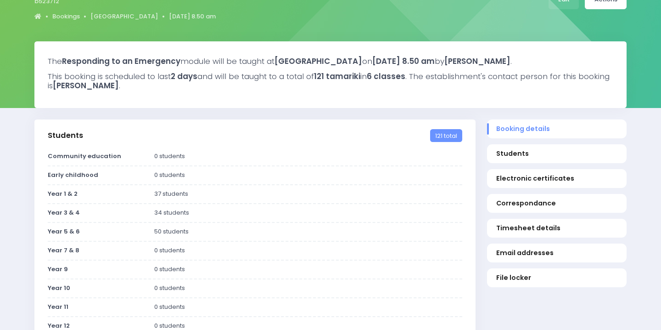
scroll to position [75, 0]
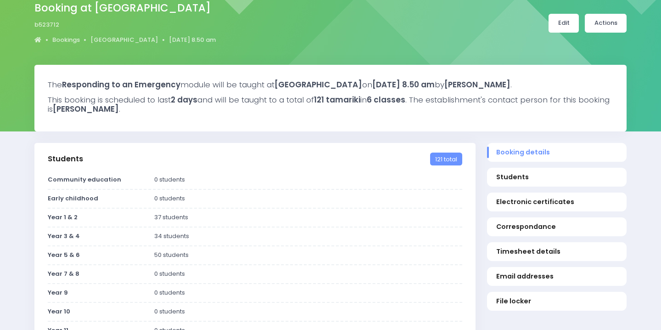
click at [570, 20] on link "Edit" at bounding box center [564, 23] width 30 height 19
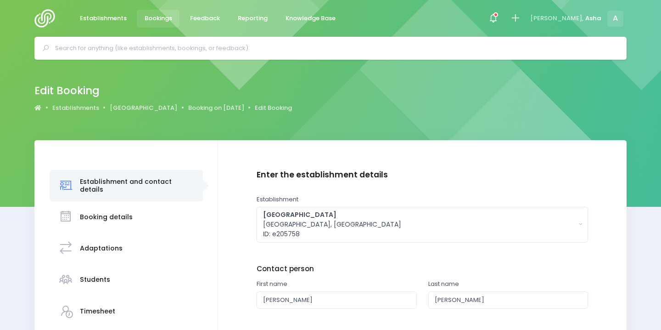
scroll to position [130, 0]
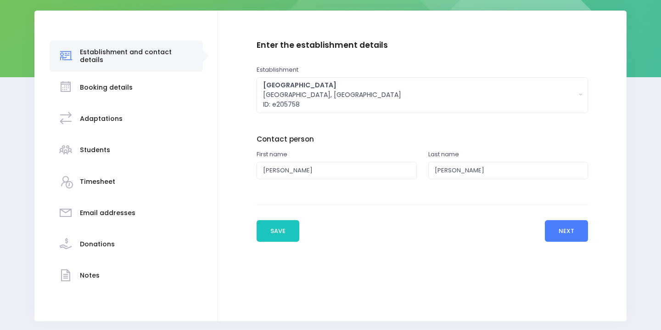
click at [562, 227] on button "Next" at bounding box center [567, 231] width 44 height 22
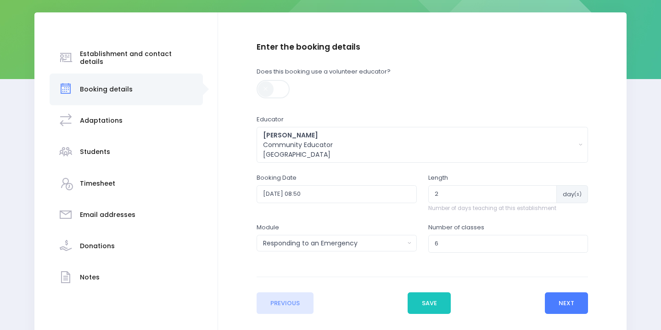
scroll to position [127, 0]
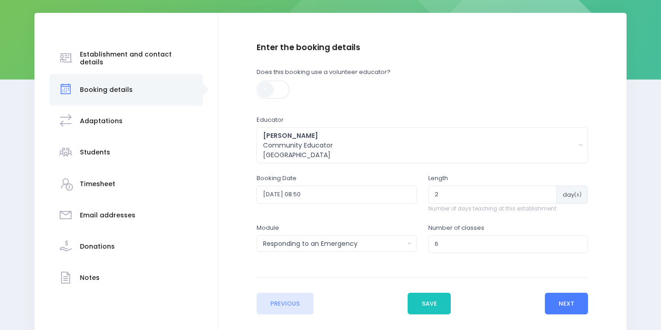
click at [572, 297] on button "Next" at bounding box center [567, 304] width 44 height 22
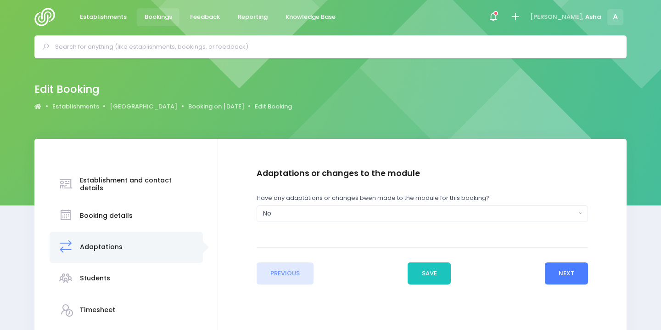
click at [575, 277] on button "Next" at bounding box center [567, 273] width 44 height 22
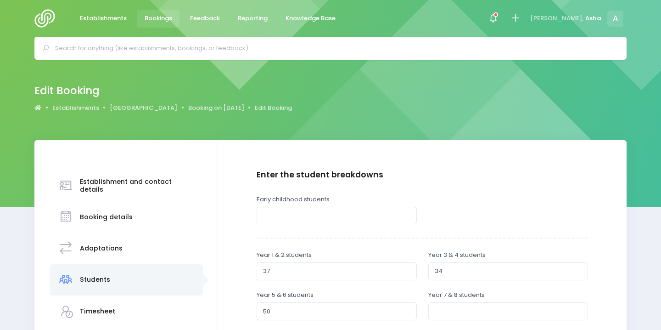
scroll to position [91, 0]
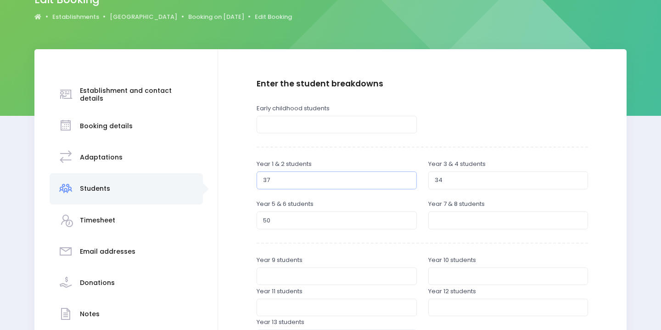
click at [322, 184] on input "37" at bounding box center [337, 179] width 160 height 17
type input "3"
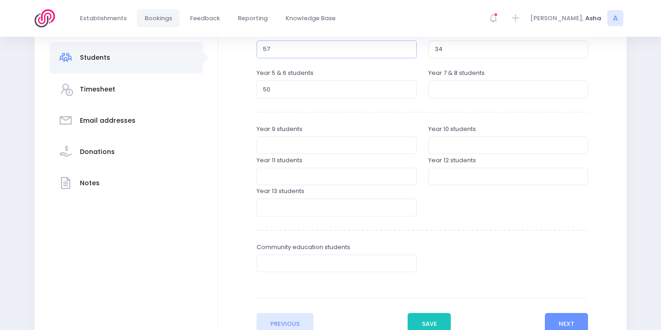
scroll to position [298, 0]
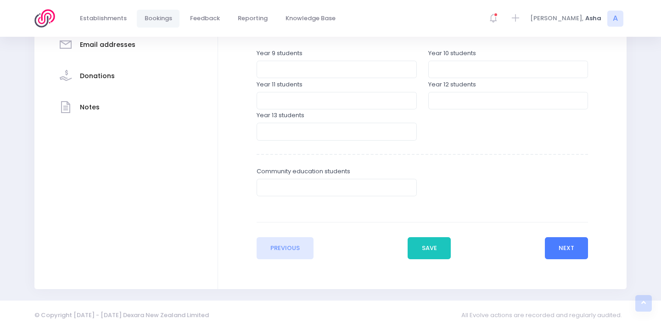
type input "57"
click at [556, 252] on button "Next" at bounding box center [567, 248] width 44 height 22
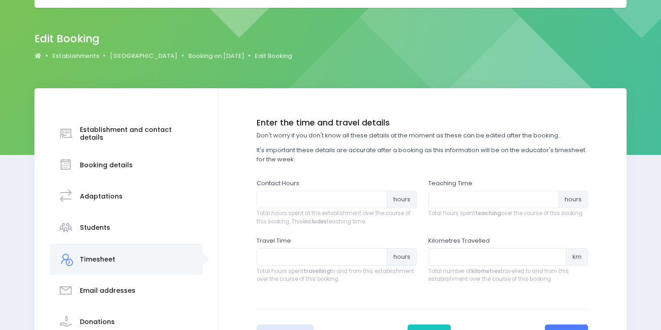
scroll to position [66, 0]
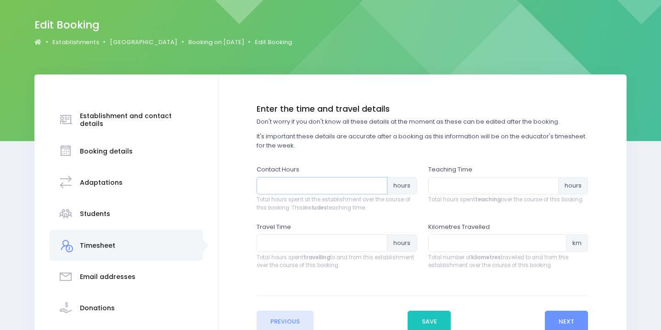
click at [330, 180] on input "number" at bounding box center [322, 185] width 131 height 17
click at [462, 191] on input "number" at bounding box center [494, 185] width 131 height 17
type input "6.5"
click at [361, 185] on input "number" at bounding box center [322, 185] width 131 height 17
type input "7.5"
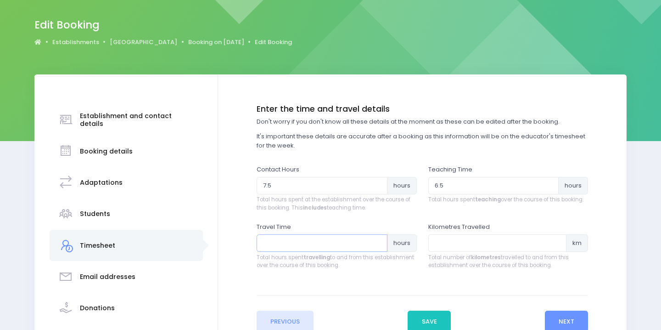
click at [373, 248] on input "number" at bounding box center [322, 242] width 131 height 17
type input "1.20"
click at [479, 238] on input "number" at bounding box center [498, 242] width 139 height 17
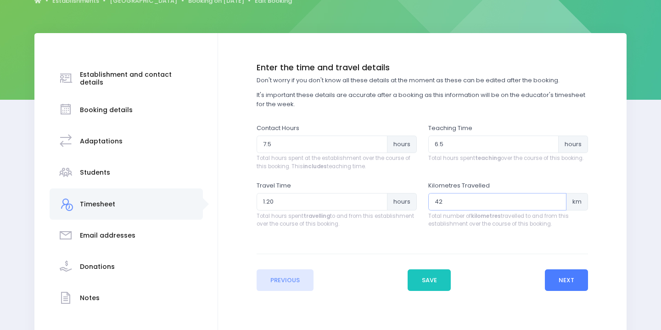
type input "42"
click at [555, 282] on button "Next" at bounding box center [567, 280] width 44 height 22
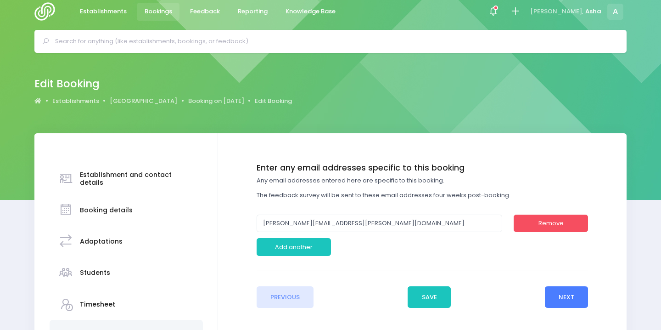
scroll to position [0, 0]
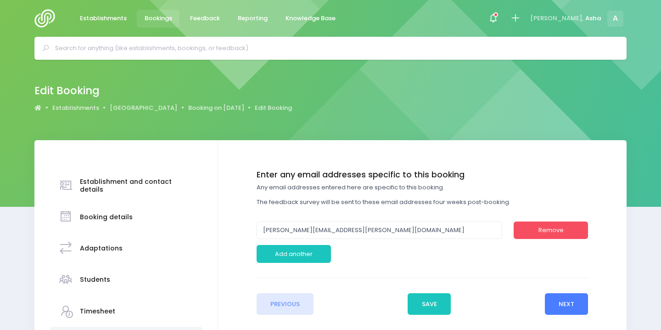
click at [561, 308] on button "Next" at bounding box center [567, 304] width 44 height 22
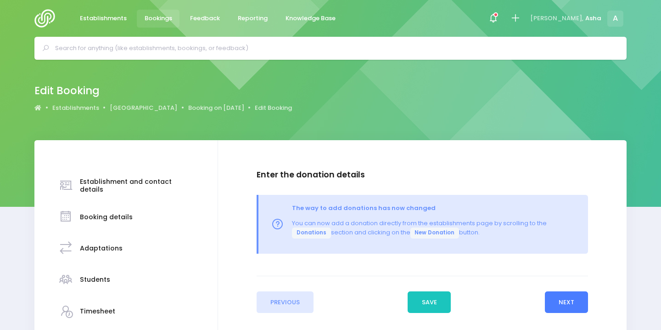
click at [561, 308] on button "Next" at bounding box center [567, 302] width 44 height 22
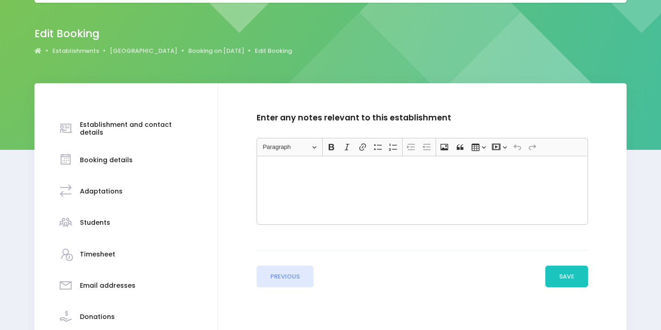
scroll to position [72, 0]
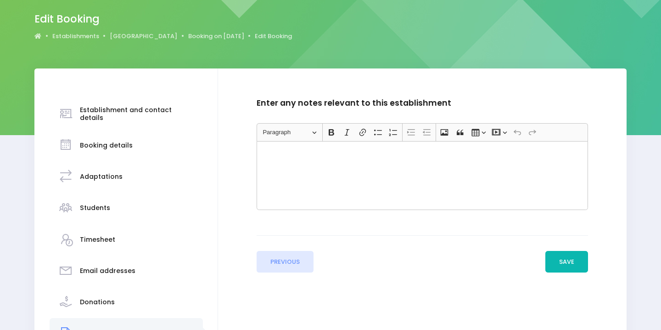
click at [560, 259] on button "Save" at bounding box center [567, 262] width 43 height 22
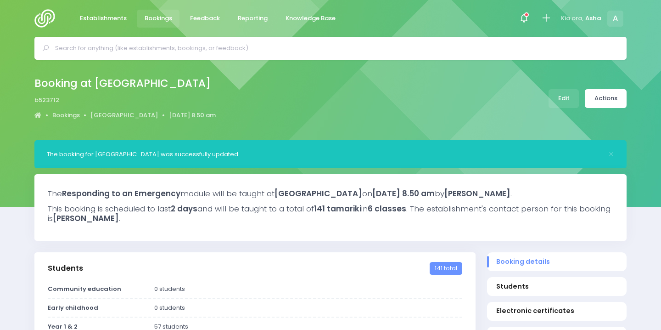
select select "5"
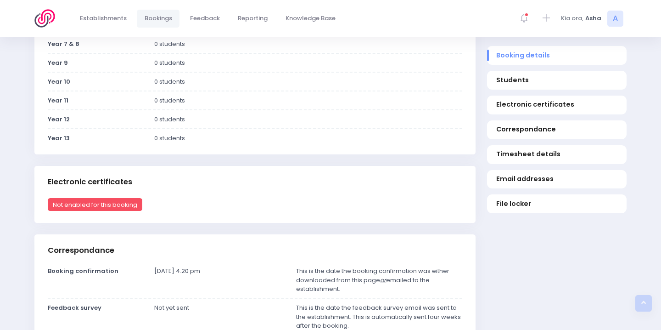
scroll to position [157, 0]
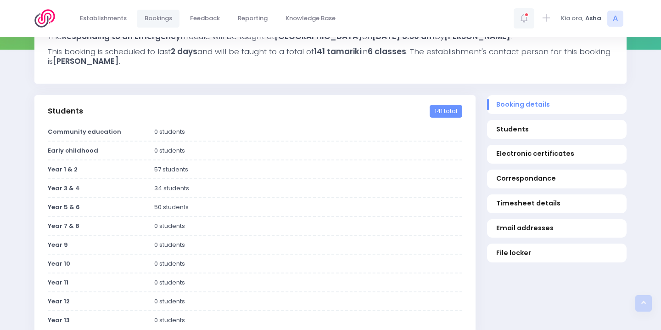
click at [524, 19] on span at bounding box center [525, 18] width 2 height 2
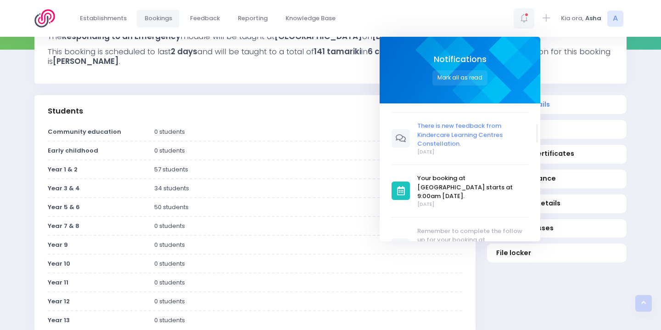
scroll to position [154, 0]
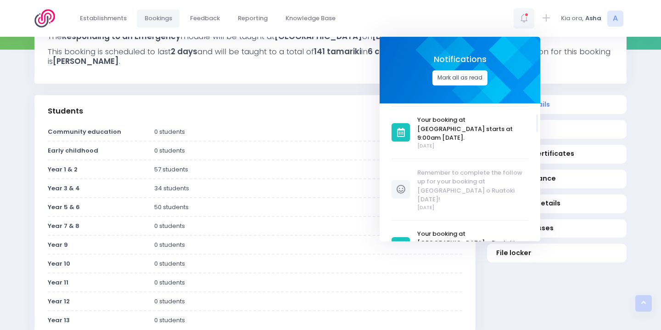
click at [458, 76] on button "Mark all as read" at bounding box center [460, 77] width 55 height 15
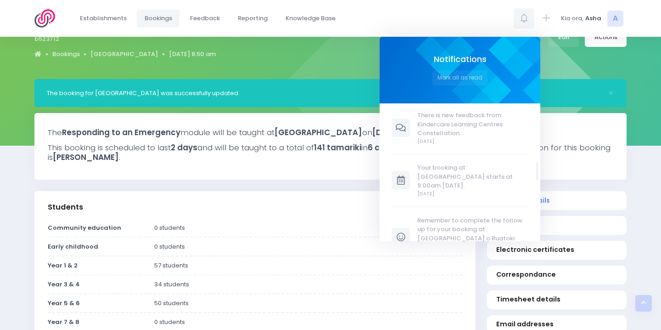
scroll to position [0, 0]
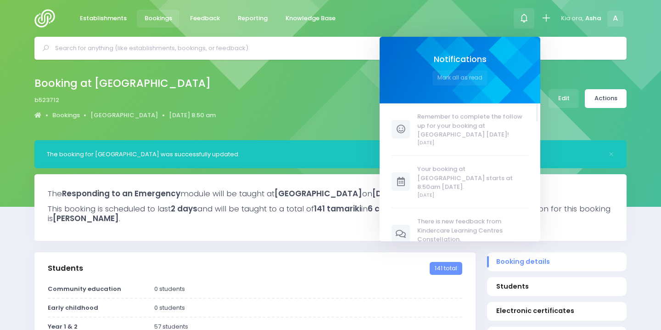
click at [349, 127] on div "Booking at [GEOGRAPHIC_DATA] b523712 Bookings [GEOGRAPHIC_DATA] [DATE] 8.50 am" at bounding box center [330, 100] width 661 height 80
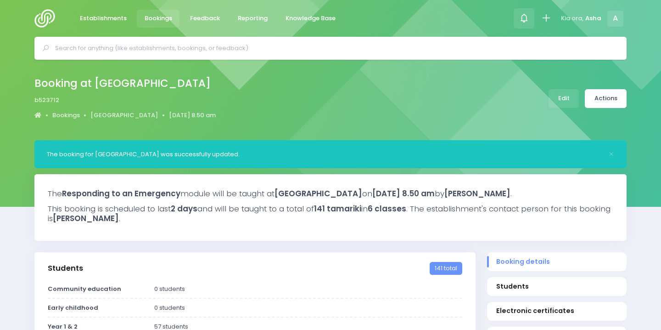
click at [521, 19] on icon at bounding box center [524, 18] width 11 height 11
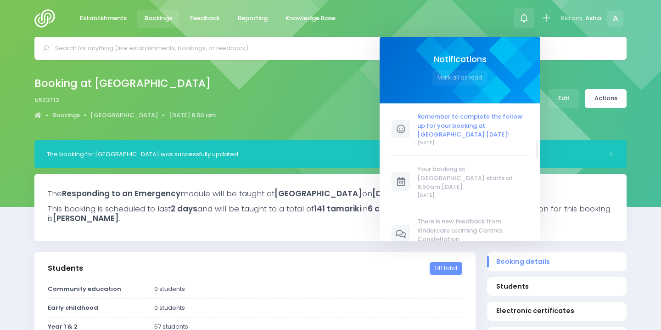
scroll to position [124, 0]
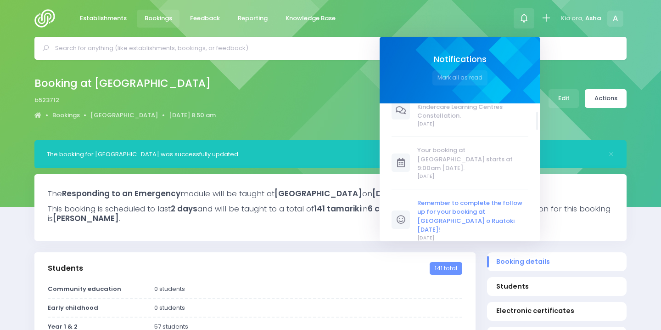
click at [449, 198] on span "Remember to complete the follow up for your booking at [GEOGRAPHIC_DATA] o Ruat…" at bounding box center [473, 216] width 111 height 36
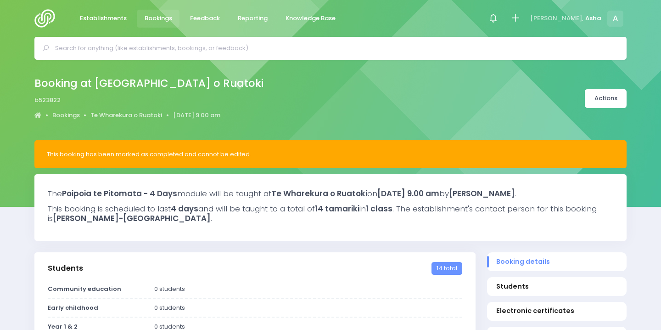
select select "5"
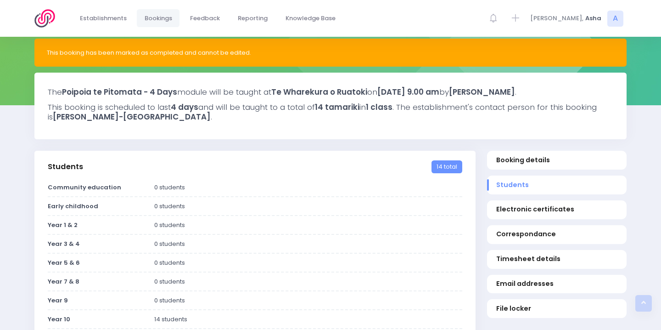
scroll to position [55, 0]
